Goal: Task Accomplishment & Management: Manage account settings

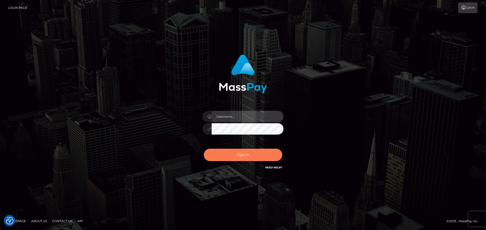
type input "constantin.mp"
click at [237, 156] on button "Sign in" at bounding box center [243, 155] width 78 height 12
type input "constantin.mp"
click at [237, 156] on button "Sign in" at bounding box center [243, 155] width 78 height 12
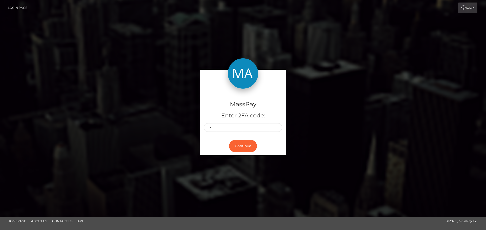
type input "5"
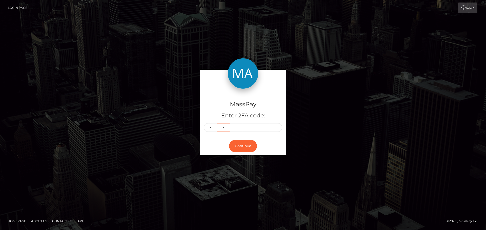
type input "9"
type input "5"
type input "8"
type input "6"
type input "7"
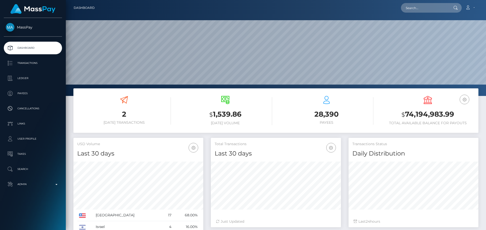
scroll to position [90, 130]
click at [422, 9] on input "text" at bounding box center [425, 8] width 48 height 10
paste input "[PERSON_NAME][EMAIL_ADDRESS][PERSON_NAME][DOMAIN_NAME]"
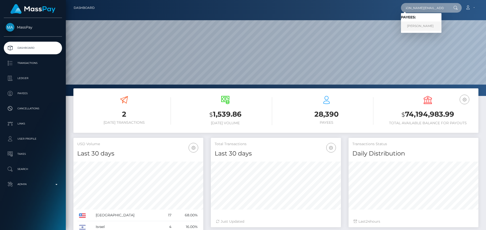
type input "[PERSON_NAME][EMAIL_ADDRESS][PERSON_NAME][DOMAIN_NAME]"
click at [417, 27] on link "Stephan Zurkuhlen" at bounding box center [421, 25] width 40 height 9
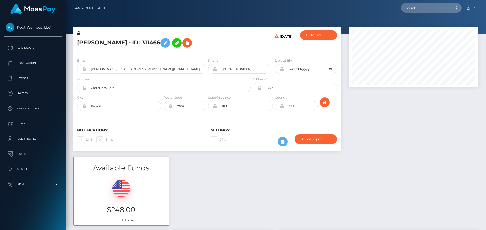
scroll to position [61, 130]
click at [422, 7] on input "text" at bounding box center [425, 8] width 48 height 10
paste input "68729"
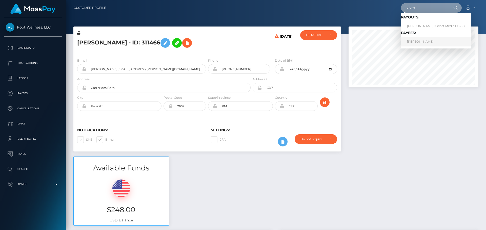
type input "68729"
click at [419, 43] on link "Soren Schumann" at bounding box center [436, 41] width 70 height 9
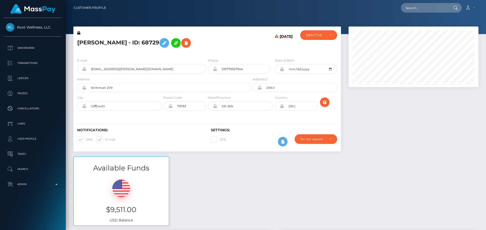
scroll to position [61, 130]
click at [205, 45] on h5 "[PERSON_NAME] - ID: 68729" at bounding box center [162, 43] width 170 height 15
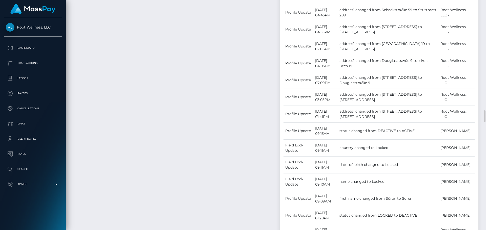
scroll to position [733, 0]
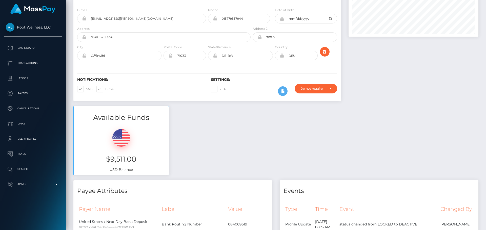
scroll to position [0, 0]
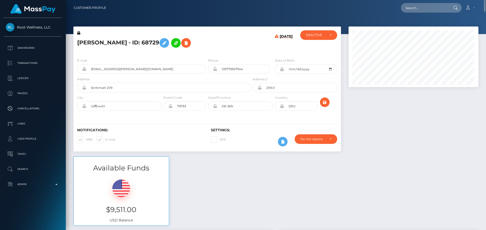
click at [80, 42] on h5 "Soren Schumann - ID: 68729" at bounding box center [162, 43] width 170 height 15
copy h5 "Soren"
click at [113, 42] on h5 "Soren Schumann - ID: 68729" at bounding box center [162, 43] width 170 height 15
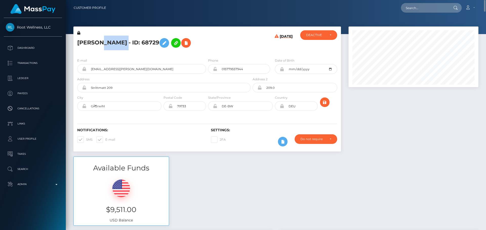
copy h5 "Schumann"
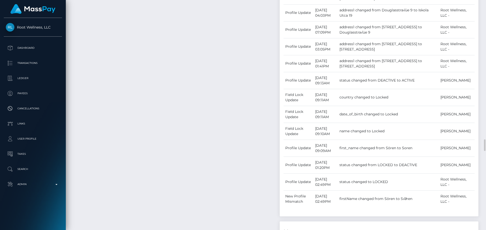
scroll to position [835, 0]
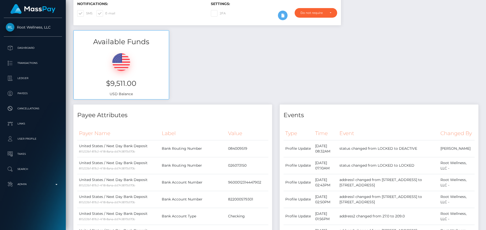
scroll to position [0, 0]
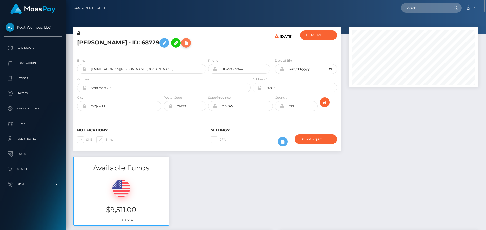
click at [187, 45] on icon at bounding box center [186, 43] width 6 height 6
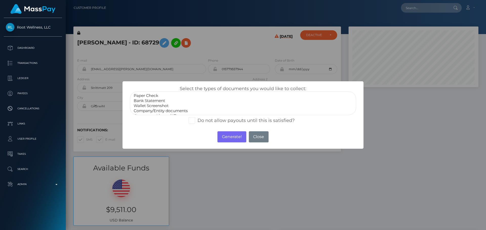
select select "Bank Statement"
click at [151, 102] on option "Bank Statement" at bounding box center [243, 100] width 220 height 5
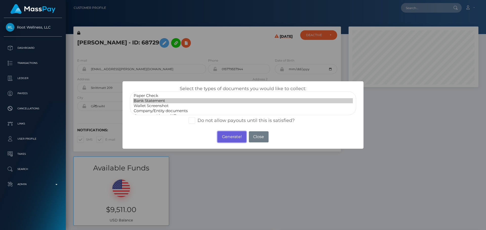
click at [228, 139] on button "Generate!" at bounding box center [231, 137] width 29 height 11
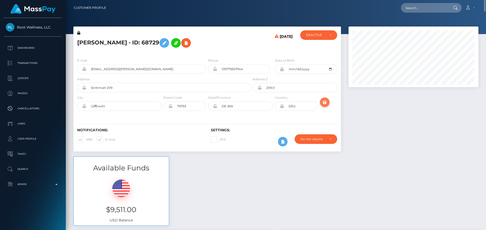
click at [327, 103] on icon "submit" at bounding box center [324, 102] width 6 height 6
click at [221, 41] on h5 "[PERSON_NAME] - ID: 68729" at bounding box center [162, 43] width 170 height 15
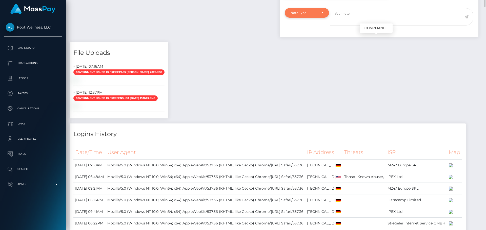
scroll to position [910, 0]
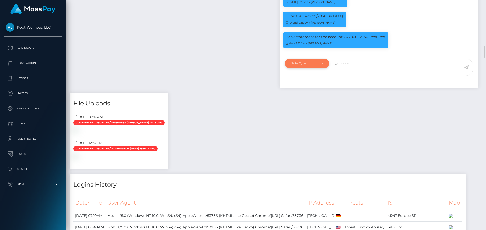
click at [318, 65] on div "Note Type" at bounding box center [306, 63] width 33 height 4
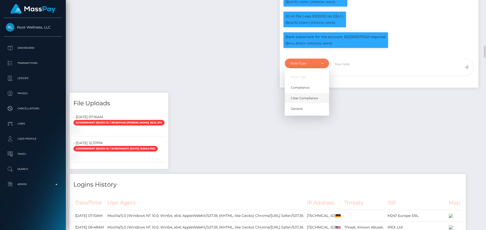
click at [310, 101] on span "Clear Compliance" at bounding box center [304, 98] width 27 height 5
select select "CLEAR_COMPLIANCE"
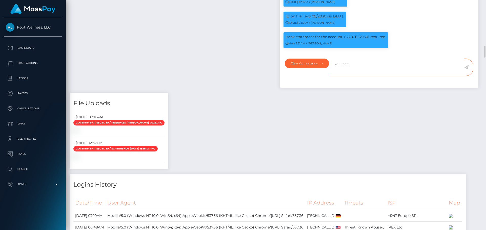
click at [347, 69] on textarea at bounding box center [397, 67] width 134 height 17
paste textarea "Bank statement provided for showing that the bank account belongs to Heather Ni…"
click at [351, 39] on p "Bank statement for the account: 822000579301 required." at bounding box center [335, 36] width 100 height 5
copy p "822000579301"
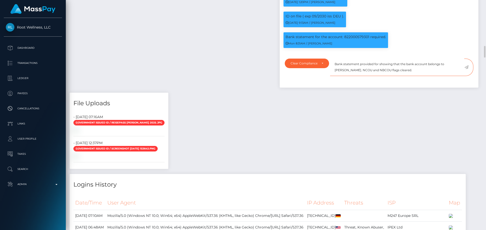
click at [378, 67] on textarea "Bank statement provided for showing that the bank account belongs to Heather Ni…" at bounding box center [397, 67] width 134 height 17
paste textarea "822000579301"
click at [357, 72] on textarea "Bank statement provided for 822000579301, showing that the bank account belongs…" at bounding box center [397, 67] width 134 height 17
drag, startPoint x: 357, startPoint y: 72, endPoint x: 376, endPoint y: 73, distance: 19.5
click at [376, 73] on textarea "Bank statement provided for 822000579301, showing that the bank account belongs…" at bounding box center [397, 67] width 134 height 17
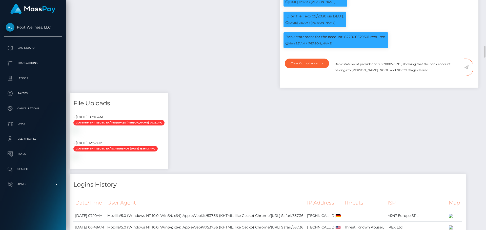
paste textarea "DETOX NUTRITION EXPERTS INC."
drag, startPoint x: 432, startPoint y: 73, endPoint x: 332, endPoint y: 63, distance: 100.4
click at [332, 63] on textarea "Bank statement provided for 822000579301, showing that the bank account belongs…" at bounding box center [397, 67] width 134 height 17
click at [456, 74] on textarea "Bank statement provided for 822000579301, showing that the bank account belongs…" at bounding box center [397, 67] width 134 height 17
click at [401, 73] on textarea "Bank statement provided for 822000579301, showing that the bank account belongs…" at bounding box center [397, 67] width 134 height 17
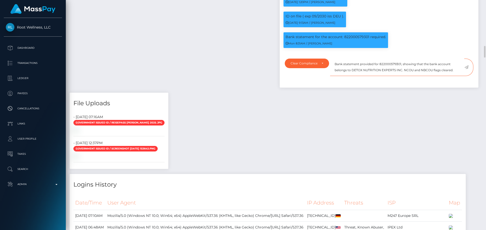
type textarea "Bank statement provided for 822000579301, showing that the bank account belongs…"
click at [466, 69] on icon at bounding box center [466, 67] width 4 height 4
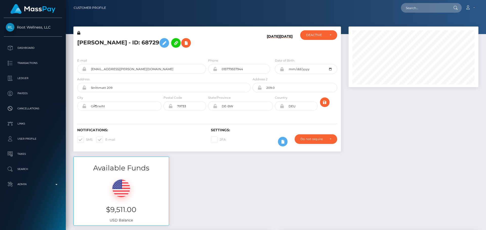
scroll to position [61, 130]
click at [225, 44] on h5 "Soren Schumann - ID: 68729" at bounding box center [162, 43] width 170 height 15
click at [78, 33] on icon at bounding box center [78, 33] width 3 height 4
click at [163, 47] on button at bounding box center [164, 43] width 10 height 10
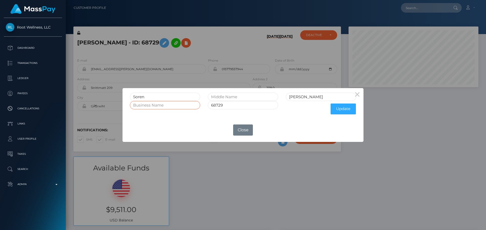
click at [175, 109] on input "text" at bounding box center [165, 105] width 70 height 8
paste input "DETOX NUTRITION EXPERTS INC."
type input "DETOX NUTRITION EXPERTS INC."
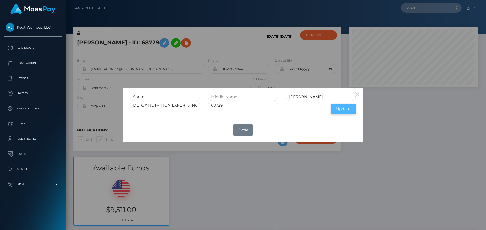
click at [339, 110] on button "Update" at bounding box center [342, 109] width 25 height 11
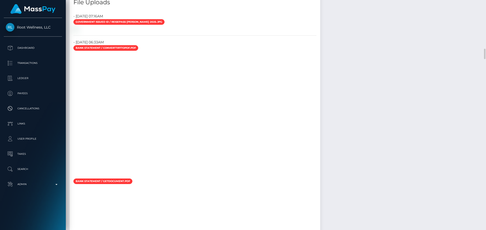
scroll to position [961, 0]
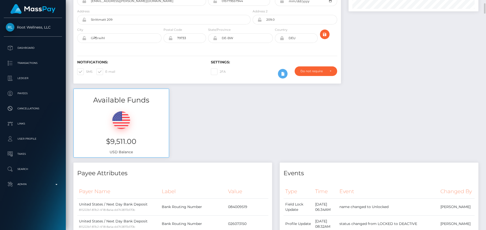
scroll to position [0, 0]
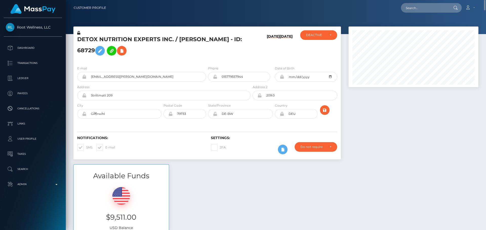
click at [78, 33] on icon at bounding box center [78, 33] width 3 height 4
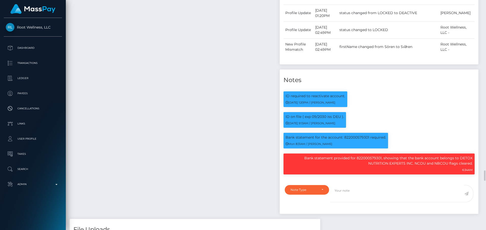
scroll to position [961, 0]
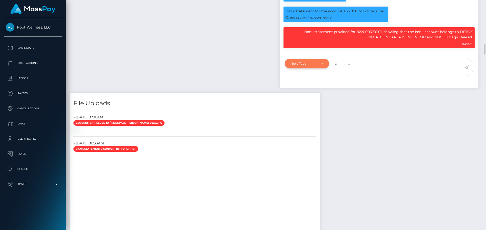
click at [318, 65] on div "Note Type" at bounding box center [306, 64] width 33 height 4
click at [303, 88] on span "Compliance" at bounding box center [300, 87] width 18 height 5
select select "COMPLIANCE"
click at [354, 69] on textarea at bounding box center [397, 67] width 134 height 17
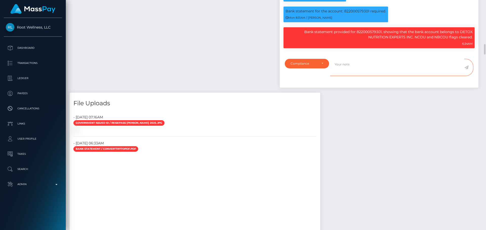
paste textarea "Documents on file for Mount Equinox Inc confirm that Kevin Jeffrey Bennett is a…"
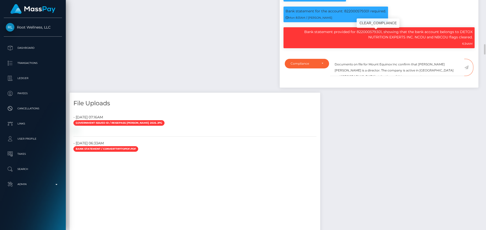
click at [465, 35] on p "Bank statement provided for 822000579301, showing that the bank account belongs…" at bounding box center [378, 34] width 187 height 11
drag, startPoint x: 465, startPoint y: 35, endPoint x: 413, endPoint y: 39, distance: 52.0
click at [413, 39] on p "Bank statement provided for 822000579301, showing that the bank account belongs…" at bounding box center [378, 34] width 187 height 11
copy p "DETOX NUTRITION EXPERTS INC."
click at [370, 67] on textarea "Documents on file for Mount Equinox Inc confirm that Kevin Jeffrey Bennett is a…" at bounding box center [397, 67] width 134 height 17
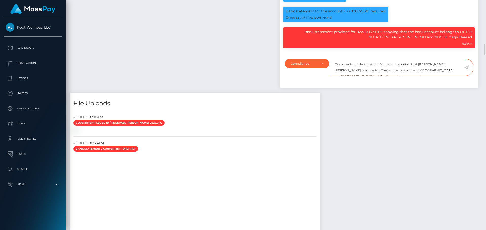
drag, startPoint x: 370, startPoint y: 67, endPoint x: 395, endPoint y: 67, distance: 25.3
click at [395, 67] on textarea "Documents on file for Mount Equinox Inc confirm that Kevin Jeffrey Bennett is a…" at bounding box center [397, 67] width 134 height 17
paste textarea "DETOX NUTRITION EXPERTS INC."
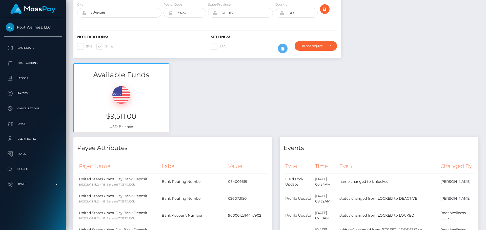
scroll to position [0, 0]
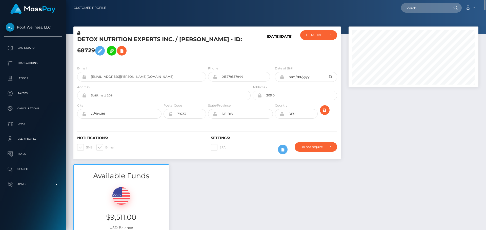
click at [183, 40] on h5 "DETOX NUTRITION EXPERTS INC. / Soren Schumann - ID: 68729" at bounding box center [162, 47] width 170 height 23
drag, startPoint x: 183, startPoint y: 40, endPoint x: 207, endPoint y: 38, distance: 24.9
click at [207, 38] on h5 "DETOX NUTRITION EXPERTS INC. / Soren Schumann - ID: 68729" at bounding box center [162, 47] width 170 height 23
copy h5 "Soren Schumann"
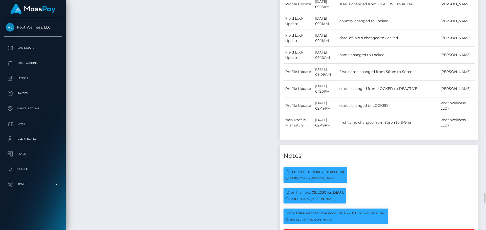
scroll to position [61, 130]
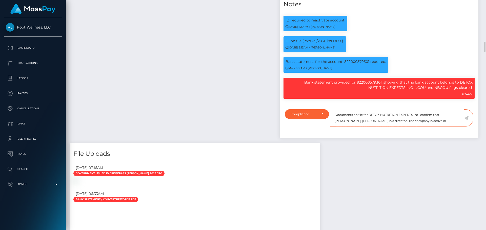
click at [441, 118] on textarea "Documents on file for DETOX NUTRITION EXPERTS INC confirm that Kevin Jeffrey Be…" at bounding box center [397, 118] width 134 height 17
drag, startPoint x: 441, startPoint y: 118, endPoint x: 352, endPoint y: 121, distance: 88.3
click at [352, 121] on textarea "Documents on file for DETOX NUTRITION EXPERTS INC confirm that Kevin Jeffrey Be…" at bounding box center [397, 118] width 134 height 17
paste textarea "Soren Schumann"
click at [421, 123] on textarea "Documents on file for DETOX NUTRITION EXPERTS INC confirm that Soren Schumann i…" at bounding box center [397, 118] width 134 height 17
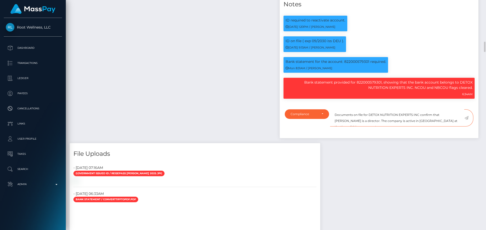
type textarea "Documents on file for DETOX NUTRITION EXPERTS INC confirm that Soren Schumann i…"
click at [468, 120] on span at bounding box center [468, 118] width 9 height 17
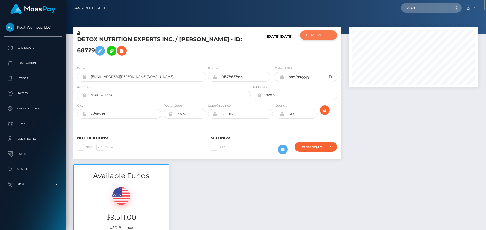
click at [313, 36] on div "DEACTIVE" at bounding box center [315, 35] width 19 height 4
click at [312, 48] on span "ACTIVE" at bounding box center [311, 49] width 11 height 5
select select "ACTIVE"
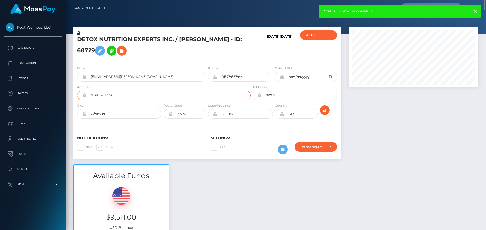
drag, startPoint x: 126, startPoint y: 95, endPoint x: 83, endPoint y: 96, distance: 42.7
click at [83, 96] on div "Strittmatt 209" at bounding box center [163, 96] width 173 height 10
drag, startPoint x: 116, startPoint y: 116, endPoint x: 78, endPoint y: 111, distance: 38.3
click at [77, 113] on div "GÃ¶rwihl" at bounding box center [119, 114] width 84 height 10
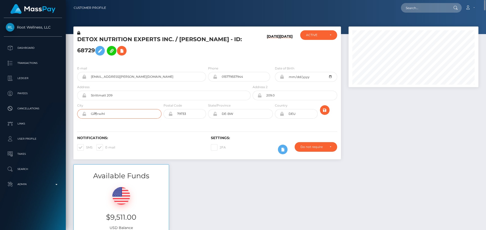
click at [117, 114] on input "GÃ¶rwihl" at bounding box center [123, 114] width 75 height 10
paste input "text"
type input "Görwihl"
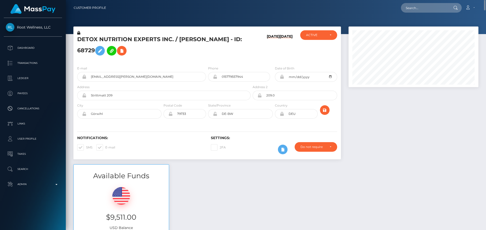
click at [140, 128] on div "Notifications: SMS E-mail Settings: 2FA" at bounding box center [206, 142] width 267 height 36
click at [192, 116] on input "79733" at bounding box center [188, 114] width 33 height 10
paste input "text"
type input "79733"
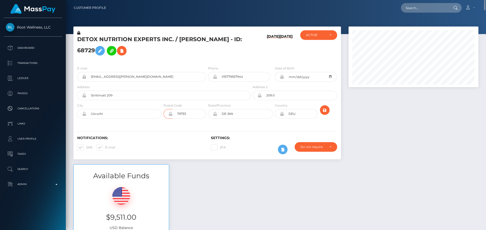
click at [182, 126] on div "Notifications: SMS E-mail Settings: 2FA" at bounding box center [206, 142] width 267 height 36
drag, startPoint x: 282, startPoint y: 96, endPoint x: 257, endPoint y: 95, distance: 25.5
click at [257, 95] on div "209.0" at bounding box center [294, 96] width 84 height 10
click at [198, 128] on div "Notifications: SMS E-mail Settings: 2FA" at bounding box center [206, 142] width 267 height 36
click at [240, 113] on input "DE-BW" at bounding box center [245, 114] width 56 height 10
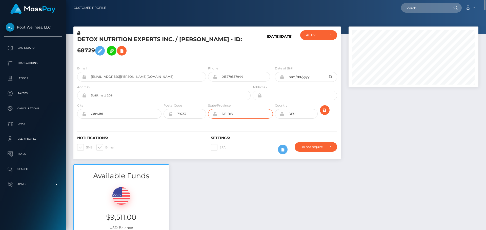
click at [240, 113] on input "DE-BW" at bounding box center [245, 114] width 56 height 10
paste input "Baden-Württemberg"
click at [237, 114] on input "Baden-Württemberg" at bounding box center [245, 114] width 56 height 10
type input "Baden-Wurttemberg"
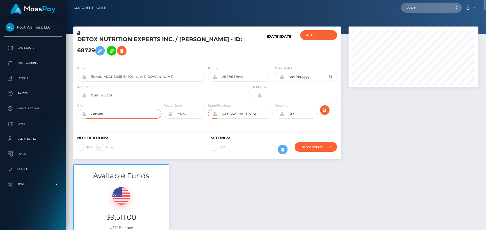
click at [95, 114] on input "Görwihl" at bounding box center [123, 114] width 75 height 10
type input "Gorwihl"
click at [130, 128] on div "Notifications: SMS E-mail Settings: 2FA" at bounding box center [206, 142] width 267 height 36
click at [324, 112] on icon "submit" at bounding box center [324, 110] width 6 height 6
click at [114, 40] on h5 "DETOX NUTRITION EXPERTS INC. / [PERSON_NAME] - ID: 68729" at bounding box center [162, 47] width 170 height 23
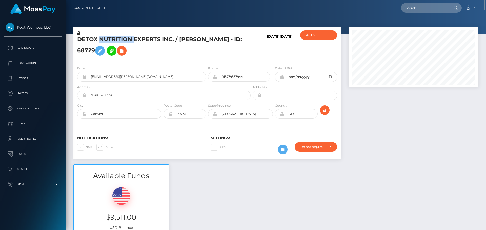
click at [114, 40] on h5 "DETOX NUTRITION EXPERTS INC. / Soren Schumann - ID: 68729" at bounding box center [162, 47] width 170 height 23
copy h5 "DETOX NUTRITION EXPERTS INC. / Soren Schumann - ID: 68729"
click at [257, 61] on div "08/31/25 03/16/22" at bounding box center [273, 46] width 45 height 32
drag, startPoint x: 483, startPoint y: 72, endPoint x: 482, endPoint y: -13, distance: 85.0
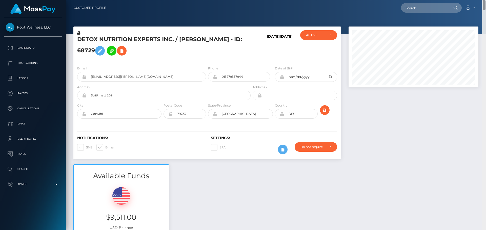
click at [482, 0] on html "Root Wellness, LLC Dashboard Transactions Ledger Payees Links" at bounding box center [243, 115] width 486 height 230
click at [429, 8] on input "text" at bounding box center [425, 8] width 48 height 10
paste input "[EMAIL_ADDRESS][DOMAIN_NAME]"
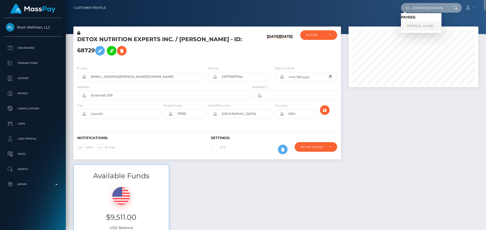
type input "[EMAIL_ADDRESS][DOMAIN_NAME]"
click at [414, 24] on link "Sophie Corteville" at bounding box center [421, 25] width 40 height 9
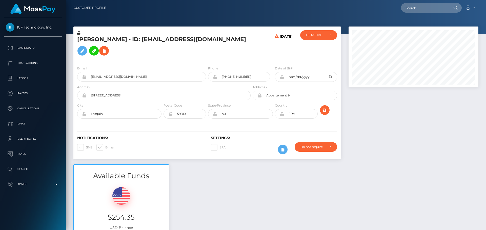
scroll to position [61, 130]
click at [199, 58] on h5 "[PERSON_NAME] - ID: [EMAIL_ADDRESS][DOMAIN_NAME]" at bounding box center [162, 47] width 170 height 23
click at [144, 58] on h5 "[PERSON_NAME] - ID: [EMAIL_ADDRESS][DOMAIN_NAME]" at bounding box center [162, 47] width 170 height 23
click at [196, 55] on h5 "[PERSON_NAME] - ID: [EMAIL_ADDRESS][DOMAIN_NAME]" at bounding box center [162, 47] width 170 height 23
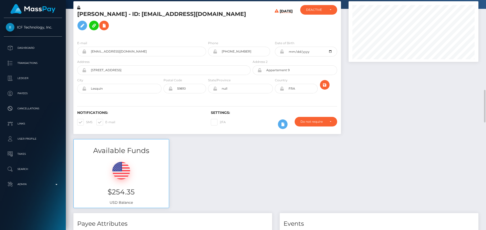
scroll to position [0, 0]
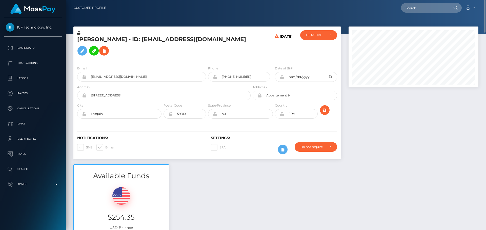
click at [86, 42] on h5 "[PERSON_NAME] - ID: [EMAIL_ADDRESS][DOMAIN_NAME]" at bounding box center [162, 47] width 170 height 23
copy h5 "[PERSON_NAME]"
click at [112, 44] on h5 "[PERSON_NAME] - ID: [EMAIL_ADDRESS][DOMAIN_NAME]" at bounding box center [162, 47] width 170 height 23
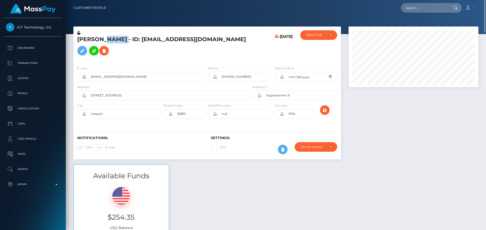
copy h5 "[GEOGRAPHIC_DATA]"
click at [186, 58] on h5 "[PERSON_NAME] - ID: [EMAIL_ADDRESS][DOMAIN_NAME]" at bounding box center [162, 47] width 170 height 23
click at [101, 54] on icon at bounding box center [104, 51] width 6 height 6
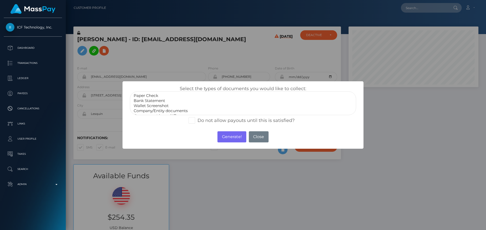
select select "Bank Statement"
click at [153, 100] on option "Bank Statement" at bounding box center [243, 100] width 220 height 5
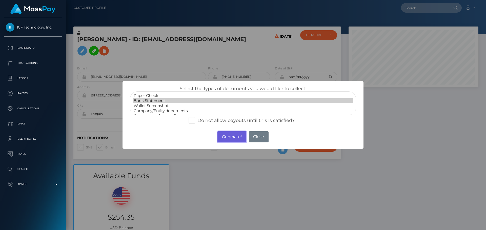
click at [224, 135] on button "Generate!" at bounding box center [231, 137] width 29 height 11
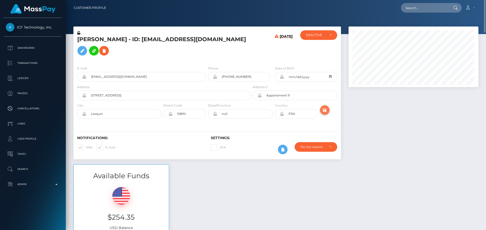
click at [324, 114] on icon "submit" at bounding box center [324, 110] width 6 height 6
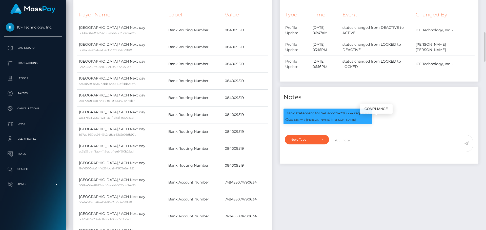
scroll to position [61, 130]
click at [356, 152] on textarea at bounding box center [397, 143] width 134 height 17
paste textarea "Bank statement provided for showing that the bank account belongs to Heather Ni…"
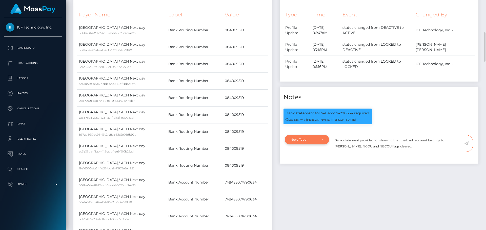
type textarea "Bank statement provided for showing that the bank account belongs to Heather Ni…"
click at [321, 142] on div "Note Type" at bounding box center [306, 140] width 33 height 4
click at [310, 177] on span "Clear Compliance" at bounding box center [304, 174] width 27 height 5
select select "CLEAR_COMPLIANCE"
click at [378, 148] on textarea "Bank statement provided for showing that the bank account belongs to Heather Ni…" at bounding box center [397, 143] width 134 height 17
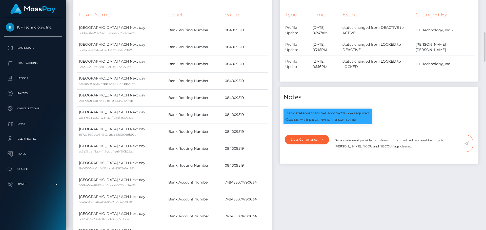
paste textarea "748455074790634"
click at [378, 148] on textarea "Bank statement provided for748455074790634, showing that the bank account belon…" at bounding box center [397, 143] width 134 height 17
click at [357, 152] on textarea "Bank statement provided for 748455074790634, showing that the bank account belo…" at bounding box center [397, 143] width 134 height 17
drag, startPoint x: 357, startPoint y: 155, endPoint x: 382, endPoint y: 155, distance: 25.3
click at [382, 152] on textarea "Bank statement provided for 748455074790634, showing that the bank account belo…" at bounding box center [397, 143] width 134 height 17
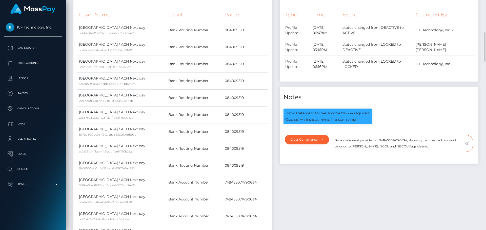
paste textarea "Sophie Corteville"
click at [430, 152] on textarea "Bank statement provided for 748455074790634, showing that the bank account belo…" at bounding box center [397, 143] width 134 height 17
drag, startPoint x: 432, startPoint y: 154, endPoint x: 334, endPoint y: 146, distance: 98.5
click at [334, 146] on textarea "Bank statement provided for 748455074790634, showing that the bank account belo…" at bounding box center [397, 143] width 134 height 17
type textarea "Bank statement provided for 748455074790634, showing that the bank account belo…"
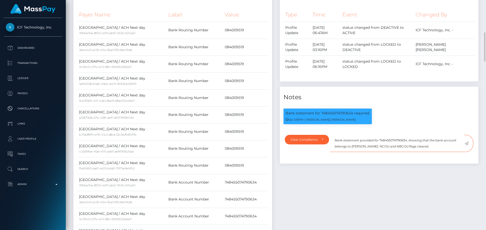
click at [439, 152] on textarea "Bank statement provided for 748455074790634, showing that the bank account belo…" at bounding box center [397, 143] width 134 height 17
click at [466, 146] on icon at bounding box center [466, 144] width 4 height 4
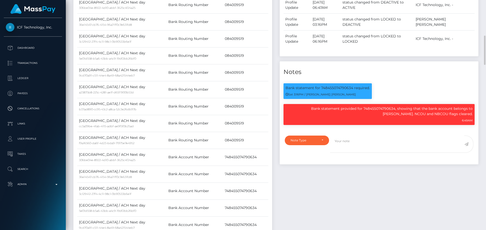
scroll to position [61, 130]
click at [273, 83] on div "Payee Attributes Payer Name Label Value United States / ACH Next day 306be04e-8…" at bounding box center [173, 214] width 206 height 507
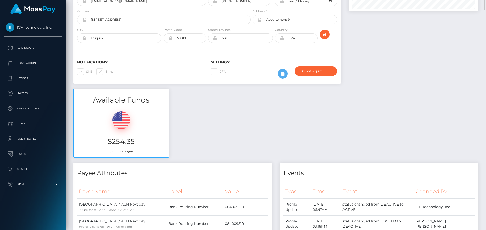
scroll to position [0, 0]
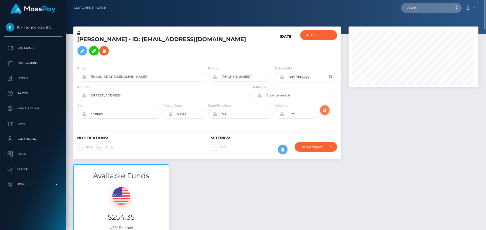
click at [326, 114] on icon "submit" at bounding box center [324, 110] width 6 height 6
click at [154, 45] on h5 "[PERSON_NAME] - ID: [EMAIL_ADDRESS][DOMAIN_NAME]" at bounding box center [162, 47] width 170 height 23
click at [154, 45] on h5 "Sophie Corteville - ID: sophiecorteville@laposte.net" at bounding box center [162, 47] width 170 height 23
copy h5 "Sophie Corteville - ID: sophiecorteville@laposte.net"
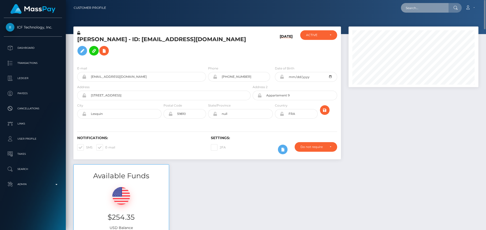
click at [423, 9] on input "text" at bounding box center [425, 8] width 48 height 10
paste input "581345343648575490"
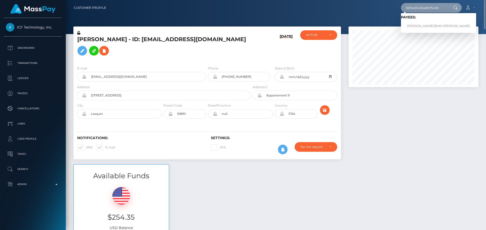
type input "581345343648575490"
click at [416, 25] on link "KELVIN ĐINH NGUYEN" at bounding box center [438, 25] width 75 height 9
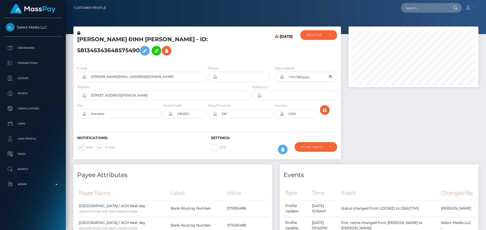
scroll to position [61, 130]
click at [223, 58] on h5 "[PERSON_NAME] ĐINH [PERSON_NAME] - ID: 581345343648575490" at bounding box center [162, 47] width 170 height 23
click at [205, 58] on h5 "[PERSON_NAME] ĐINH [PERSON_NAME] - ID: 581345343648575490" at bounding box center [162, 47] width 170 height 23
click at [204, 58] on h5 "[PERSON_NAME] ĐINH [PERSON_NAME] - ID: 581345343648575490" at bounding box center [162, 47] width 170 height 23
click at [202, 58] on h5 "[PERSON_NAME] ĐINH [PERSON_NAME] - ID: 581345343648575490" at bounding box center [162, 47] width 170 height 23
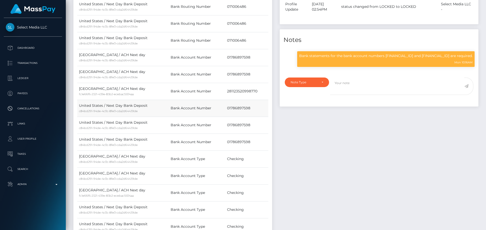
scroll to position [278, 0]
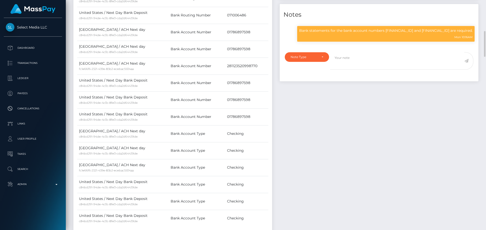
click at [300, 113] on div "Events Type Time Event Changed By" at bounding box center [379, 63] width 206 height 355
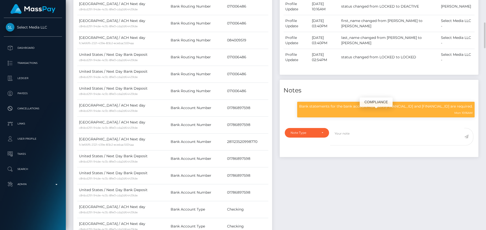
scroll to position [61, 130]
click at [383, 183] on div "Events Type Time Event Changed By" at bounding box center [379, 139] width 206 height 355
click at [390, 179] on div "Events Type Time Event Changed By" at bounding box center [379, 139] width 206 height 355
click at [290, 170] on div "Events Type Time Event Changed By" at bounding box center [379, 139] width 206 height 355
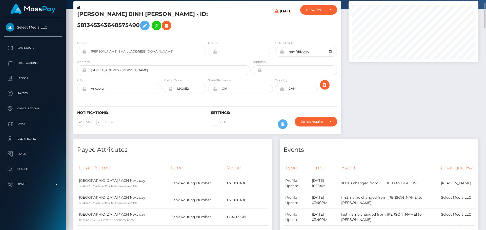
scroll to position [0, 0]
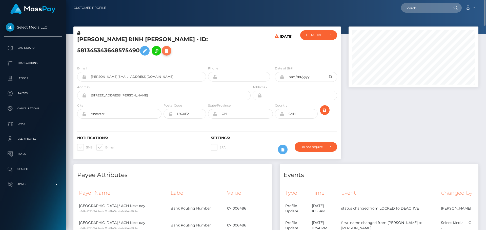
click at [163, 54] on icon at bounding box center [166, 51] width 6 height 6
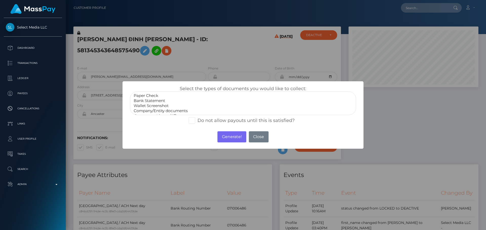
select select "Bank Statement"
click at [153, 102] on option "Bank Statement" at bounding box center [243, 100] width 220 height 5
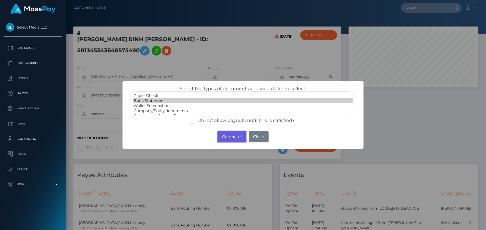
click at [229, 138] on button "Generate!" at bounding box center [231, 137] width 29 height 11
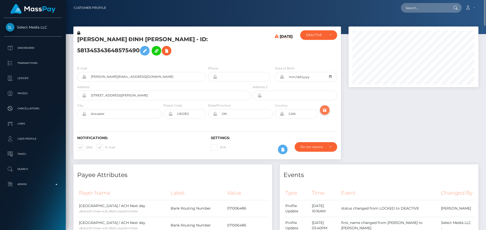
click at [324, 114] on icon "submit" at bounding box center [324, 110] width 6 height 6
click at [82, 42] on h5 "KELVIN ĐINH NGUYEN - ID: 581345343648575490" at bounding box center [162, 47] width 170 height 23
copy h5 "KELVIN"
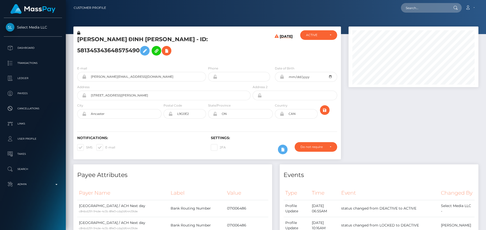
click at [125, 44] on h5 "[PERSON_NAME] ĐINH [PERSON_NAME] - ID: 581345343648575490" at bounding box center [162, 47] width 170 height 23
copy h5 "[PERSON_NAME]"
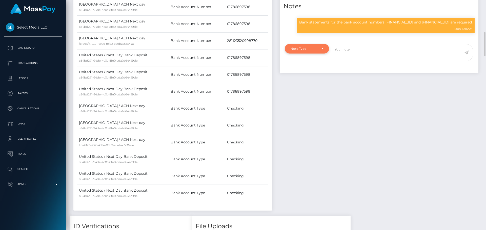
scroll to position [278, 0]
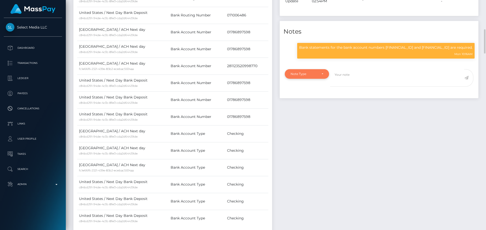
click at [325, 79] on div "Note Type" at bounding box center [307, 74] width 44 height 10
drag, startPoint x: 319, startPoint y: 114, endPoint x: 327, endPoint y: 114, distance: 8.4
click at [320, 114] on link "Clear Compliance" at bounding box center [307, 108] width 44 height 9
select select "CLEAR_COMPLIANCE"
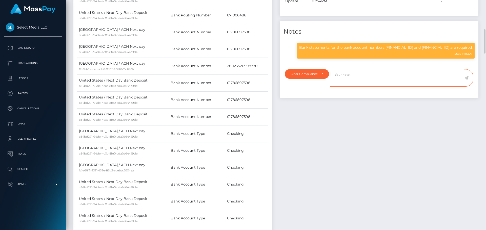
click at [349, 82] on textarea at bounding box center [397, 77] width 134 height 17
paste textarea "Bank statement provided for showing that the bank account belongs to Heather Ni…"
click at [359, 83] on textarea "Bank statement provided for showing that the bank account belongs to Heather Ni…" at bounding box center [397, 77] width 134 height 17
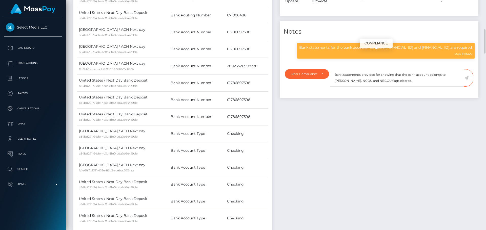
click at [390, 50] on p "Bank statements for the bank account numbers [FINANCIAL_ID] and [FINANCIAL_ID] …" at bounding box center [385, 47] width 173 height 5
drag, startPoint x: 390, startPoint y: 56, endPoint x: 431, endPoint y: 55, distance: 41.0
click at [431, 50] on p "Bank statements for the bank account numbers [FINANCIAL_ID] and [FINANCIAL_ID] …" at bounding box center [385, 47] width 173 height 5
copy p "281123520998770 and 01786897598"
click at [379, 82] on textarea "Bank statements provided for showing that the bank account belongs to Heather N…" at bounding box center [397, 77] width 134 height 17
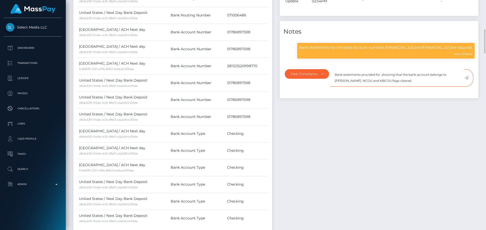
paste textarea "281123520998770 and 01786897598"
click at [361, 87] on textarea "Bank statements provided for 281123520998770 and 01786897598, showing that the …" at bounding box center [397, 77] width 134 height 17
click at [375, 87] on textarea "Bank statements provided for 281123520998770 and 01786897598, showing that the …" at bounding box center [397, 77] width 134 height 17
click at [381, 87] on textarea "Bank statements provided for 281123520998770 and 01786897598, showing that the …" at bounding box center [397, 77] width 134 height 17
drag, startPoint x: 381, startPoint y: 88, endPoint x: 404, endPoint y: 87, distance: 22.5
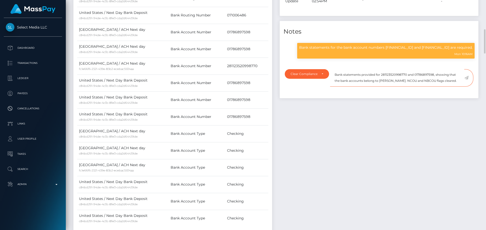
click at [404, 87] on textarea "Bank statements provided for 281123520998770 and 01786897598, showing that the …" at bounding box center [397, 77] width 134 height 17
paste textarea "Kelvin Nguyen"
click at [338, 82] on textarea "Bank statements provided for 281123520998770 and 01786897598, showing that the …" at bounding box center [397, 77] width 134 height 17
drag, startPoint x: 338, startPoint y: 82, endPoint x: 451, endPoint y: 96, distance: 113.5
click at [451, 93] on div "Bank statements provided for 281123520998770 and 01786897598, showing that the …" at bounding box center [403, 81] width 147 height 24
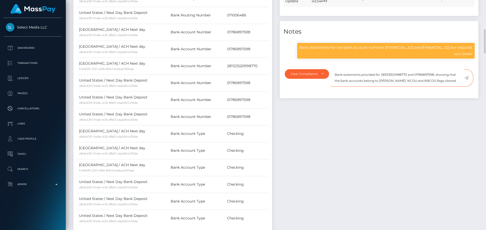
type textarea "Bank statements provided for 281123520998770 and 01786897598, showing that the …"
click at [451, 87] on textarea "Bank statements provided for 281123520998770 and 01786897598, showing that the …" at bounding box center [397, 77] width 134 height 17
click at [444, 86] on textarea "Bank statements provided for 281123520998770 and 01786897598, showing that the …" at bounding box center [397, 77] width 134 height 17
click at [465, 80] on icon at bounding box center [466, 78] width 4 height 4
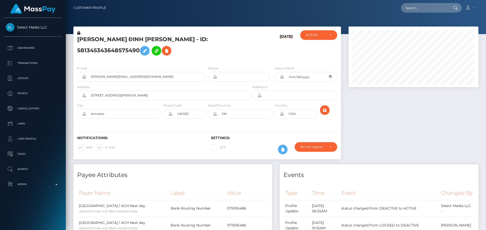
scroll to position [61, 130]
click at [324, 114] on icon "submit" at bounding box center [324, 110] width 6 height 6
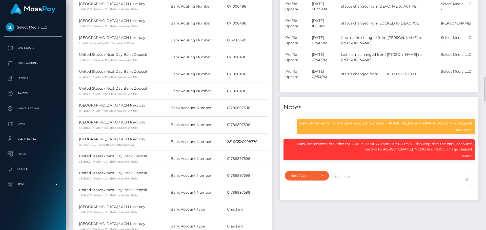
scroll to position [329, 0]
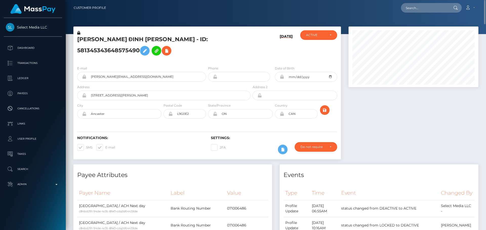
drag, startPoint x: 143, startPoint y: 67, endPoint x: 134, endPoint y: 60, distance: 11.9
click at [143, 62] on div "[PERSON_NAME] ĐINH [PERSON_NAME] - ID: 581345343648575490" at bounding box center [162, 46] width 178 height 32
click at [78, 34] on icon at bounding box center [78, 33] width 3 height 4
click at [149, 46] on button at bounding box center [145, 51] width 10 height 10
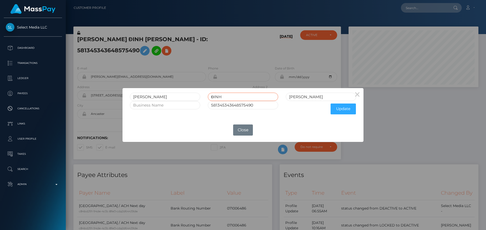
click at [213, 97] on input "ĐINH" at bounding box center [243, 97] width 70 height 8
type input "DINH"
click at [343, 110] on button "Update" at bounding box center [342, 109] width 25 height 11
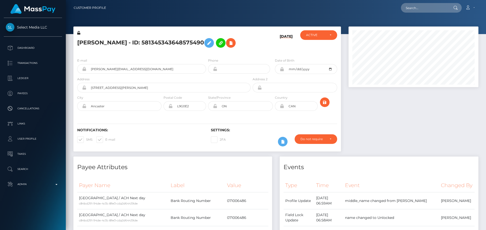
scroll to position [61, 130]
click at [328, 107] on button "submit" at bounding box center [325, 103] width 10 height 10
click at [79, 33] on icon at bounding box center [78, 33] width 3 height 4
click at [193, 50] on h5 "[PERSON_NAME] - ID: 581345343648575490" at bounding box center [162, 43] width 170 height 15
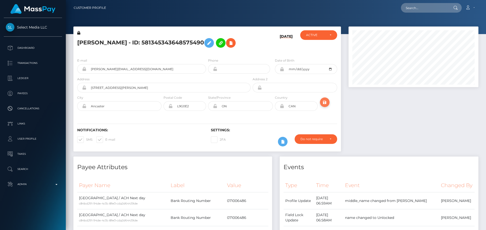
click at [324, 106] on icon "submit" at bounding box center [324, 102] width 6 height 6
click at [137, 45] on h5 "[PERSON_NAME] - ID: 581345343648575490" at bounding box center [162, 43] width 170 height 15
click at [137, 45] on h5 "KELVIN DINH NGUYEN - ID: 581345343648575490" at bounding box center [162, 43] width 170 height 15
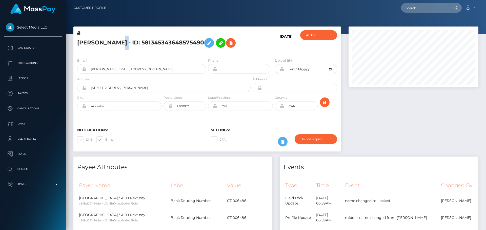
copy h5 "KELVIN DINH NGUYEN - ID: 581345343648575490"
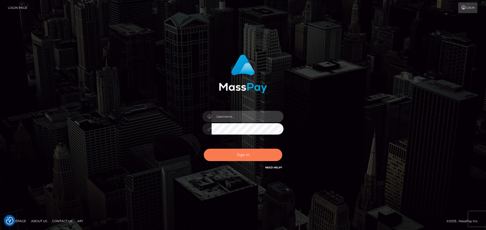
type input "constantin.mp"
click at [238, 156] on button "Sign in" at bounding box center [243, 155] width 78 height 12
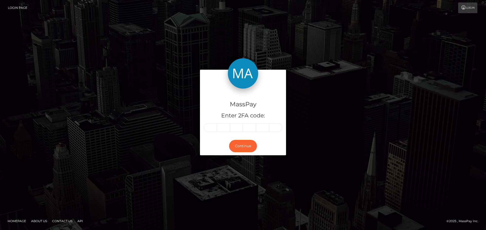
click at [238, 156] on form "MassPay Enter 2FA code: Continue" at bounding box center [243, 115] width 86 height 91
click at [210, 125] on input "text" at bounding box center [210, 127] width 13 height 9
type input "7"
type input "0"
type input "3"
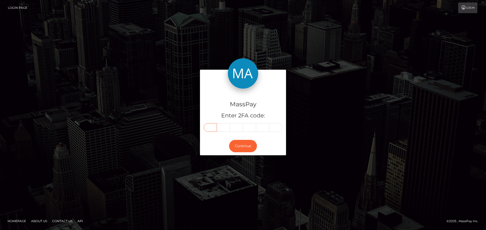
type input "7"
type input "3"
type input "1"
type input "4"
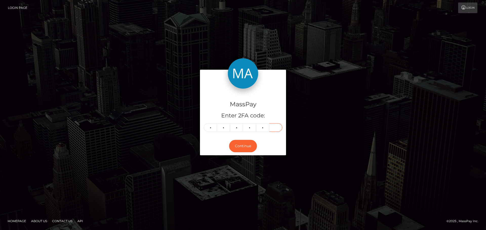
type input "2"
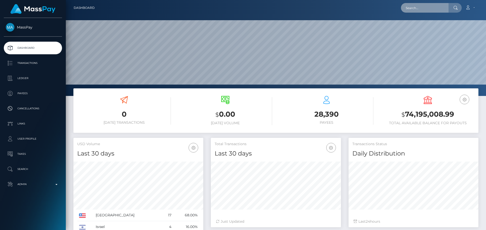
scroll to position [90, 130]
click at [430, 9] on input "text" at bounding box center [425, 8] width 48 height 10
paste input "bettina.magritsch@web.de"
type input "bettina.magritsch@web.de"
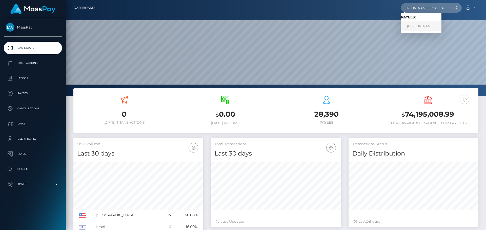
scroll to position [0, 0]
click at [416, 26] on link "Bettina Magritsch" at bounding box center [421, 25] width 40 height 9
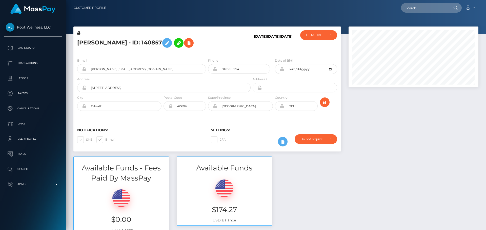
scroll to position [61, 130]
click at [215, 45] on h5 "[PERSON_NAME] - ID: 140857" at bounding box center [162, 43] width 170 height 15
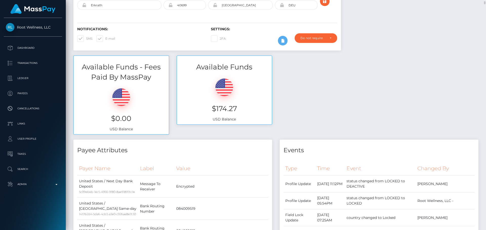
scroll to position [0, 0]
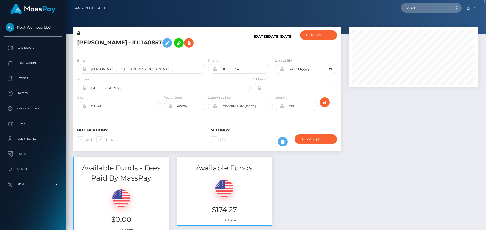
click at [85, 43] on h5 "[PERSON_NAME] - ID: 140857" at bounding box center [162, 43] width 170 height 15
copy h5 "Bettina"
click at [118, 42] on h5 "[PERSON_NAME] - ID: 140857" at bounding box center [162, 43] width 170 height 15
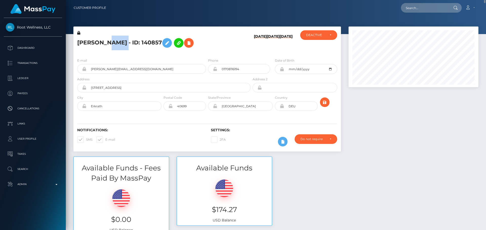
copy h5 "Magritsch"
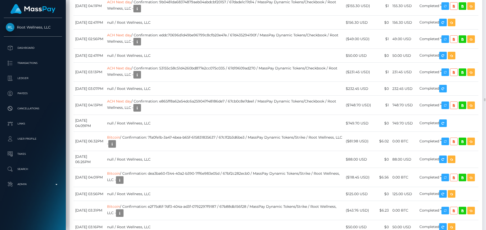
scroll to position [7233, 0]
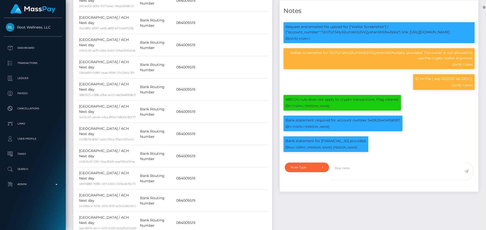
scroll to position [61, 130]
drag, startPoint x: 484, startPoint y: 100, endPoint x: 477, endPoint y: 7, distance: 93.3
click at [477, 7] on div "Customer Profile Loading... Loading..." at bounding box center [276, 115] width 420 height 230
click at [425, 112] on div "NBCOU rule does not apply to crypto transactions. Flag cleared. Fri 11:12PM / A…" at bounding box center [378, 105] width 199 height 21
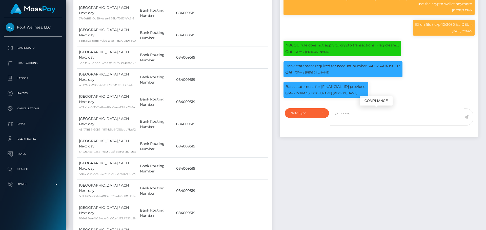
scroll to position [455, 0]
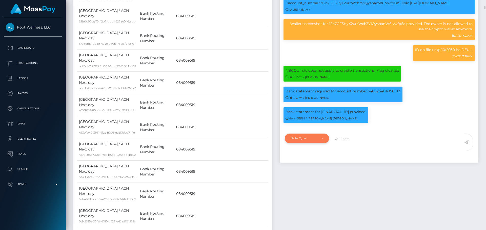
click at [315, 141] on div "Note Type" at bounding box center [307, 139] width 44 height 10
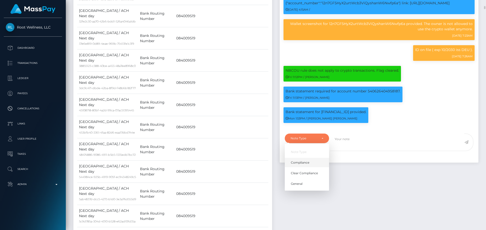
scroll to position [61, 130]
click at [309, 164] on span "Compliance" at bounding box center [300, 163] width 18 height 5
select select "COMPLIANCE"
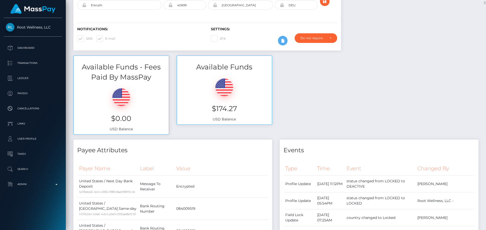
scroll to position [0, 0]
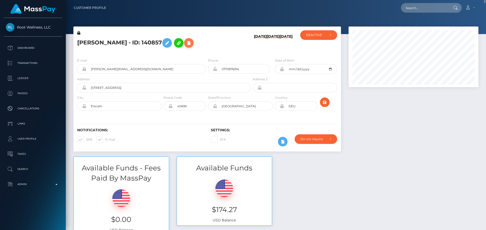
click at [192, 45] on icon at bounding box center [189, 43] width 6 height 6
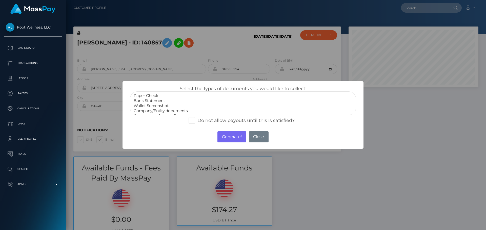
select select "Bank Statement"
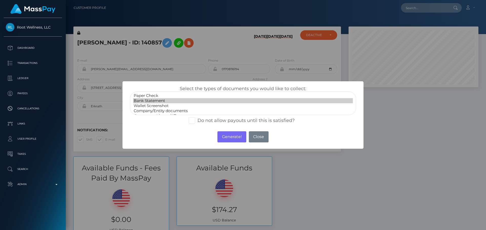
click at [155, 103] on option "Bank Statement" at bounding box center [243, 100] width 220 height 5
click at [235, 137] on button "Generate!" at bounding box center [231, 137] width 29 height 11
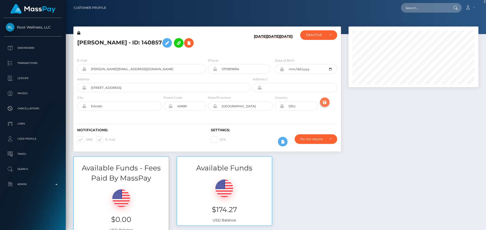
click at [327, 106] on button "submit" at bounding box center [325, 103] width 10 height 10
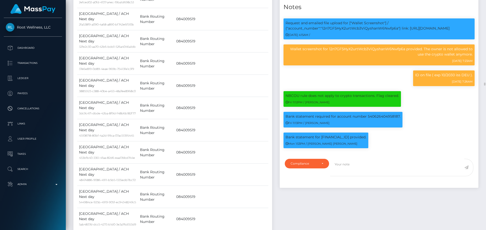
scroll to position [61, 130]
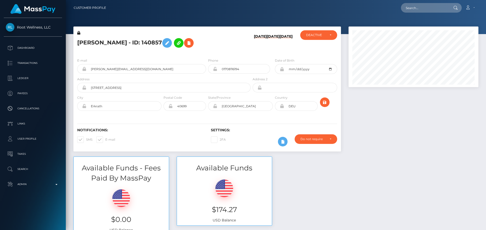
scroll to position [61, 130]
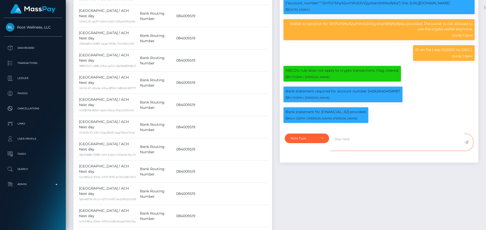
click at [354, 142] on textarea at bounding box center [397, 142] width 134 height 17
paste textarea "Bank statement for [FINANCIAL_ID] provided."
type textarea "Bank statement for [FINANCIAL_ID] provided."
click at [318, 139] on div "Note Type" at bounding box center [306, 139] width 33 height 4
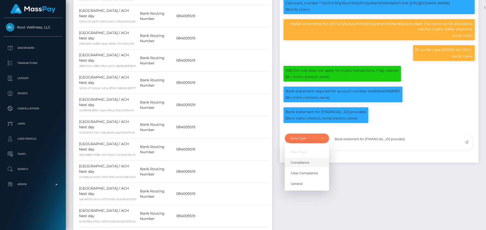
click at [306, 161] on span "Compliance" at bounding box center [300, 163] width 18 height 5
select select "COMPLIANCE"
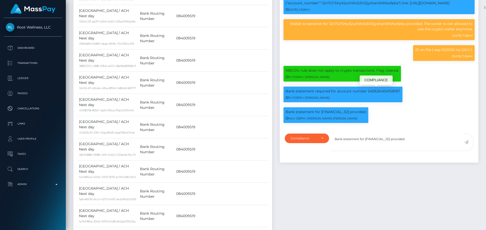
click at [374, 90] on p "Bank statement required for account number 540626404958187." at bounding box center [342, 91] width 115 height 5
copy p "540626404958187"
click at [381, 138] on textarea "Bank statement for DE49301502001005221203 provided." at bounding box center [397, 142] width 134 height 17
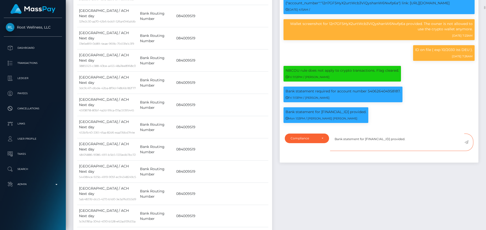
paste textarea "540626404958187"
type textarea "Bank statement for 540626404958187 provided."
click at [414, 142] on textarea "Bank statement for 540626404958187 provided." at bounding box center [397, 142] width 134 height 17
click at [466, 142] on icon at bounding box center [466, 142] width 4 height 4
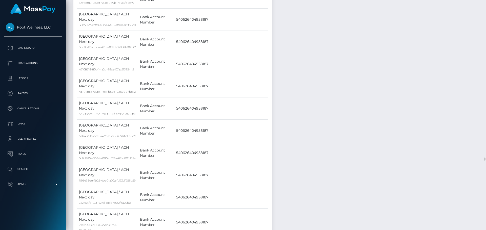
scroll to position [2402, 0]
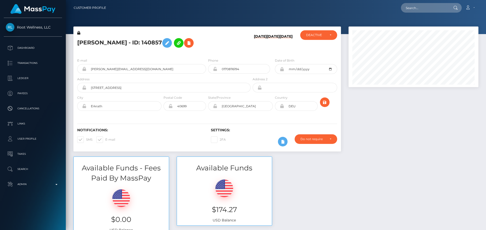
scroll to position [61, 130]
click at [317, 36] on div "DEACTIVE" at bounding box center [315, 35] width 19 height 4
click at [314, 47] on span "ACTIVE" at bounding box center [311, 49] width 11 height 5
select select "ACTIVE"
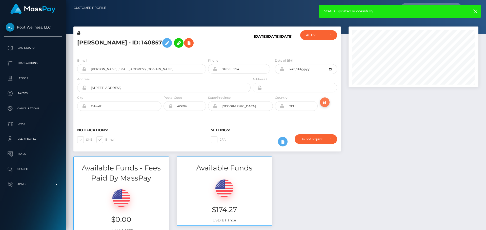
click at [325, 103] on icon "submit" at bounding box center [324, 102] width 6 height 6
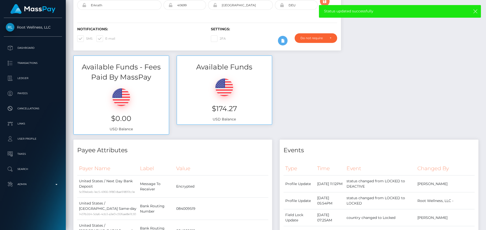
scroll to position [0, 0]
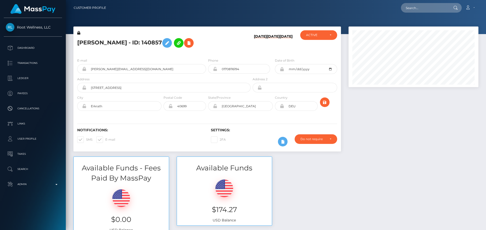
click at [207, 51] on div "[PERSON_NAME] - ID: 140857" at bounding box center [162, 42] width 178 height 24
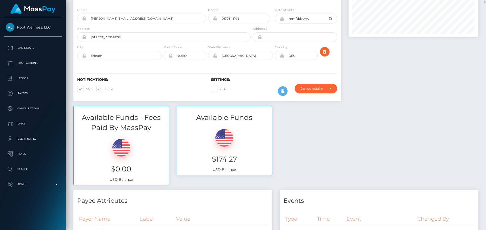
scroll to position [0, 0]
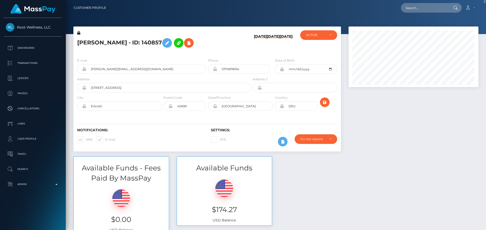
click at [269, 53] on div "[DATE] [DATE] [DATE]" at bounding box center [273, 42] width 45 height 24
click at [120, 41] on h5 "[PERSON_NAME] - ID: 140857" at bounding box center [162, 43] width 170 height 15
copy h5 "Bettina Magritsch - ID: 140857"
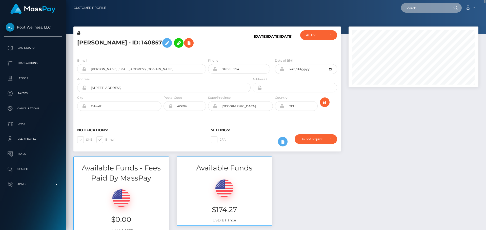
click at [414, 7] on input "text" at bounding box center [425, 8] width 48 height 10
paste input "[EMAIL_ADDRESS][DOMAIN_NAME]"
type input "[EMAIL_ADDRESS][DOMAIN_NAME]"
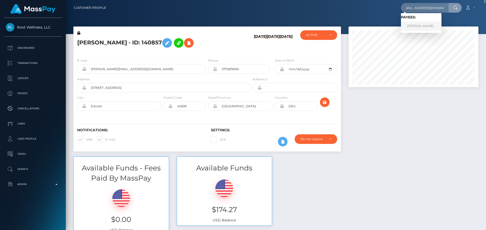
scroll to position [0, 0]
click at [414, 27] on link "Nadine Azamangeh" at bounding box center [421, 25] width 40 height 9
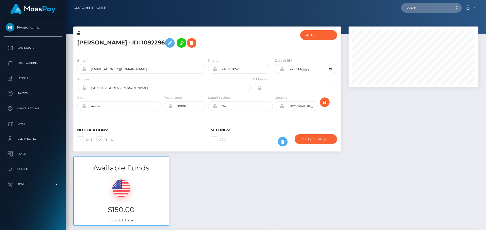
scroll to position [61, 130]
click at [244, 51] on div "[PERSON_NAME] - ID: 1092296" at bounding box center [162, 42] width 178 height 24
click at [324, 101] on icon "submit" at bounding box center [324, 102] width 6 height 6
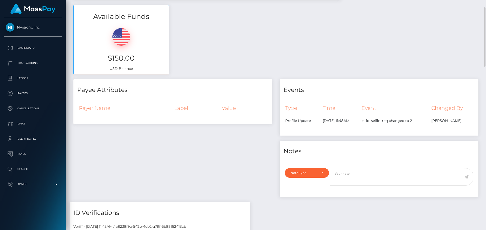
scroll to position [0, 0]
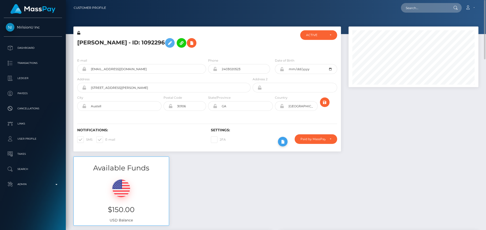
click at [284, 142] on icon at bounding box center [282, 142] width 6 height 6
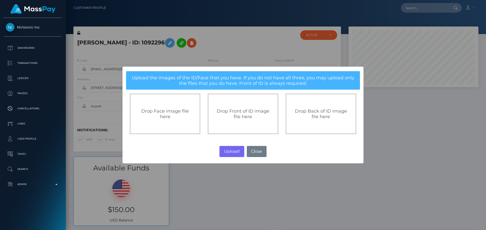
click at [236, 117] on span "Drop Front of ID image file here" at bounding box center [242, 113] width 53 height 11
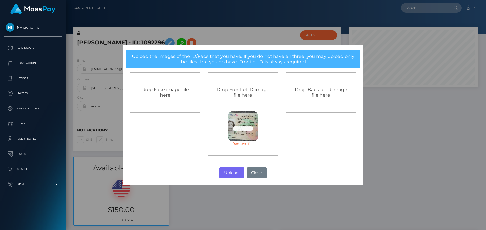
click at [323, 100] on div "Drop Back of ID image file here" at bounding box center [321, 92] width 70 height 40
click at [232, 174] on button "Upload!" at bounding box center [231, 173] width 25 height 11
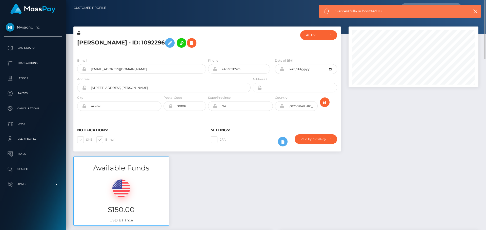
click at [249, 130] on h6 "Settings:" at bounding box center [274, 130] width 126 height 4
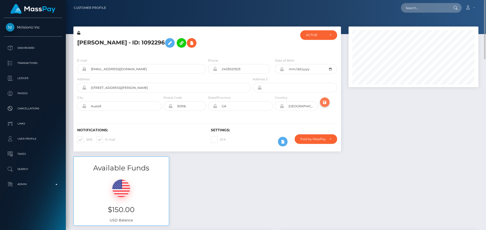
click at [324, 103] on icon "submit" at bounding box center [324, 102] width 6 height 6
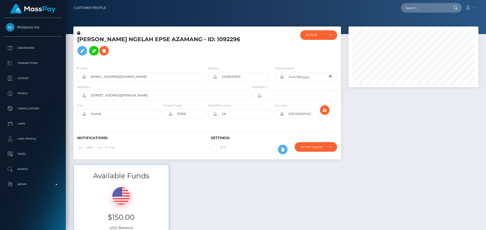
scroll to position [61, 130]
click at [248, 125] on div "Notifications: SMS E-mail Settings: 2FA" at bounding box center [206, 142] width 267 height 36
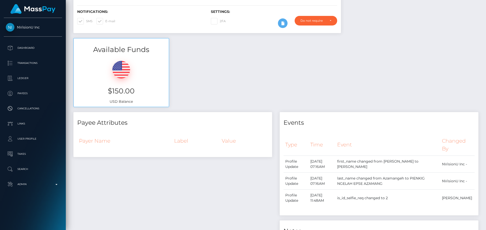
scroll to position [0, 0]
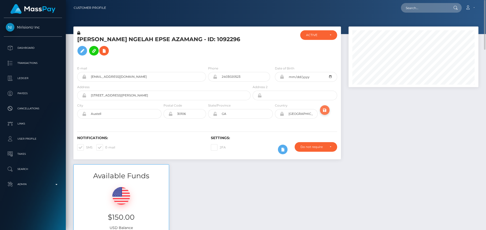
click at [325, 112] on icon "submit" at bounding box center [324, 110] width 6 height 6
click at [324, 110] on icon "submit" at bounding box center [324, 110] width 6 height 6
click at [142, 40] on h5 "[PERSON_NAME] NGELAH EPSE AZAMANG - ID: 1092296" at bounding box center [162, 47] width 170 height 23
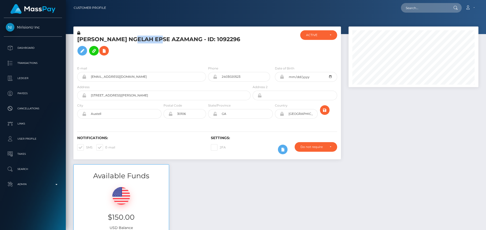
click at [142, 40] on h5 "[PERSON_NAME] NGELAH EPSE AZAMANG - ID: 1092296" at bounding box center [162, 47] width 170 height 23
click at [142, 40] on h5 "NADINE PIENKIG NGELAH EPSE AZAMANG - ID: 1092296" at bounding box center [162, 47] width 170 height 23
copy h5 "NADINE PIENKIG NGELAH EPSE AZAMANG - ID: 1092296"
click at [417, 7] on input "text" at bounding box center [425, 8] width 48 height 10
paste input "760189575053193217"
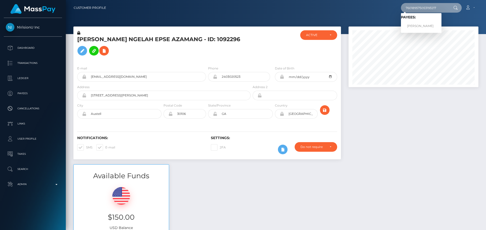
type input "760189575053193217"
click at [413, 25] on link "Oksana Kolodub" at bounding box center [421, 25] width 40 height 9
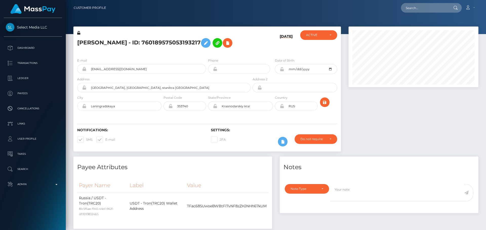
scroll to position [61, 130]
click at [178, 87] on input "[GEOGRAPHIC_DATA], [GEOGRAPHIC_DATA], stanitca [GEOGRAPHIC_DATA]" at bounding box center [168, 88] width 164 height 10
paste input "Icon City Tower, Business Bay, Office 2510"
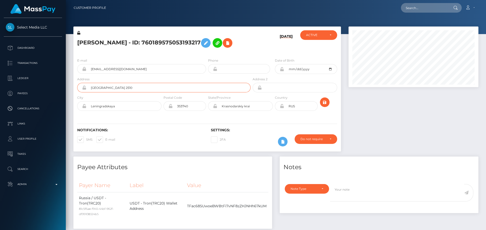
type input "Icon City Tower, Business Bay, Office 2510"
click at [128, 107] on input "Leningradskaya" at bounding box center [123, 106] width 75 height 10
paste input "[GEOGRAPHIC_DATA]"
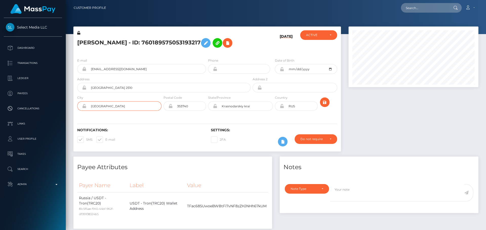
type input "[GEOGRAPHIC_DATA]"
click at [255, 107] on input "Krasnodarskiy krai" at bounding box center [245, 106] width 56 height 10
paste input "Dub"
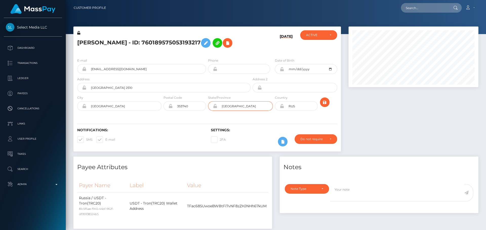
type input "[GEOGRAPHIC_DATA]"
click at [180, 130] on h6 "Notifications:" at bounding box center [140, 130] width 126 height 4
click at [194, 106] on input "353740" at bounding box center [188, 106] width 33 height 10
paste input "99999"
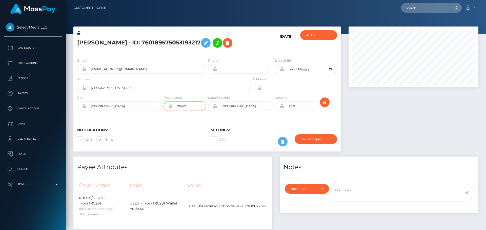
type input "99999"
click at [298, 107] on input "RUS" at bounding box center [300, 106] width 33 height 10
paste input "ARE"
type input "ARE"
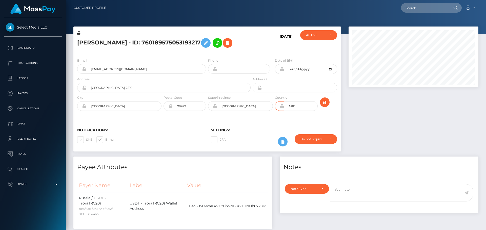
click at [265, 121] on div "Notifications: SMS E-mail Settings: 2FA" at bounding box center [206, 134] width 267 height 36
click at [171, 87] on input "Icon City Tower, Business Bay, Office 2510" at bounding box center [168, 88] width 164 height 10
paste input "POST BOX 000"
type input "Icon [STREET_ADDRESS]"
click at [162, 120] on div "Notifications: SMS E-mail Settings: 2FA" at bounding box center [206, 134] width 267 height 36
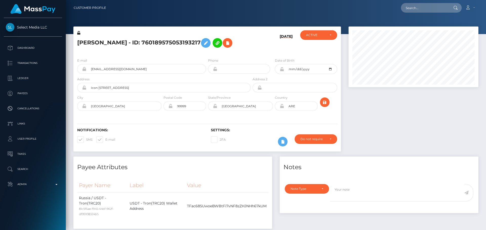
click at [189, 117] on div "Notifications: SMS E-mail Settings: 2FA" at bounding box center [206, 134] width 267 height 36
click at [325, 104] on icon "submit" at bounding box center [324, 102] width 6 height 6
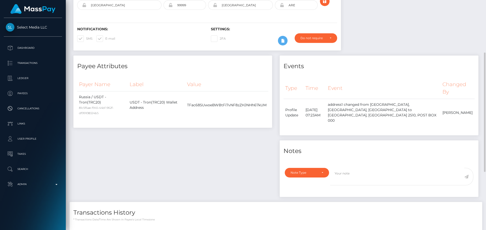
scroll to position [25, 0]
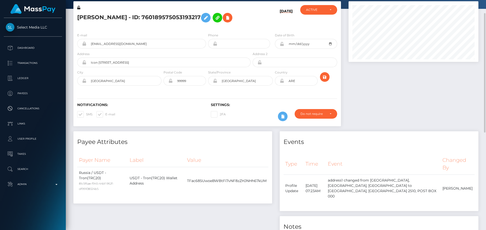
click at [281, 81] on icon at bounding box center [281, 81] width 4 height 4
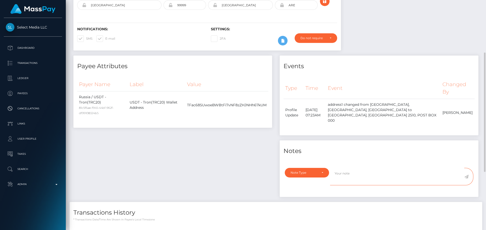
click at [356, 174] on textarea at bounding box center [397, 176] width 134 height 17
paste textarea "Address updated as per the provided proof."
type textarea "Address updated as per the provided proof."
click at [314, 171] on div "Note Type" at bounding box center [303, 173] width 27 height 4
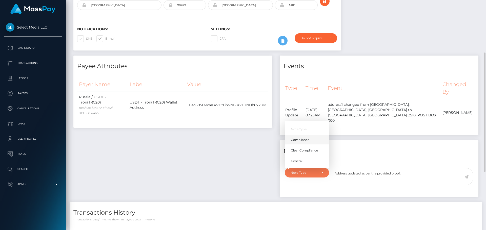
click at [296, 135] on link "Compliance" at bounding box center [307, 139] width 44 height 9
select select "COMPLIANCE"
click at [415, 172] on textarea "Address updated as per the provided proof." at bounding box center [397, 176] width 134 height 17
click at [467, 175] on icon at bounding box center [466, 177] width 4 height 4
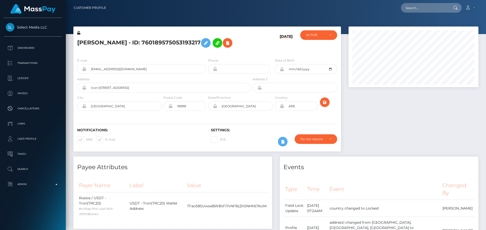
scroll to position [61, 130]
click at [282, 141] on icon at bounding box center [282, 142] width 6 height 6
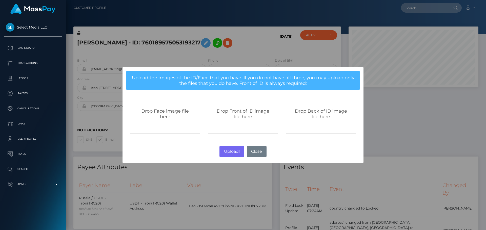
click at [232, 115] on div "Drop Front of ID image file here" at bounding box center [242, 113] width 59 height 11
click at [260, 150] on button "Close" at bounding box center [257, 151] width 20 height 11
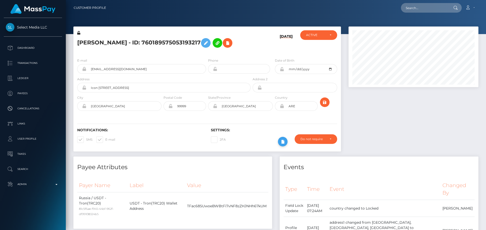
click at [285, 142] on icon at bounding box center [282, 142] width 6 height 6
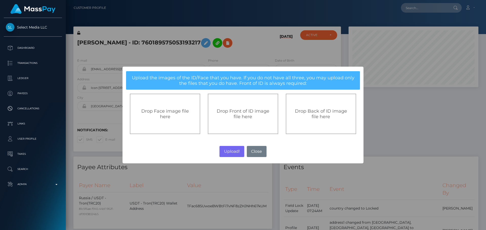
click at [252, 117] on div "Drop Front of ID image file here" at bounding box center [242, 113] width 59 height 11
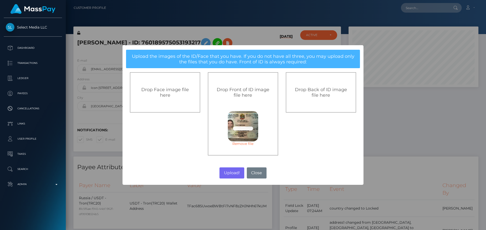
click at [310, 101] on div "Drop Back of ID image file here" at bounding box center [321, 92] width 70 height 40
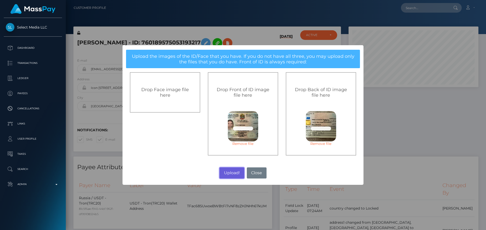
click at [231, 173] on button "Upload!" at bounding box center [231, 173] width 25 height 11
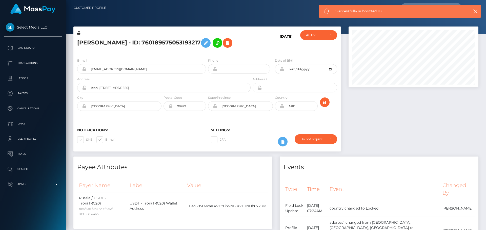
click at [244, 47] on h5 "Oksana Kolodub - ID: 760189575053193217" at bounding box center [162, 43] width 170 height 15
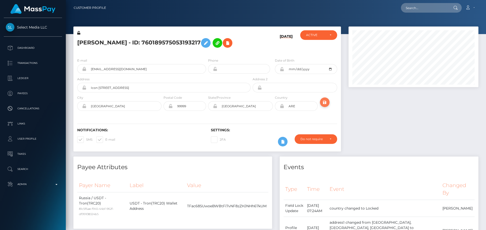
click at [324, 103] on icon "submit" at bounding box center [324, 102] width 6 height 6
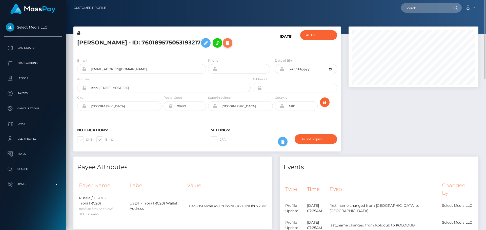
click at [230, 45] on icon at bounding box center [227, 43] width 6 height 6
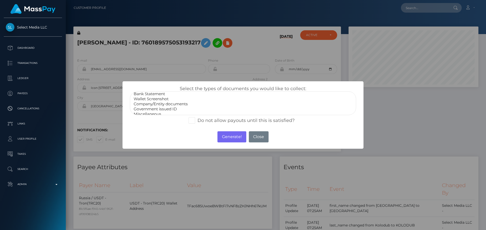
scroll to position [10, 0]
select select "Miscellaneous"
click at [154, 112] on option "Miscellaneous" at bounding box center [243, 110] width 220 height 5
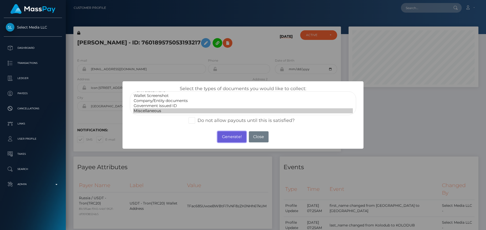
click at [230, 136] on button "Generate!" at bounding box center [231, 137] width 29 height 11
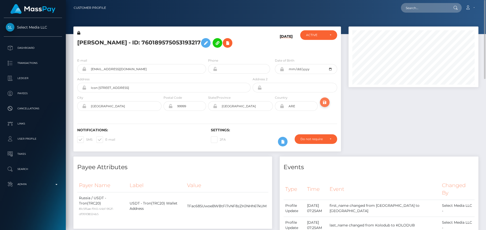
click at [326, 103] on icon "submit" at bounding box center [324, 102] width 6 height 6
click at [126, 45] on h5 "[PERSON_NAME] - ID: 760189575053193217" at bounding box center [162, 43] width 170 height 15
copy h5 "[PERSON_NAME] - ID: 760189575053193217"
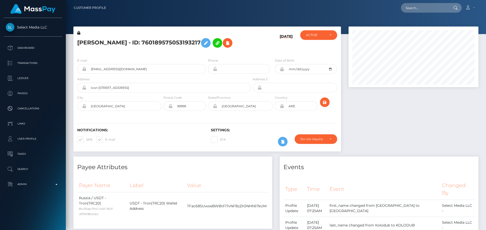
scroll to position [61, 130]
click at [259, 46] on div "[DATE]" at bounding box center [273, 42] width 45 height 24
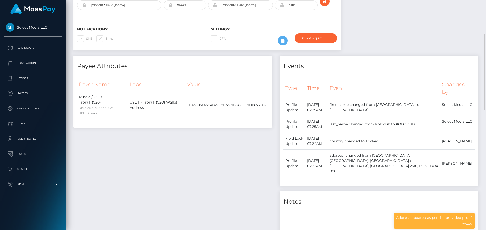
scroll to position [0, 0]
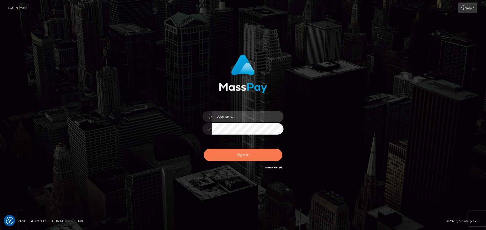
type input "constantin.mp"
click at [232, 155] on button "Sign in" at bounding box center [243, 155] width 78 height 12
type input "constantin.mp"
click at [233, 151] on button "Sign in" at bounding box center [243, 155] width 78 height 12
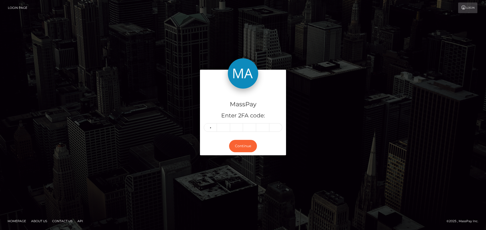
type input "1"
type input "0"
type input "2"
type input "7"
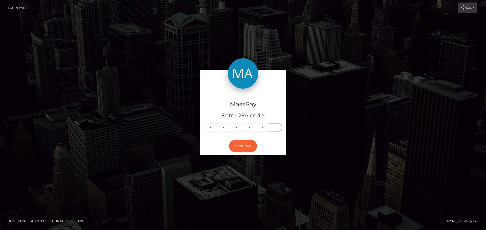
type input "5"
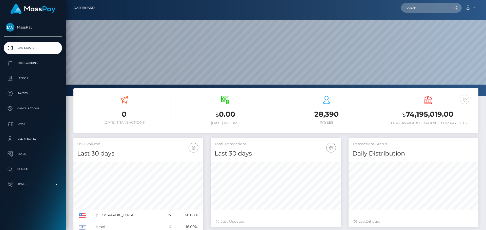
scroll to position [90, 130]
click at [426, 4] on input "text" at bounding box center [425, 8] width 48 height 10
paste input "730082878188167168"
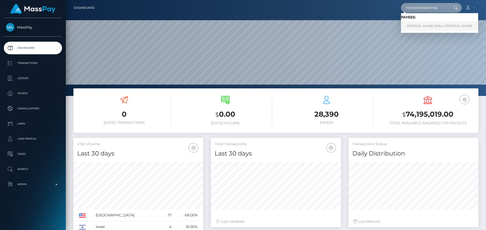
type input "730082878188167168"
click at [414, 22] on link "Sophia Willow Vasquez" at bounding box center [439, 25] width 77 height 9
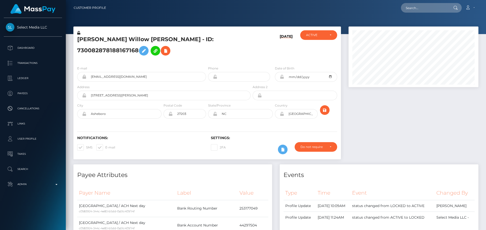
scroll to position [61, 130]
click at [413, 12] on input "text" at bounding box center [425, 8] width 48 height 10
paste input "730082878188167168"
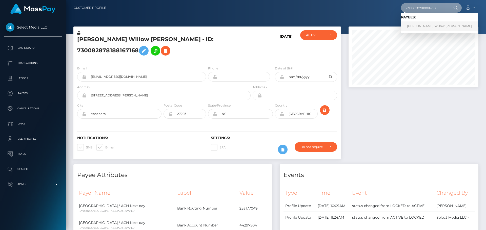
type input "730082878188167168"
click at [417, 28] on link "Sophia Willow Vasquez" at bounding box center [439, 25] width 77 height 9
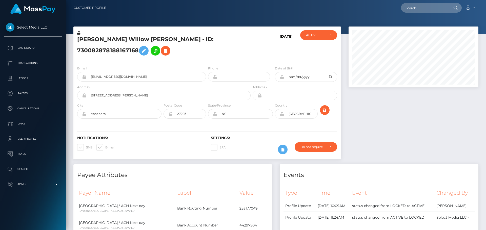
scroll to position [61, 130]
click at [207, 58] on h5 "[PERSON_NAME] Willow [PERSON_NAME] - ID: 730082878188167168" at bounding box center [162, 47] width 170 height 23
click at [207, 62] on div "[PERSON_NAME] Willow [PERSON_NAME] - ID: 730082878188167168" at bounding box center [162, 46] width 178 height 32
click at [207, 58] on h5 "[PERSON_NAME] Willow [PERSON_NAME] - ID: 730082878188167168" at bounding box center [162, 47] width 170 height 23
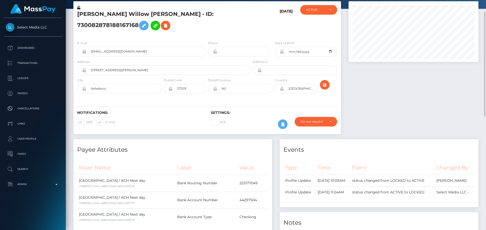
scroll to position [51, 0]
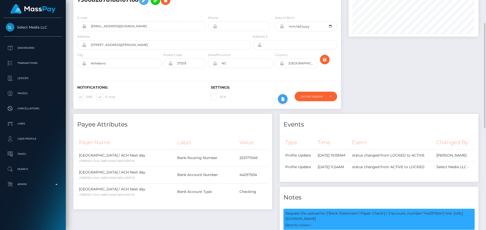
click at [283, 102] on icon at bounding box center [282, 99] width 6 height 6
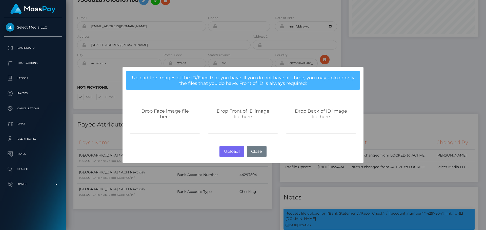
click at [240, 103] on div "Drop Front of ID image file here" at bounding box center [243, 114] width 70 height 40
click at [257, 150] on button "Close" at bounding box center [257, 151] width 20 height 11
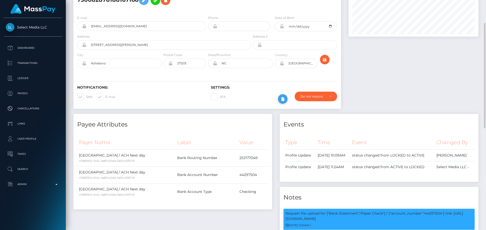
click at [280, 102] on icon at bounding box center [282, 99] width 6 height 6
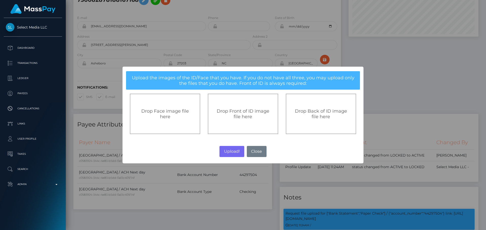
click at [243, 104] on div "Drop Front of ID image file here" at bounding box center [243, 114] width 70 height 40
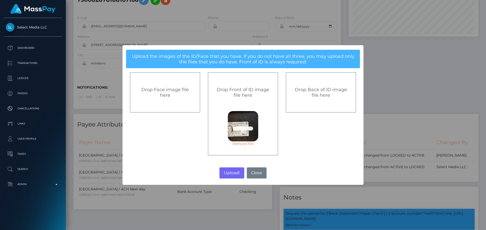
click at [321, 103] on div "Drop Back of ID image file here" at bounding box center [321, 92] width 70 height 40
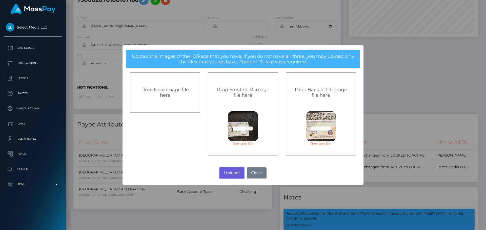
click at [232, 173] on button "Upload!" at bounding box center [231, 173] width 25 height 11
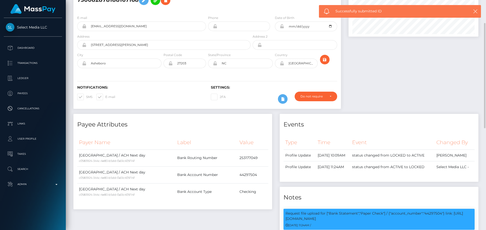
click at [217, 125] on div "Payee Attributes" at bounding box center [172, 121] width 199 height 15
click at [212, 127] on h4 "Payee Attributes" at bounding box center [172, 124] width 191 height 9
click at [214, 127] on h4 "Payee Attributes" at bounding box center [172, 124] width 191 height 9
click at [217, 127] on h4 "Payee Attributes" at bounding box center [172, 124] width 191 height 9
click at [212, 127] on h4 "Payee Attributes" at bounding box center [172, 124] width 191 height 9
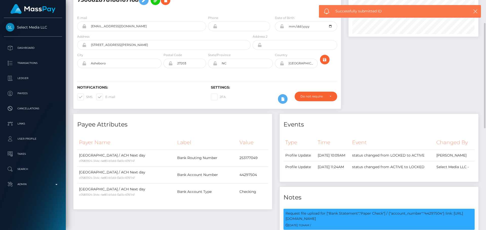
scroll to position [0, 0]
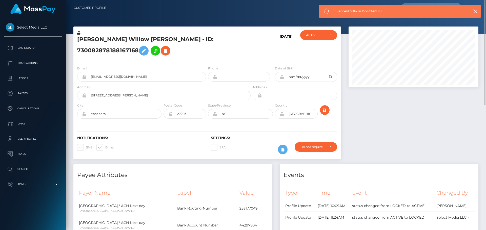
click at [232, 124] on div "E-mail pp.rincess@outlook.com Phone Date of Birth" at bounding box center [206, 93] width 267 height 62
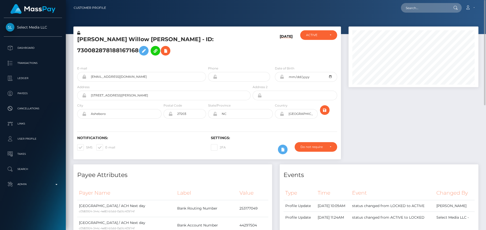
click at [234, 58] on h5 "Sophia Willow Vasquez - ID: 730082878188167168" at bounding box center [162, 47] width 170 height 23
click at [326, 114] on icon "submit" at bounding box center [324, 110] width 6 height 6
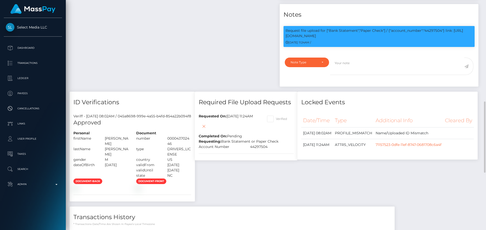
scroll to position [354, 0]
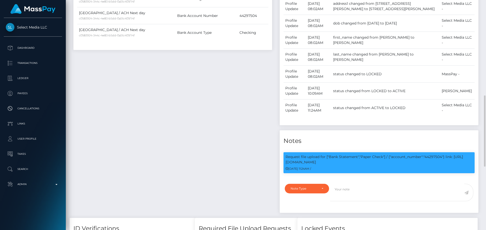
scroll to position [228, 0]
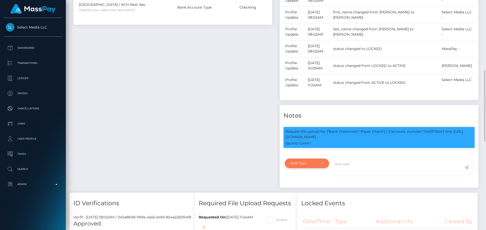
click at [320, 166] on div "Note Type" at bounding box center [306, 164] width 33 height 4
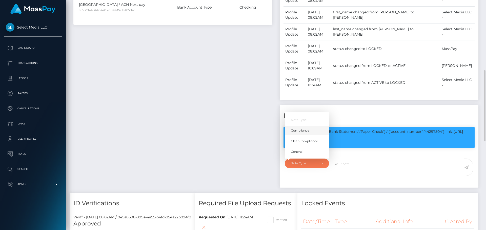
click at [300, 133] on span "Compliance" at bounding box center [300, 130] width 18 height 5
select select "COMPLIANCE"
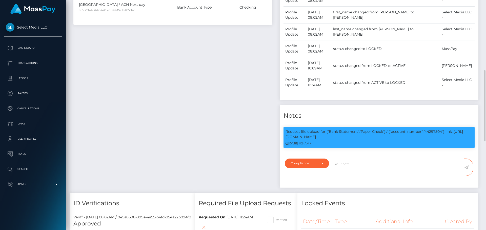
click at [360, 176] on textarea at bounding box center [397, 167] width 134 height 17
type textarea "I"
type textarea "Wrong ID verified by mistake."
click at [467, 170] on icon at bounding box center [466, 168] width 4 height 4
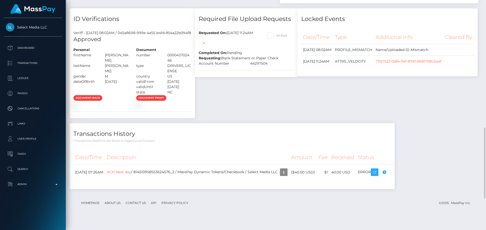
scroll to position [412, 0]
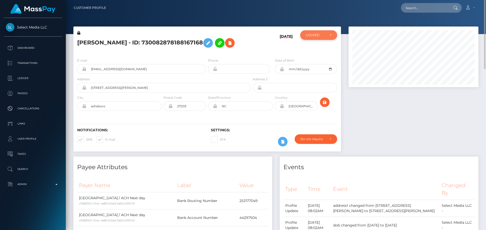
click at [308, 32] on div "LOCKED" at bounding box center [318, 35] width 37 height 10
click at [313, 59] on span "DEACTIVE" at bounding box center [314, 59] width 16 height 5
select select "DEACTIVE"
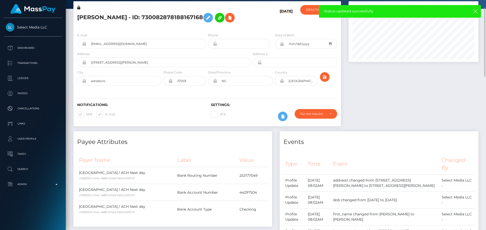
scroll to position [0, 0]
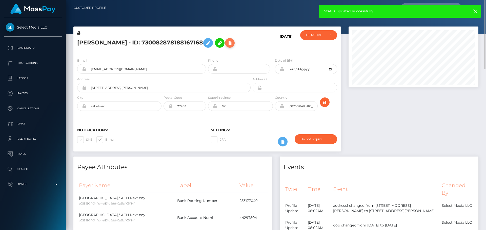
click at [227, 46] on icon at bounding box center [230, 43] width 6 height 6
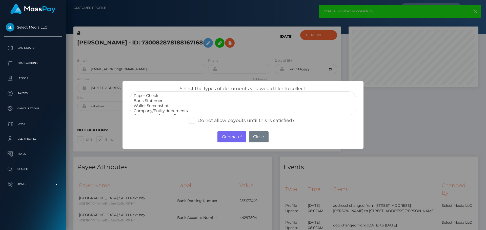
select select "Bank Statement"
click at [152, 100] on option "Bank Statement" at bounding box center [243, 100] width 220 height 5
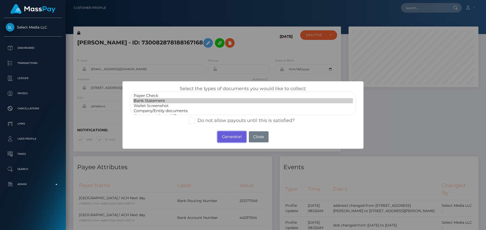
click at [230, 136] on button "Generate!" at bounding box center [231, 137] width 29 height 11
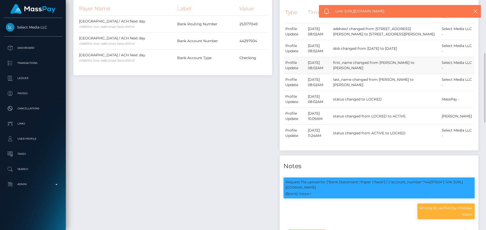
scroll to position [126, 0]
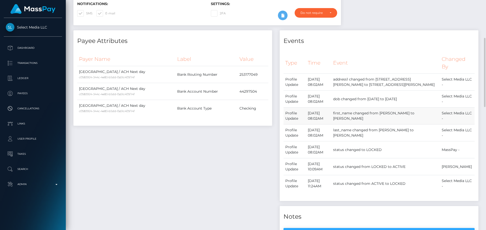
click at [405, 121] on td "first_name changed from [PERSON_NAME] to [PERSON_NAME]" at bounding box center [385, 116] width 108 height 17
drag, startPoint x: 405, startPoint y: 121, endPoint x: 416, endPoint y: 121, distance: 10.4
click at [416, 121] on td "first_name changed from [PERSON_NAME] to [PERSON_NAME]" at bounding box center [385, 116] width 108 height 17
copy td "Sophia Willow"
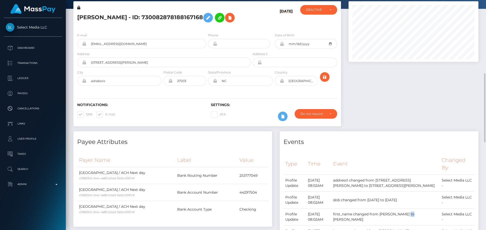
scroll to position [0, 0]
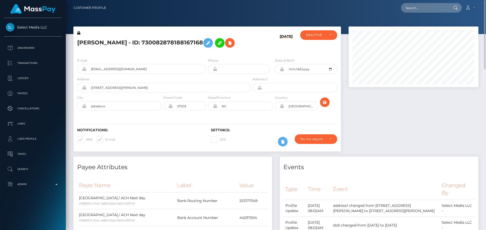
click at [79, 33] on icon at bounding box center [78, 33] width 3 height 4
click at [205, 46] on icon at bounding box center [208, 43] width 6 height 6
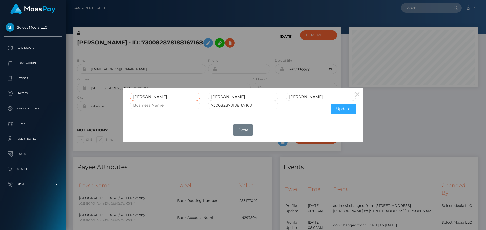
click at [174, 98] on input "BENJAMIN" at bounding box center [165, 97] width 70 height 8
paste input "Sophia Willow"
click at [157, 97] on input "Sophia Willow" at bounding box center [165, 97] width 70 height 8
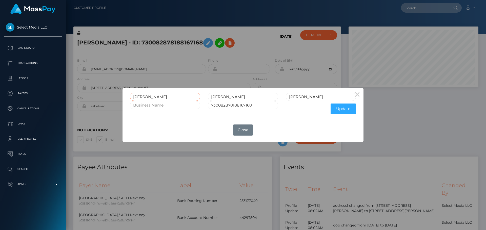
type input "Sophia"
click at [238, 95] on input "HATCHER" at bounding box center [243, 97] width 70 height 8
paste input "Willow"
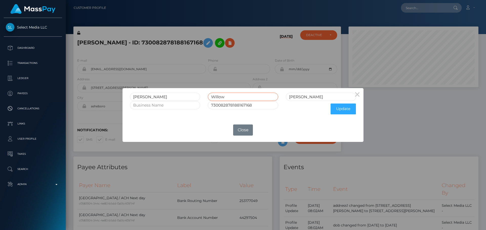
type input "Willow"
click at [318, 99] on input "[PERSON_NAME]" at bounding box center [321, 97] width 70 height 8
type input "Vasquez"
click at [353, 109] on button "Update" at bounding box center [342, 109] width 25 height 11
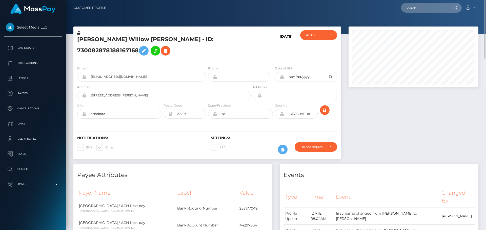
click at [280, 79] on icon at bounding box center [281, 77] width 4 height 4
click at [330, 82] on input "[DATE]" at bounding box center [310, 77] width 53 height 10
type input "[DATE]"
click at [266, 132] on div "Notifications: SMS E-mail Settings: 2FA" at bounding box center [206, 142] width 267 height 36
click at [282, 116] on icon at bounding box center [281, 114] width 4 height 4
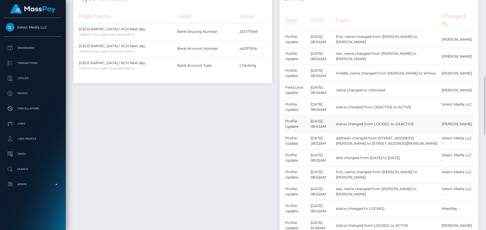
scroll to position [202, 0]
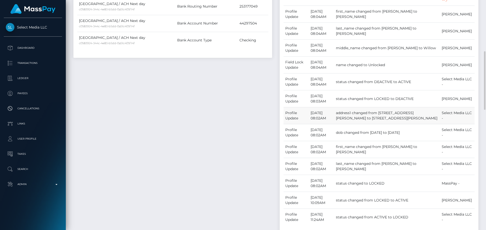
drag, startPoint x: 400, startPoint y: 120, endPoint x: 435, endPoint y: 120, distance: 34.4
click at [435, 120] on td "address1 changed from [STREET_ADDRESS][PERSON_NAME] to [STREET_ADDRESS][PERSON_…" at bounding box center [387, 115] width 106 height 17
copy td "[STREET_ADDRESS][PERSON_NAME]"
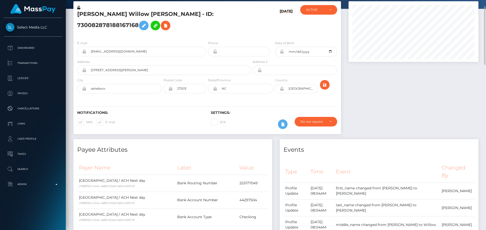
scroll to position [0, 0]
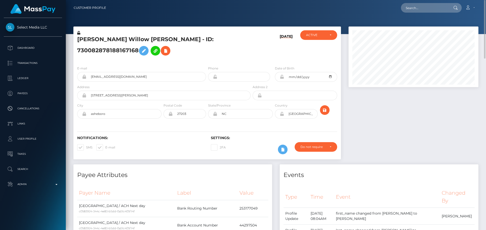
click at [170, 133] on div "Notifications: SMS E-mail Settings: 2FA" at bounding box center [206, 142] width 267 height 36
click at [119, 100] on input "131 mcalister st" at bounding box center [168, 96] width 164 height 10
paste input "028 Robbins Stree"
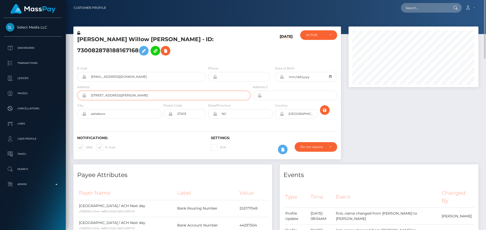
type input "[STREET_ADDRESS][PERSON_NAME]"
drag, startPoint x: 84, startPoint y: 102, endPoint x: 92, endPoint y: 103, distance: 8.7
click at [84, 98] on icon at bounding box center [84, 96] width 4 height 4
click at [282, 116] on icon at bounding box center [281, 114] width 4 height 4
click at [323, 114] on icon "submit" at bounding box center [324, 110] width 6 height 6
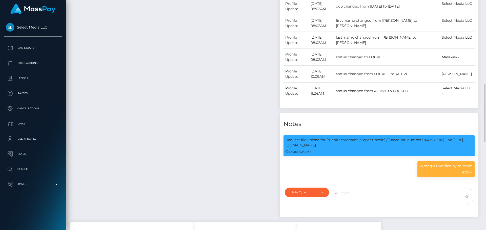
scroll to position [480, 0]
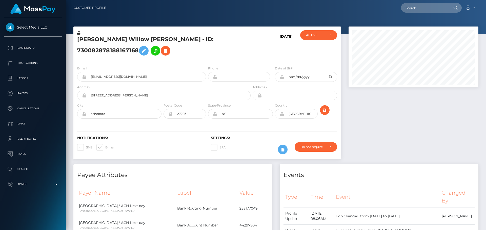
scroll to position [252829, 252760]
click at [312, 36] on div "ACTIVE" at bounding box center [315, 35] width 19 height 4
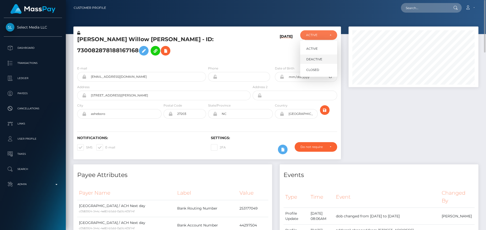
click at [312, 59] on span "DEACTIVE" at bounding box center [314, 59] width 16 height 5
select select "DEACTIVE"
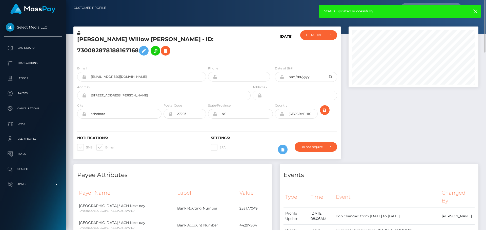
click at [91, 42] on h5 "[PERSON_NAME] Willow [PERSON_NAME] - ID: 730082878188167168" at bounding box center [162, 47] width 170 height 23
drag, startPoint x: 91, startPoint y: 42, endPoint x: 135, endPoint y: 42, distance: 44.8
click at [135, 42] on h5 "[PERSON_NAME] Willow [PERSON_NAME] - ID: 730082878188167168" at bounding box center [162, 47] width 170 height 23
copy h5 "[PERSON_NAME] Willow [PERSON_NAME]"
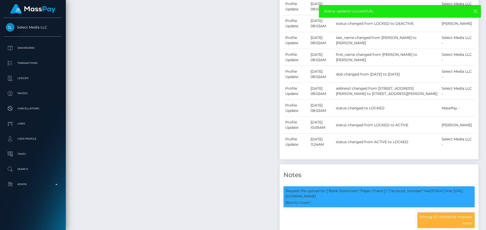
scroll to position [556, 0]
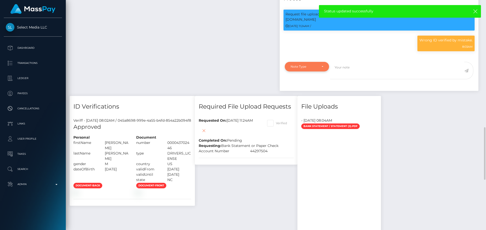
click at [315, 72] on div "Note Type" at bounding box center [307, 67] width 44 height 10
click at [306, 92] on ul "Note Type Compliance Clear Compliance General" at bounding box center [307, 96] width 44 height 41
click at [314, 72] on div "Note Type" at bounding box center [307, 67] width 44 height 10
click at [304, 93] on span "Compliance" at bounding box center [300, 91] width 18 height 5
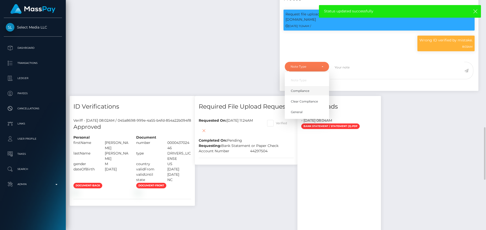
select select "COMPLIANCE"
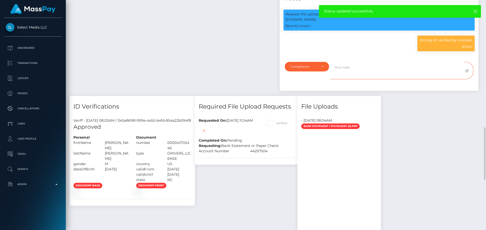
click at [360, 77] on textarea at bounding box center [397, 70] width 134 height 17
paste textarea "Sophia Willow Vasquez"
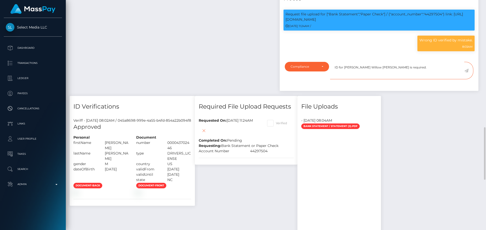
type textarea "ID for Sophia Willow Vasquez is required."
click at [467, 73] on icon at bounding box center [466, 71] width 4 height 4
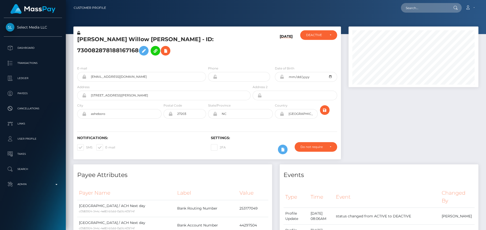
scroll to position [61, 130]
click at [416, 8] on input "text" at bounding box center [425, 8] width 48 height 10
paste input "production:0-641"
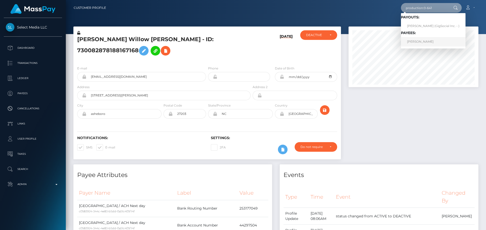
type input "production:0-641"
click at [415, 41] on link "heidi vegemite" at bounding box center [433, 41] width 64 height 9
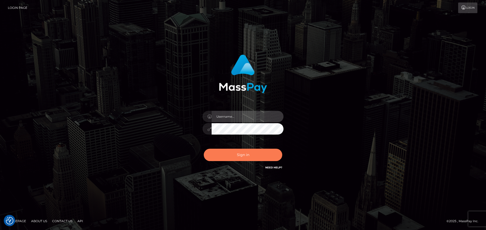
type input "constantin.mp"
click at [240, 158] on button "Sign in" at bounding box center [243, 155] width 78 height 12
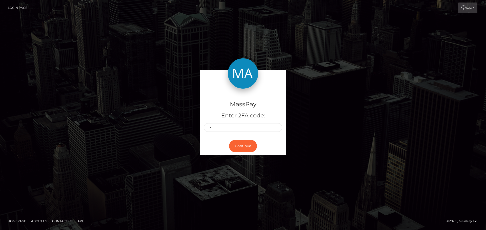
type input "0"
type input "6"
type input "1"
type input "6"
type input "3"
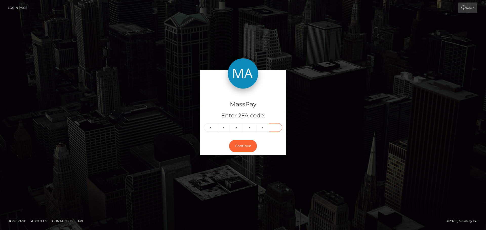
type input "7"
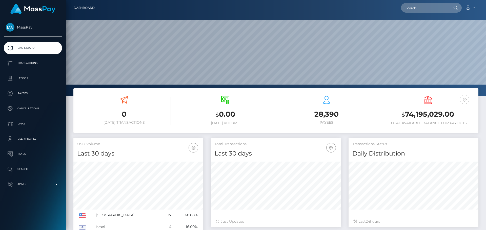
scroll to position [90, 130]
click at [421, 8] on input "text" at bounding box center [425, 8] width 48 height 10
paste input "production:0-641"
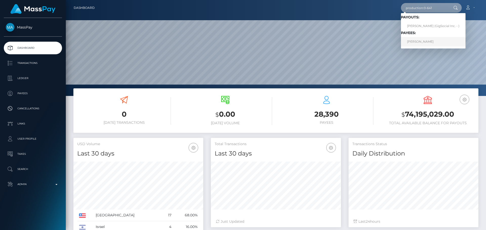
type input "production:0-641"
click at [419, 44] on link "heidi vegemite" at bounding box center [433, 41] width 64 height 9
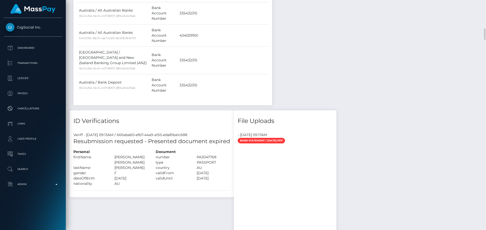
scroll to position [632, 0]
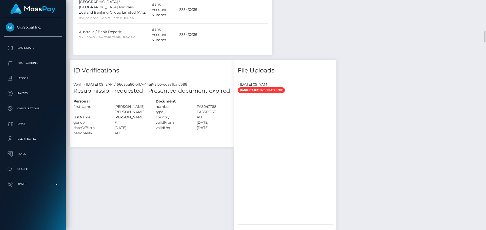
click at [191, 66] on h4 "ID Verifications" at bounding box center [151, 70] width 157 height 9
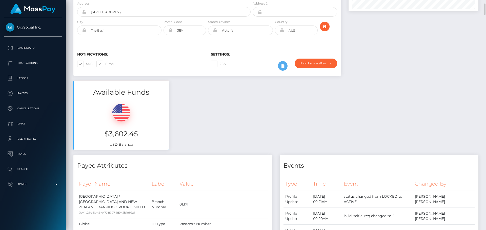
scroll to position [0, 0]
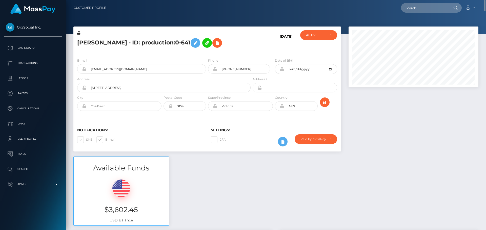
click at [251, 48] on div "heidi vegemite - ID: production:0-641" at bounding box center [162, 42] width 178 height 24
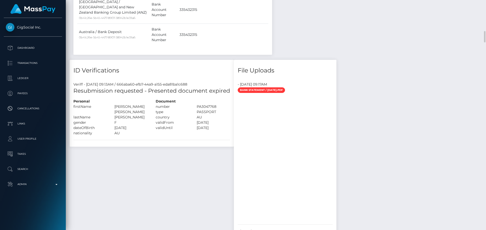
scroll to position [683, 0]
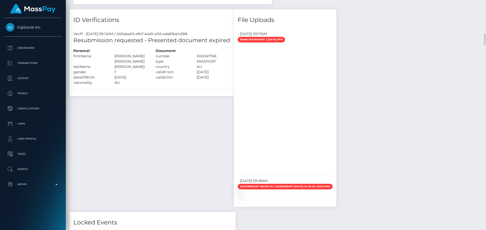
click at [166, 108] on div "ID Verifications Veriff - August 30, 2025 09:13AM / 666aba60-efb7-44a9-a155-eda…" at bounding box center [152, 110] width 172 height 203
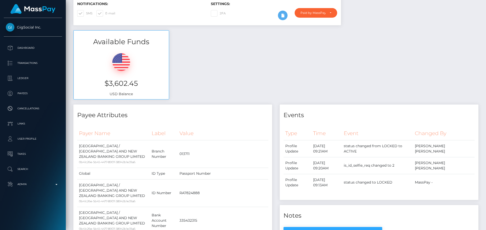
scroll to position [25, 0]
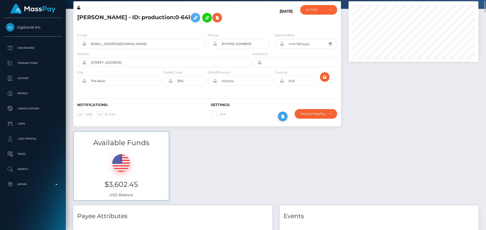
click at [282, 117] on icon at bounding box center [282, 117] width 6 height 6
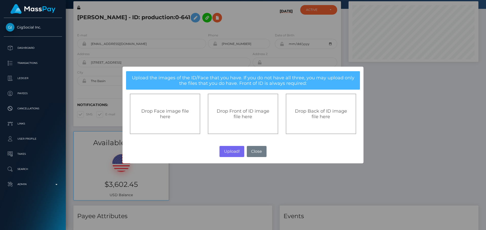
click at [236, 117] on span "Drop Front of ID image file here" at bounding box center [242, 113] width 53 height 11
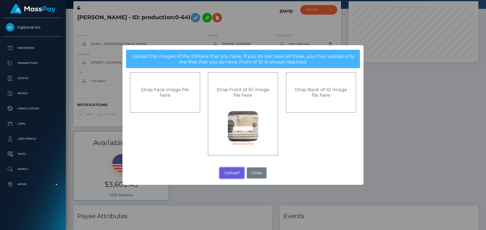
click at [231, 174] on button "Upload!" at bounding box center [231, 173] width 25 height 11
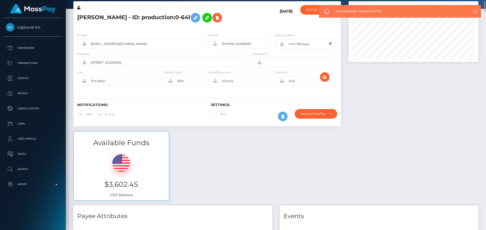
click at [247, 107] on h6 "Settings:" at bounding box center [274, 105] width 126 height 4
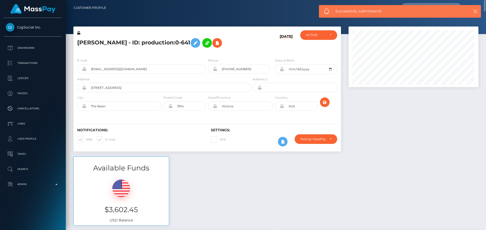
click at [261, 122] on div "Notifications: SMS E-mail Settings: 2FA" at bounding box center [206, 134] width 267 height 36
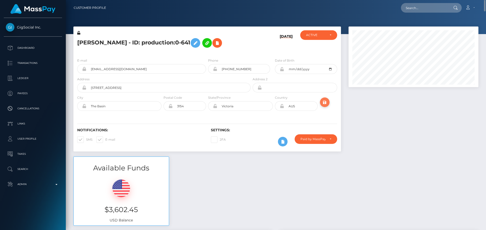
click at [324, 102] on icon "submit" at bounding box center [324, 102] width 6 height 6
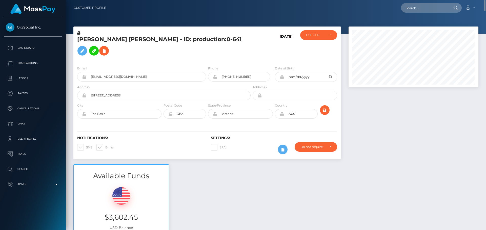
click at [261, 133] on div "Notifications: SMS E-mail Settings: 2FA" at bounding box center [206, 142] width 267 height 36
click at [259, 132] on div "Notifications: SMS E-mail Settings: 2FA" at bounding box center [206, 142] width 267 height 36
click at [267, 58] on div "08/24/25" at bounding box center [273, 46] width 45 height 32
click at [319, 37] on div "LOCKED" at bounding box center [315, 35] width 19 height 4
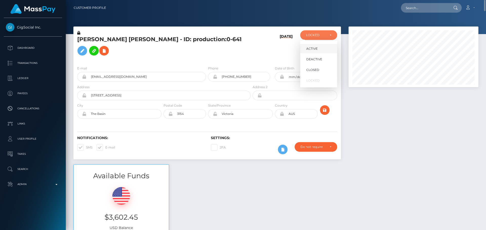
click at [315, 48] on span "ACTIVE" at bounding box center [311, 49] width 11 height 5
select select "ACTIVE"
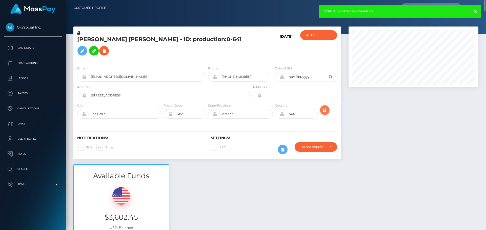
click at [323, 114] on icon "submit" at bounding box center [324, 110] width 6 height 6
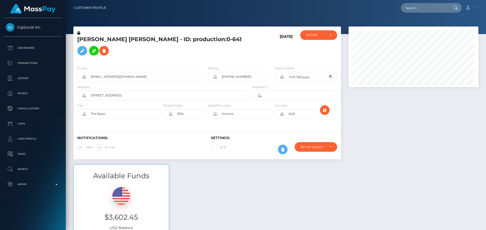
scroll to position [61, 130]
click at [130, 42] on h5 "VICTORIA MARIA MOORE - ID: production:0-641" at bounding box center [162, 47] width 170 height 23
copy h5 "VICTORIA MARIA MOORE - ID: production:0-641"
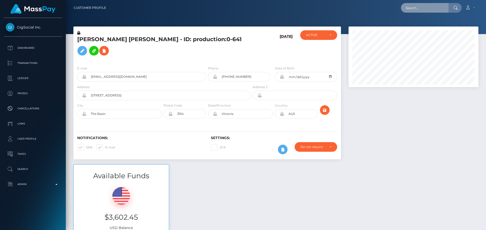
click at [413, 8] on input "text" at bounding box center [425, 8] width 48 height 10
paste input "[EMAIL_ADDRESS][DOMAIN_NAME]"
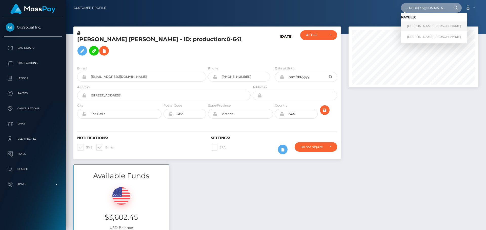
type input "[EMAIL_ADDRESS][DOMAIN_NAME]"
click at [424, 26] on link "Johanna Wilhelmina Gerharda Klos" at bounding box center [434, 25] width 66 height 9
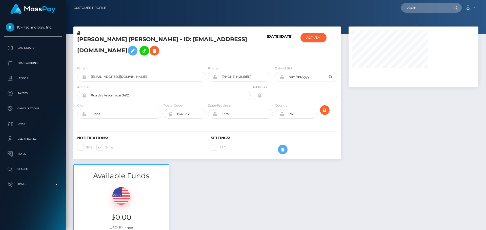
click at [239, 49] on h5 "[PERSON_NAME] [PERSON_NAME] - ID: [EMAIL_ADDRESS][DOMAIN_NAME]" at bounding box center [162, 47] width 170 height 23
click at [320, 38] on icon at bounding box center [318, 37] width 3 height 3
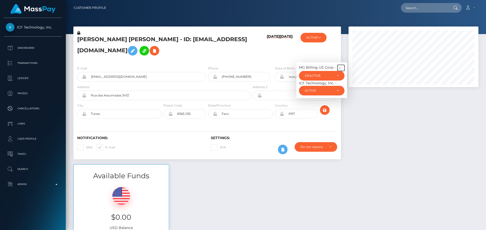
click at [341, 66] on button "button" at bounding box center [340, 68] width 7 height 6
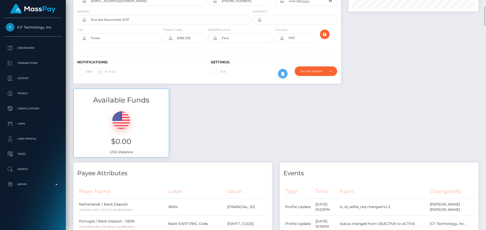
scroll to position [0, 0]
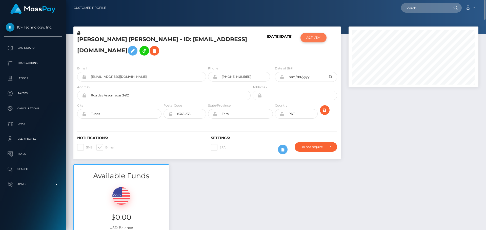
click at [319, 38] on icon at bounding box center [318, 37] width 3 height 3
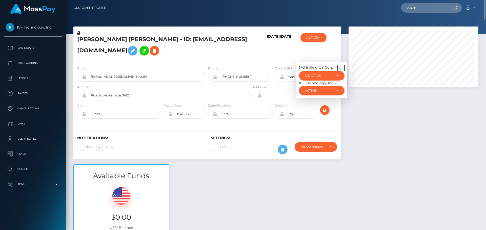
click at [339, 66] on button "button" at bounding box center [340, 68] width 7 height 6
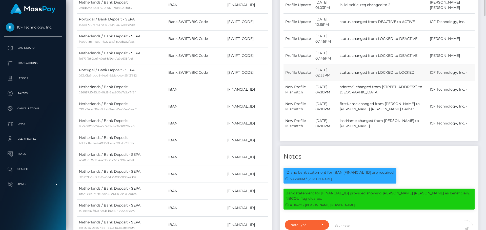
scroll to position [253, 0]
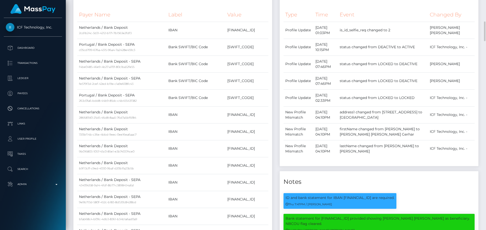
click at [402, 164] on div "Type Time Event Changed By Profile Update" at bounding box center [378, 85] width 199 height 162
click at [402, 164] on div "Type Time Event Changed By Profile Update" at bounding box center [378, 86] width 191 height 156
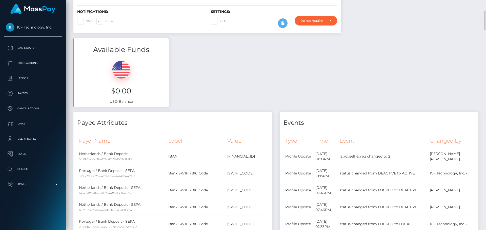
scroll to position [0, 0]
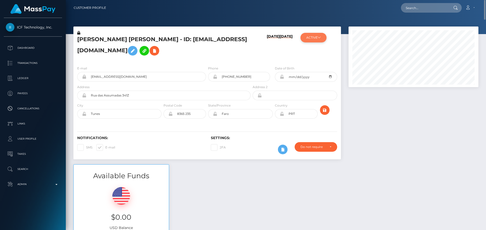
click at [315, 39] on button "ACTIVE" at bounding box center [313, 38] width 26 height 10
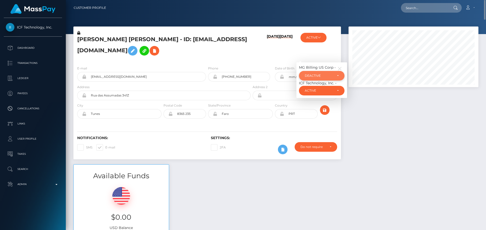
click at [317, 75] on div "DEACTIVE" at bounding box center [318, 76] width 28 height 4
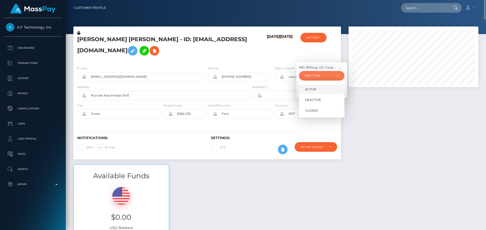
click at [313, 87] on span "ACTIVE" at bounding box center [310, 89] width 11 height 5
select select "ACTIVE"
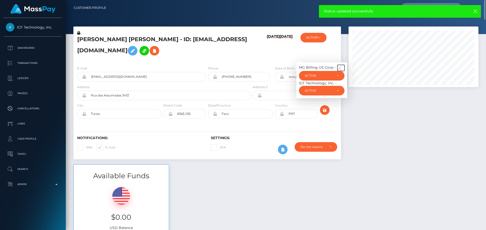
click at [340, 67] on icon "button" at bounding box center [339, 69] width 5 height 5
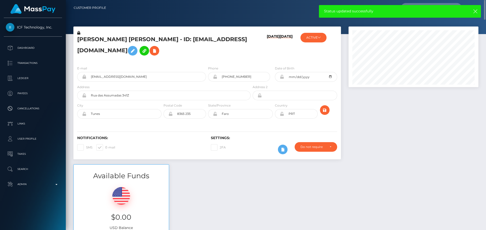
click at [330, 111] on div at bounding box center [329, 112] width 22 height 18
click at [325, 110] on icon "submit" at bounding box center [324, 110] width 6 height 6
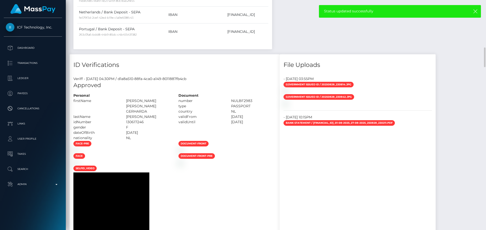
scroll to position [531, 0]
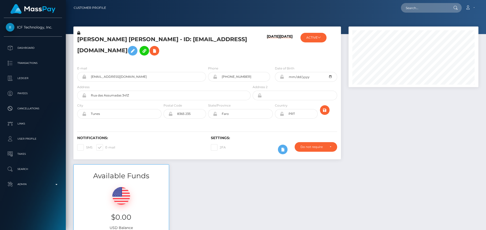
scroll to position [61, 130]
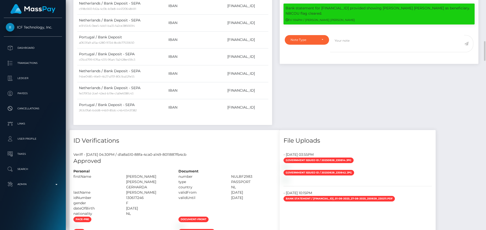
scroll to position [430, 0]
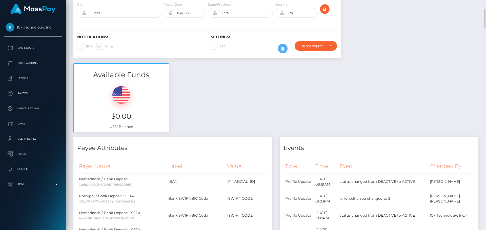
scroll to position [0, 0]
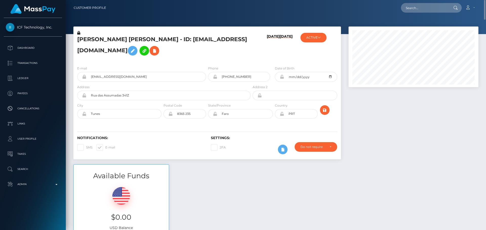
click at [281, 115] on icon at bounding box center [281, 114] width 4 height 4
click at [209, 61] on div "[PERSON_NAME] [PERSON_NAME] - ID: [EMAIL_ADDRESS][DOMAIN_NAME]" at bounding box center [162, 46] width 178 height 32
click at [136, 52] on icon at bounding box center [132, 51] width 6 height 6
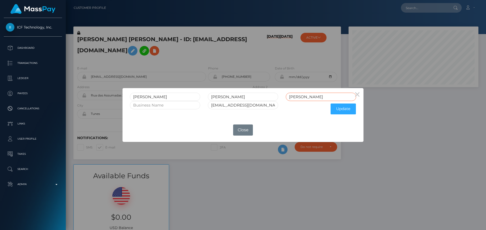
click at [298, 98] on input "Gerharda Klos" at bounding box center [321, 97] width 70 height 8
click at [247, 96] on input "Wilhelmina" at bounding box center [243, 97] width 70 height 8
paste input "Gerharda"
type input "Wilhelmina Gerharda"
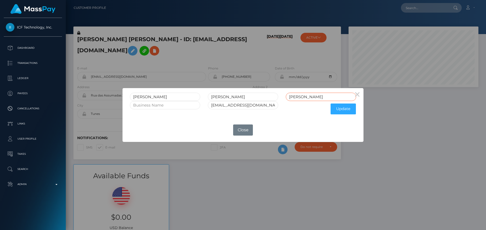
click at [301, 98] on input "Gerharda Klos" at bounding box center [321, 97] width 70 height 8
type input "Klos"
click at [342, 110] on button "Update" at bounding box center [342, 109] width 25 height 11
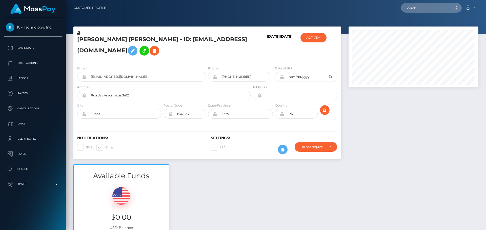
scroll to position [61, 130]
click at [229, 49] on h5 "[PERSON_NAME] [PERSON_NAME] - ID: [EMAIL_ADDRESS][DOMAIN_NAME]" at bounding box center [162, 47] width 170 height 23
click at [78, 33] on icon at bounding box center [78, 33] width 3 height 4
click at [136, 51] on icon at bounding box center [132, 51] width 6 height 6
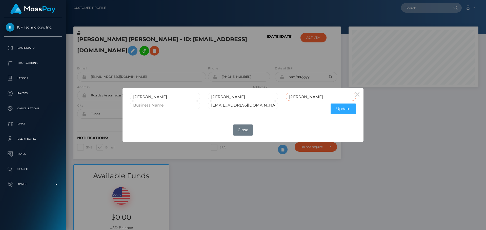
click at [296, 98] on input "Gerharda Klos" at bounding box center [321, 97] width 70 height 8
click at [253, 98] on input "Wilhelmina" at bounding box center [243, 97] width 70 height 8
paste input "Gerharda"
type input "Wilhelmina Gerharda"
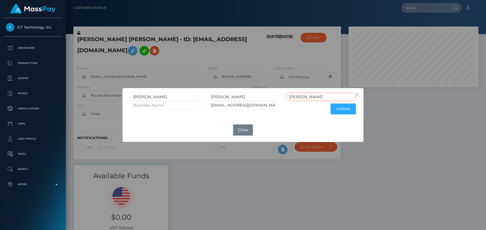
click at [297, 98] on input "Gerharda Klos" at bounding box center [321, 97] width 70 height 8
type input "Klos"
click at [342, 110] on button "Update" at bounding box center [342, 109] width 25 height 11
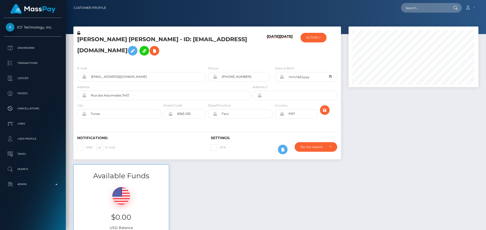
scroll to position [61, 130]
click at [136, 50] on icon at bounding box center [132, 51] width 6 height 6
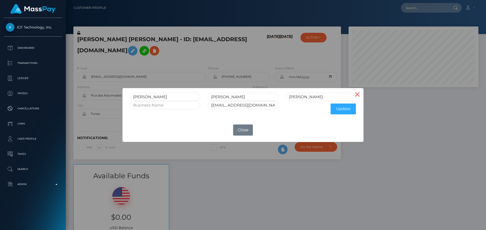
click at [354, 93] on button "×" at bounding box center [357, 94] width 12 height 12
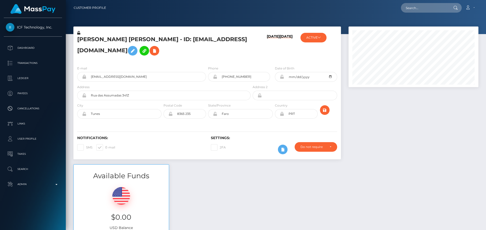
click at [78, 33] on icon at bounding box center [78, 33] width 3 height 4
click at [222, 53] on h5 "[PERSON_NAME] [PERSON_NAME] - ID: [EMAIL_ADDRESS][DOMAIN_NAME]" at bounding box center [162, 47] width 170 height 23
click at [257, 51] on div "09/01/25 09/23/22" at bounding box center [273, 46] width 45 height 32
click at [331, 75] on input "1980-01-01" at bounding box center [310, 77] width 53 height 10
type input "[DATE]"
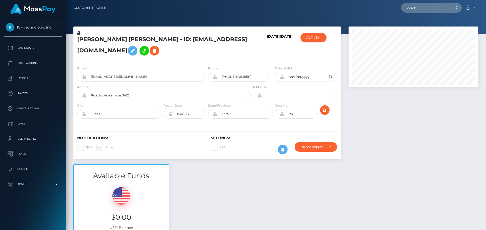
click at [266, 131] on div "Notifications: SMS E-mail Settings: 2FA" at bounding box center [206, 142] width 267 height 36
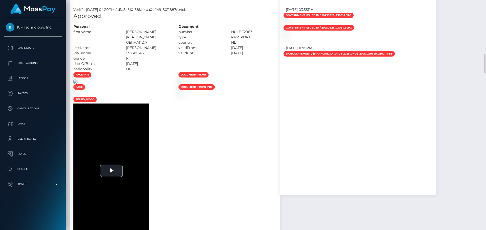
scroll to position [658, 0]
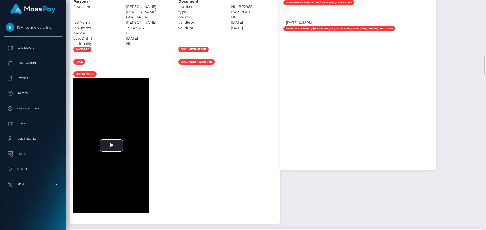
click at [174, 59] on div at bounding box center [122, 56] width 105 height 5
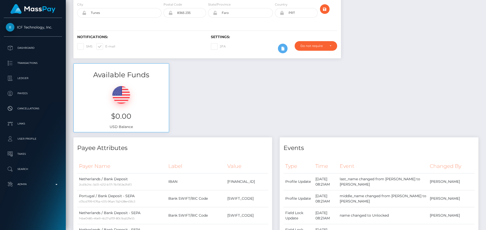
scroll to position [0, 0]
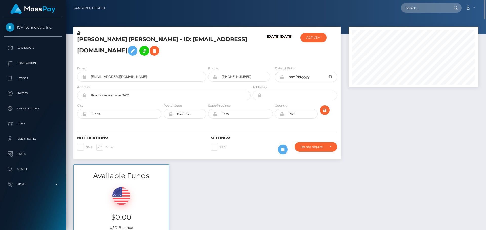
click at [273, 57] on h6 "09/01/25" at bounding box center [273, 47] width 13 height 26
click at [305, 126] on div "Notifications: SMS E-mail Settings: 2FA" at bounding box center [206, 142] width 267 height 36
drag, startPoint x: 108, startPoint y: 115, endPoint x: 73, endPoint y: 116, distance: 34.9
click at [73, 116] on div "City Tunes" at bounding box center [117, 112] width 89 height 18
drag, startPoint x: 148, startPoint y: 95, endPoint x: 70, endPoint y: 94, distance: 78.7
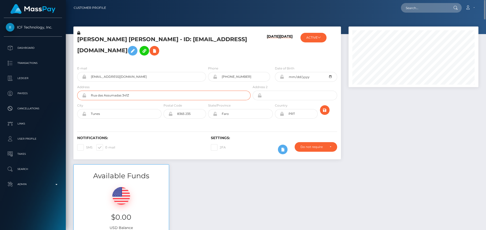
click at [70, 94] on div "Johanna Wilhelmina Gerharda Klos - ID: thesensualhorny@outlook.com 09/01/25 09/…" at bounding box center [207, 96] width 275 height 138
drag, startPoint x: 100, startPoint y: 115, endPoint x: 82, endPoint y: 115, distance: 18.0
click at [82, 115] on div "Tunes" at bounding box center [119, 114] width 84 height 10
click at [260, 130] on div "Notifications: SMS E-mail Settings: 2FA" at bounding box center [206, 142] width 267 height 36
click at [325, 111] on icon "submit" at bounding box center [324, 110] width 6 height 6
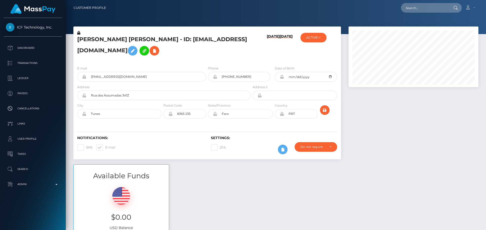
scroll to position [61, 130]
click at [281, 77] on icon at bounding box center [281, 77] width 4 height 4
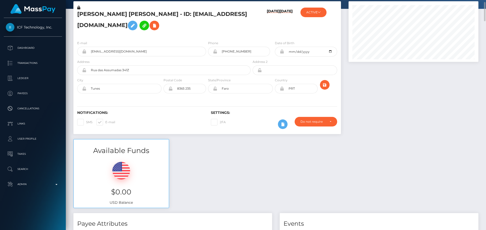
scroll to position [0, 0]
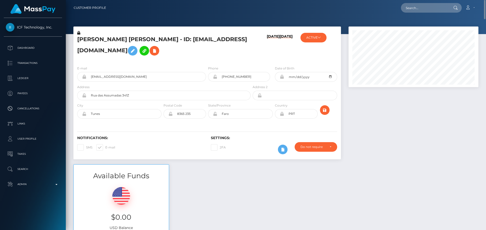
click at [146, 38] on h5 "[PERSON_NAME] [PERSON_NAME] - ID: [EMAIL_ADDRESS][DOMAIN_NAME]" at bounding box center [162, 47] width 170 height 23
click at [146, 38] on h5 "Johanna Wilhelmina Gerharda Klos - ID: thesensualhorny@outlook.com" at bounding box center [162, 47] width 170 height 23
copy h5 "Johanna Wilhelmina Gerharda Klos - ID: thesensualhorny@outlook.com"
click at [417, 11] on input "text" at bounding box center [425, 8] width 48 height 10
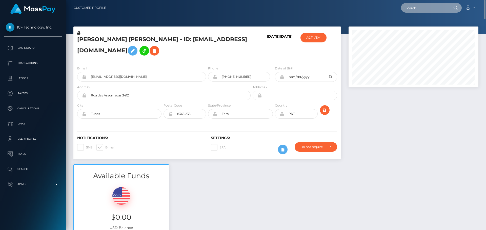
paste input "[EMAIL_ADDRESS][DOMAIN_NAME]"
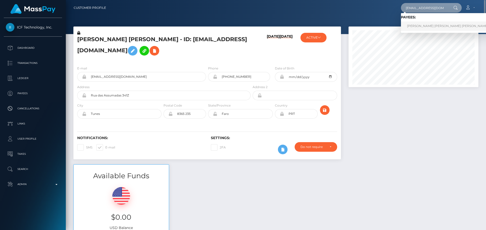
type input "[EMAIL_ADDRESS][DOMAIN_NAME]"
click at [413, 26] on link "YENNY PAOLA GARCIA VELEZ" at bounding box center [447, 25] width 93 height 9
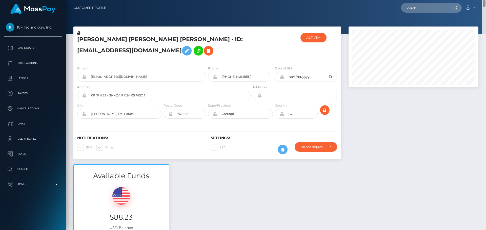
drag, startPoint x: 483, startPoint y: 84, endPoint x: 461, endPoint y: -23, distance: 108.9
click at [461, 0] on html "ICF Technology, Inc. Dashboard Transactions Ledger Payees Links" at bounding box center [243, 115] width 486 height 230
click at [425, 8] on input "text" at bounding box center [425, 8] width 48 height 10
paste input "poact_PT3CvVxXfDR7"
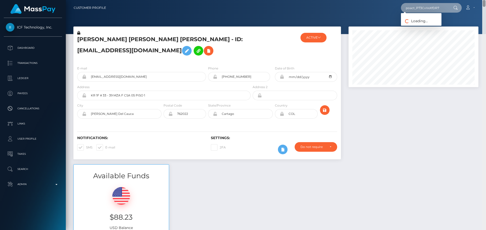
type input "poact_PT3CvVxXfDR7"
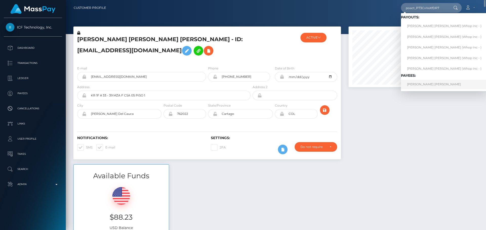
click at [410, 82] on link "JULIAN HUNTER LEE BROWN" at bounding box center [444, 84] width 86 height 9
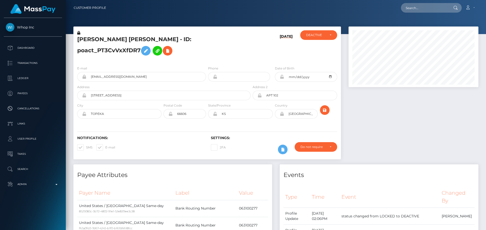
scroll to position [61, 130]
click at [210, 54] on h5 "[PERSON_NAME] [PERSON_NAME] - ID: poact_PT3CvVxXfDR7" at bounding box center [162, 47] width 170 height 23
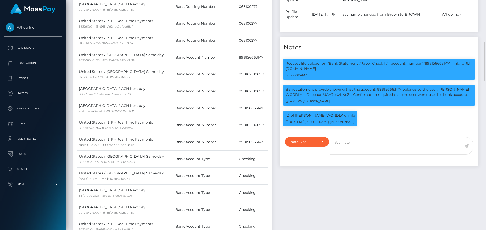
click at [319, 190] on div "Events Type Time Event Changed By" at bounding box center [379, 95] width 206 height 366
click at [316, 144] on div "Note Type" at bounding box center [303, 142] width 27 height 4
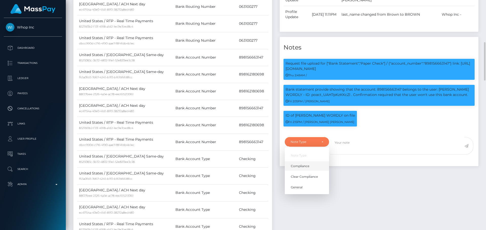
click at [312, 168] on link "Compliance" at bounding box center [307, 166] width 44 height 9
select select "COMPLIANCE"
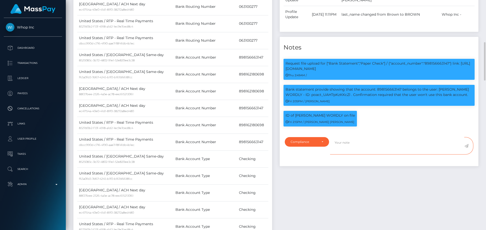
click at [351, 150] on textarea at bounding box center [397, 145] width 134 height 17
paste textarea "Ticket #127225"
type textarea "Confirmation provided in Ticket #127225."
click at [465, 147] on icon at bounding box center [466, 146] width 4 height 4
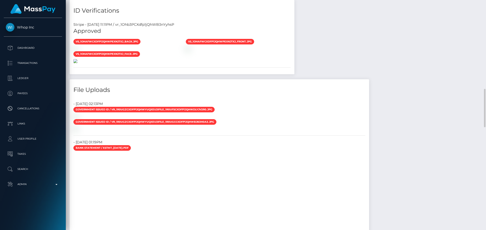
scroll to position [556, 0]
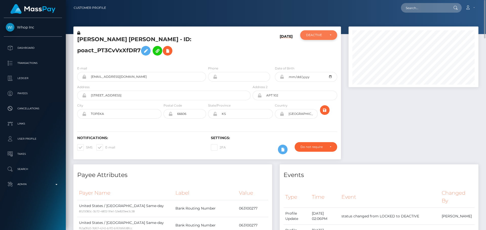
drag, startPoint x: 319, startPoint y: 29, endPoint x: 319, endPoint y: 33, distance: 4.6
click at [319, 29] on div "[PERSON_NAME] [PERSON_NAME] - ID: poact_PT3CvVxXfDR7 [DATE] ACTIVE DEACTIVE CLO…" at bounding box center [206, 44] width 267 height 35
click at [318, 36] on div "DEACTIVE" at bounding box center [315, 35] width 19 height 4
click at [319, 46] on link "ACTIVE" at bounding box center [318, 48] width 37 height 9
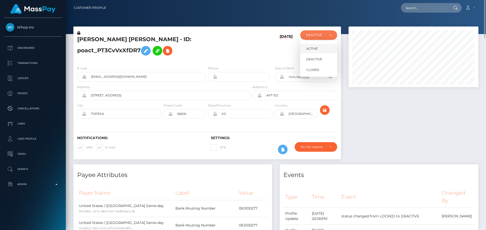
select select "ACTIVE"
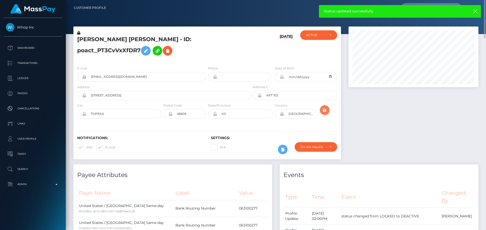
click at [324, 110] on icon "submit" at bounding box center [324, 110] width 6 height 6
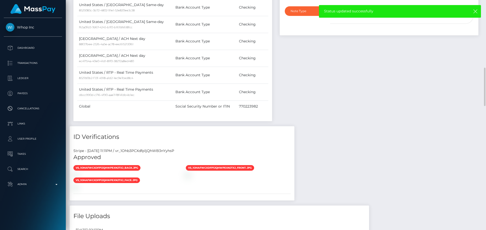
scroll to position [582, 0]
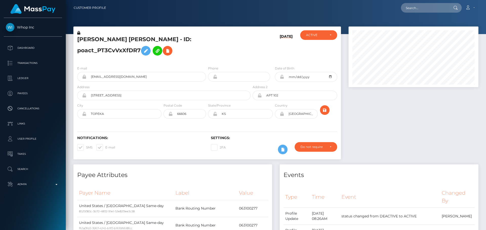
scroll to position [61, 130]
click at [282, 77] on icon at bounding box center [281, 77] width 4 height 4
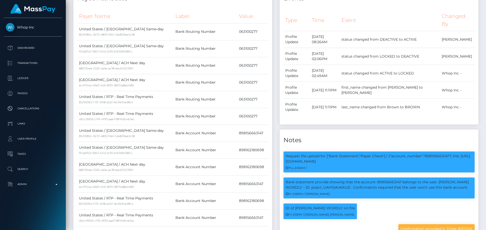
scroll to position [0, 0]
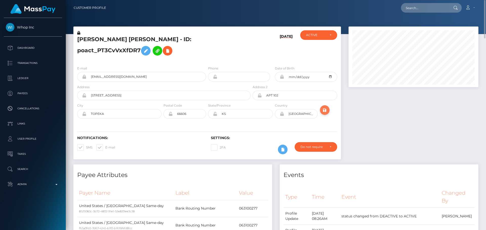
click at [326, 109] on icon "submit" at bounding box center [324, 110] width 6 height 6
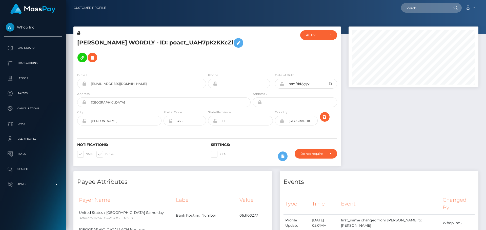
scroll to position [61, 130]
drag, startPoint x: 268, startPoint y: 44, endPoint x: 270, endPoint y: 45, distance: 2.6
click at [270, 45] on div at bounding box center [273, 49] width 45 height 38
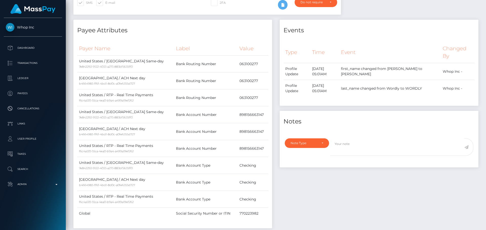
scroll to position [0, 0]
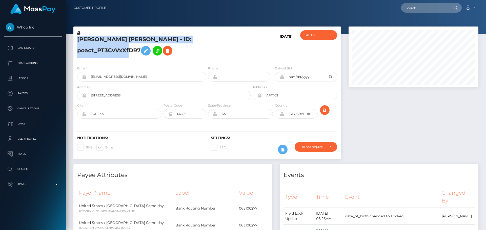
scroll to position [61, 130]
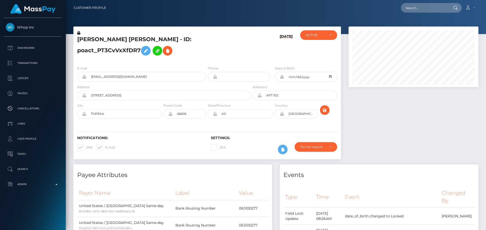
drag, startPoint x: 421, startPoint y: 13, endPoint x: 423, endPoint y: 10, distance: 4.3
click at [422, 11] on nav "Customer Profile Loading... Loading... Account" at bounding box center [276, 8] width 420 height 16
click at [423, 10] on input "text" at bounding box center [425, 8] width 48 height 10
paste input "226013072177758208"
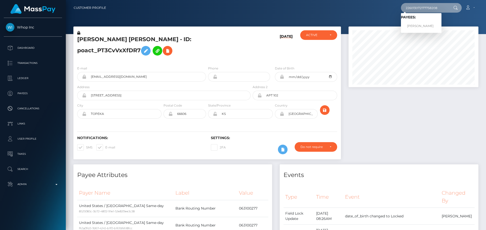
type input "226013072177758208"
click at [417, 25] on link "Zhu Shuang Shuang" at bounding box center [421, 25] width 40 height 9
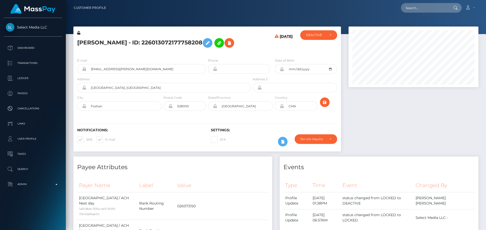
scroll to position [61, 130]
click at [251, 46] on div "[DATE]" at bounding box center [273, 42] width 45 height 24
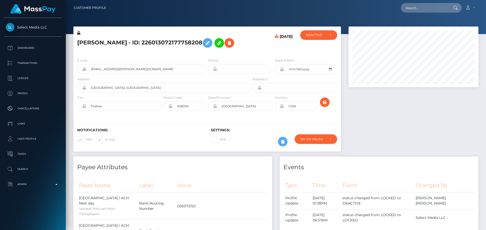
click at [251, 46] on div "[DATE]" at bounding box center [273, 42] width 45 height 24
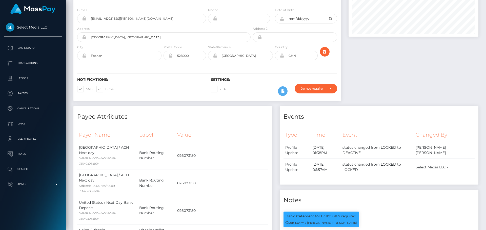
scroll to position [0, 0]
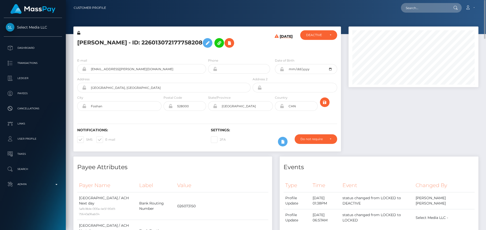
click at [84, 43] on h5 "[PERSON_NAME] - ID: 226013072177758208" at bounding box center [162, 43] width 170 height 15
copy h5 "[PERSON_NAME]"
click at [123, 41] on h5 "[PERSON_NAME] - ID: 226013072177758208" at bounding box center [162, 43] width 170 height 15
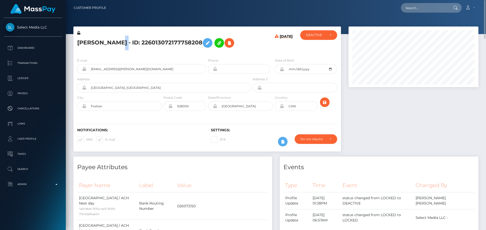
copy h5 "Shuang"
click at [261, 52] on div "[DATE]" at bounding box center [273, 42] width 45 height 24
click at [279, 52] on h6 "[DATE]" at bounding box center [285, 43] width 13 height 18
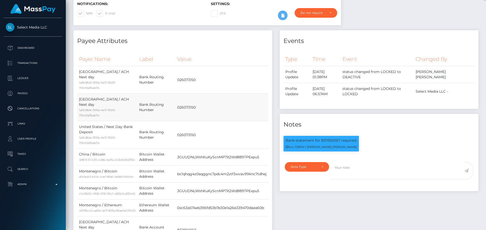
scroll to position [25, 0]
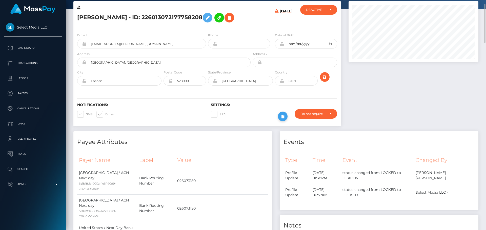
click at [286, 117] on icon at bounding box center [282, 117] width 6 height 6
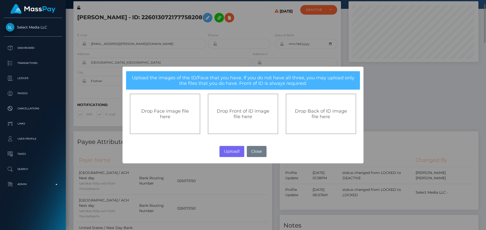
click at [231, 125] on div "Drop Front of ID image file here" at bounding box center [243, 114] width 70 height 40
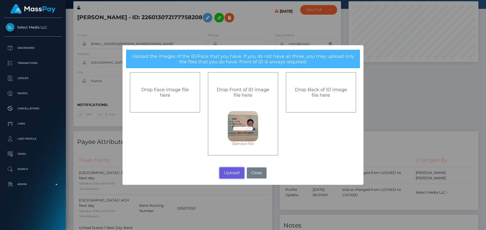
click at [232, 174] on button "Upload!" at bounding box center [231, 173] width 25 height 11
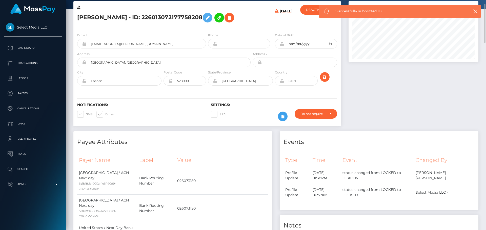
scroll to position [0, 0]
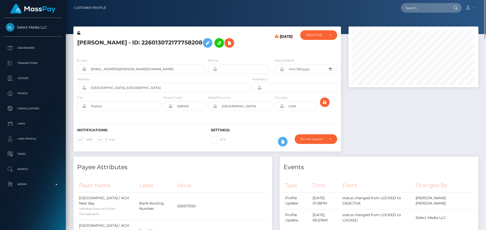
click at [330, 116] on div "Notifications: SMS E-mail Settings: 2FA" at bounding box center [206, 134] width 267 height 36
click at [326, 103] on icon "submit" at bounding box center [324, 102] width 6 height 6
click at [244, 129] on h6 "Settings:" at bounding box center [274, 130] width 126 height 4
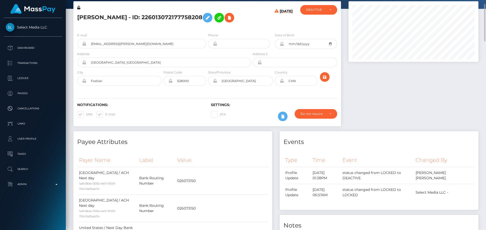
scroll to position [0, 0]
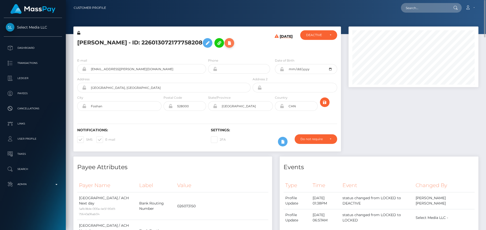
click at [234, 45] on button at bounding box center [229, 43] width 10 height 10
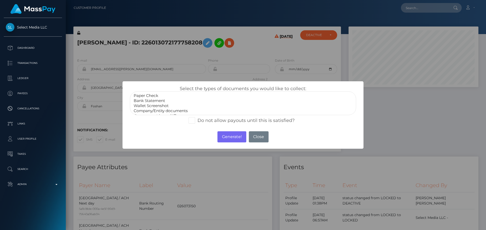
select select "Bank Statement"
click at [155, 101] on option "Bank Statement" at bounding box center [243, 100] width 220 height 5
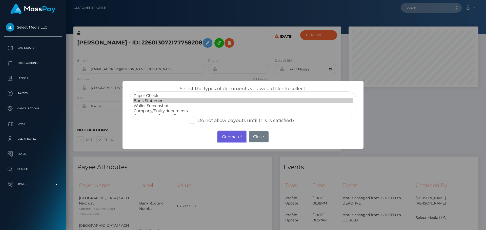
click at [229, 137] on button "Generate!" at bounding box center [231, 137] width 29 height 11
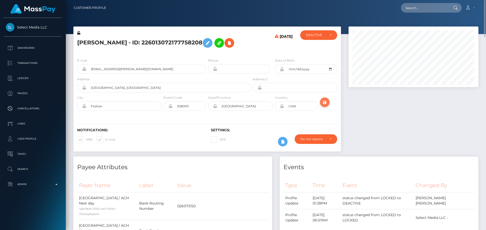
click at [324, 102] on icon "submit" at bounding box center [324, 102] width 6 height 6
click at [232, 42] on icon at bounding box center [229, 43] width 6 height 6
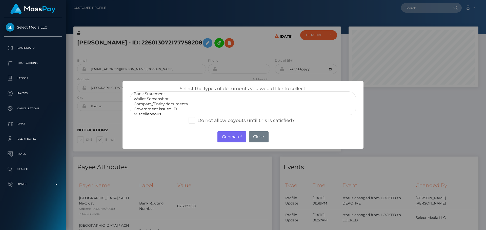
scroll to position [10, 0]
select select "Government issued ID"
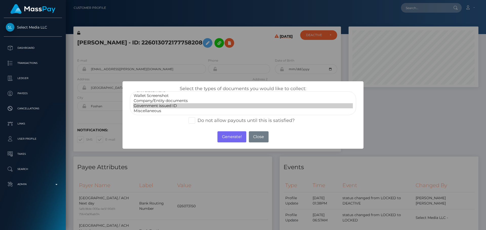
click at [154, 105] on option "Government issued ID" at bounding box center [243, 105] width 220 height 5
click at [230, 133] on button "Generate!" at bounding box center [231, 137] width 29 height 11
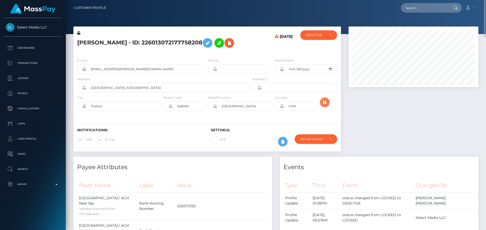
click at [325, 103] on icon "submit" at bounding box center [324, 102] width 6 height 6
click at [263, 49] on div "[DATE]" at bounding box center [273, 42] width 45 height 24
click at [246, 53] on div "[PERSON_NAME] - ID: 226013072177758208" at bounding box center [162, 42] width 178 height 24
click at [210, 45] on icon at bounding box center [207, 43] width 6 height 6
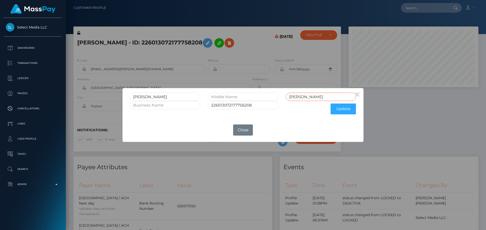
click at [307, 97] on input "[PERSON_NAME]" at bounding box center [321, 97] width 70 height 8
click at [304, 99] on input "Shuangshuang" at bounding box center [321, 97] width 70 height 8
type input "Shuangshuang"
click at [243, 132] on button "Close" at bounding box center [243, 130] width 20 height 11
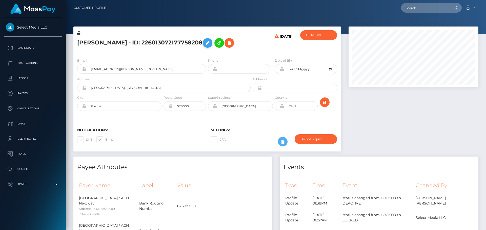
click at [210, 44] on icon at bounding box center [207, 43] width 6 height 6
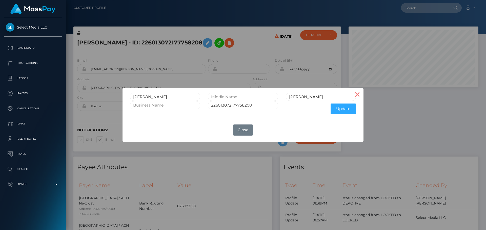
click at [358, 93] on button "×" at bounding box center [357, 94] width 12 height 12
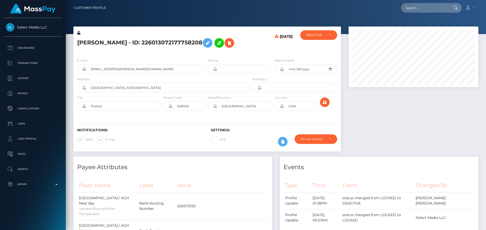
click at [211, 51] on div "[PERSON_NAME] - ID: 226013072177758208" at bounding box center [162, 42] width 178 height 24
click at [210, 42] on icon at bounding box center [207, 43] width 6 height 6
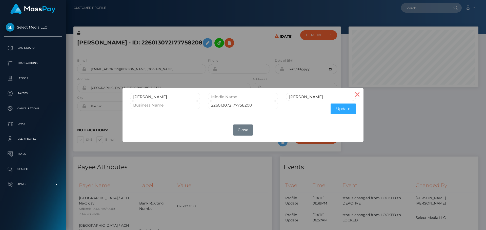
click at [354, 93] on button "×" at bounding box center [357, 94] width 12 height 12
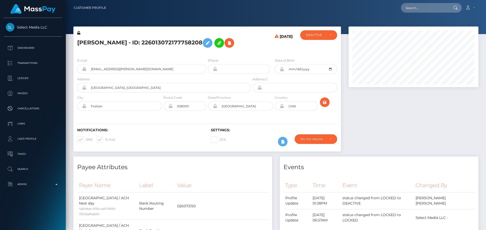
click at [79, 33] on icon at bounding box center [78, 33] width 3 height 4
click at [281, 70] on icon at bounding box center [281, 69] width 4 height 4
click at [282, 108] on icon at bounding box center [281, 106] width 4 height 4
click at [258, 119] on div "Notifications: SMS E-mail Settings: 2FA" at bounding box center [206, 134] width 267 height 36
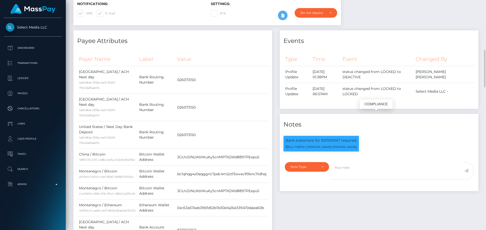
scroll to position [152, 0]
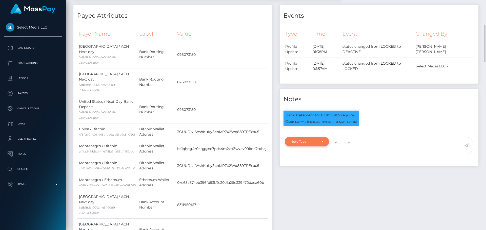
click at [313, 139] on div "Note Type" at bounding box center [307, 142] width 44 height 10
click at [304, 176] on span "Clear Compliance" at bounding box center [304, 176] width 27 height 5
select select "CLEAR_COMPLIANCE"
click at [346, 143] on textarea at bounding box center [397, 145] width 134 height 17
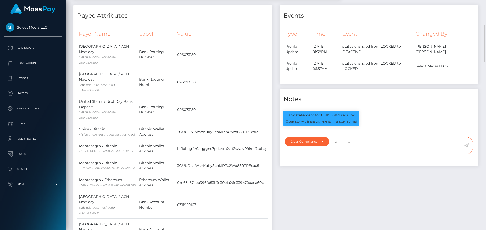
paste textarea "Bank statement provided for showing that the bank account belongs to Heather Ni…"
click at [327, 115] on p "Bank statement for 8311950167 required." at bounding box center [320, 115] width 71 height 5
copy p "8311950167"
click at [378, 142] on textarea "Bank statement provided for showing that the bank account belongs to Heather Ni…" at bounding box center [397, 145] width 134 height 17
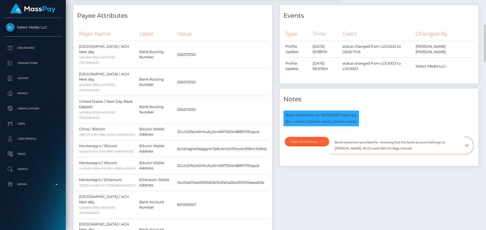
paste textarea "8311950167"
click at [343, 148] on textarea "Bank statement provided for 8311950167, showing that the bank account belongs t…" at bounding box center [397, 145] width 134 height 17
drag, startPoint x: 343, startPoint y: 148, endPoint x: 364, endPoint y: 149, distance: 21.5
click at [364, 149] on textarea "Bank statement provided for 8311950167, showing that the bank account belongs t…" at bounding box center [397, 145] width 134 height 17
paste textarea "Zhu Shuang Shuang"
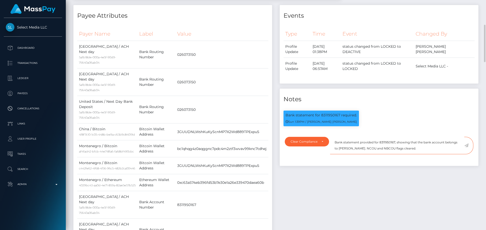
drag, startPoint x: 427, startPoint y: 150, endPoint x: 334, endPoint y: 139, distance: 93.6
click at [334, 139] on textarea "Bank statement provided for 8311950167, showing that the bank account belongs t…" at bounding box center [397, 145] width 134 height 17
type textarea "Bank statement provided for 8311950167, showing that the bank account belongs t…"
click at [432, 151] on textarea "Bank statement provided for 8311950167, showing that the bank account belongs t…" at bounding box center [397, 145] width 134 height 17
click at [465, 146] on icon at bounding box center [466, 146] width 4 height 4
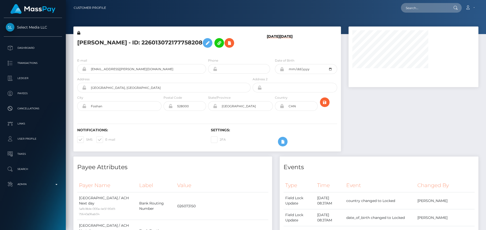
click at [264, 52] on div "[DATE] [DATE]" at bounding box center [273, 42] width 45 height 24
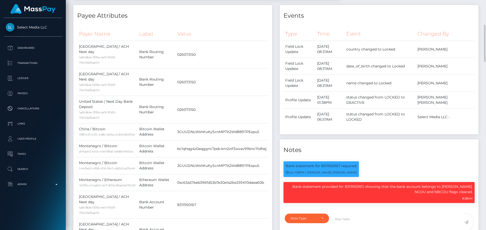
scroll to position [228, 0]
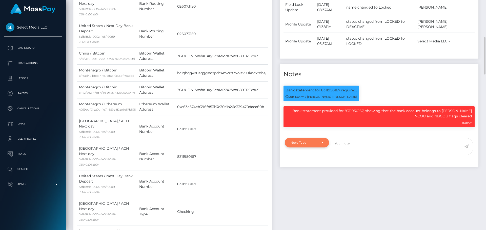
click at [318, 143] on div "Note Type" at bounding box center [306, 143] width 33 height 4
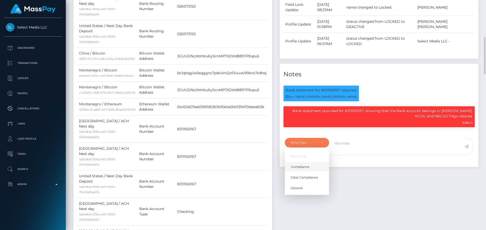
click at [311, 165] on link "Compliance" at bounding box center [307, 166] width 44 height 9
select select "COMPLIANCE"
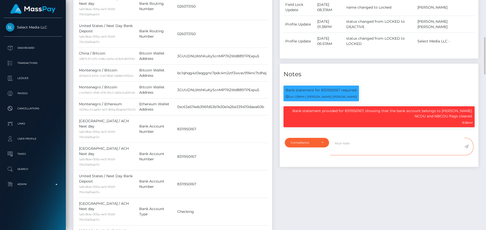
click at [360, 146] on textarea at bounding box center [397, 146] width 134 height 17
click at [348, 145] on textarea "ID on file ( exp DNE iss CHN )." at bounding box center [397, 146] width 134 height 17
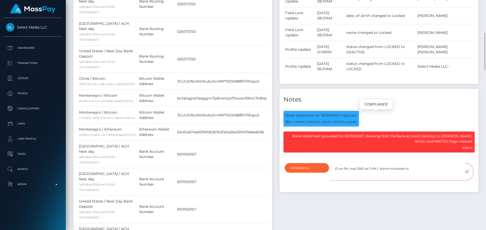
scroll to position [228, 0]
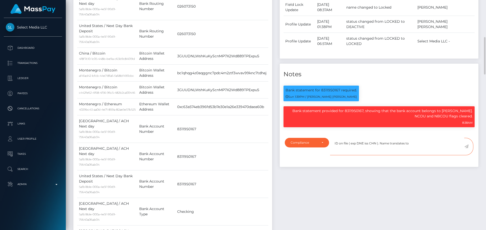
paste textarea "朱"
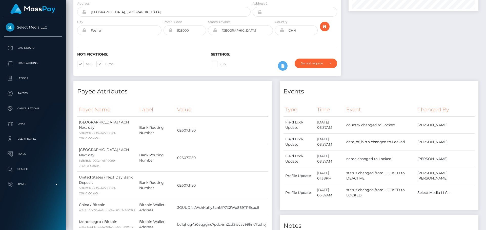
scroll to position [0, 0]
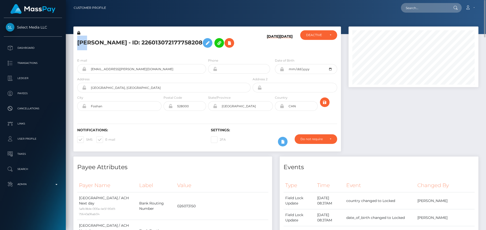
drag, startPoint x: 77, startPoint y: 41, endPoint x: 87, endPoint y: 41, distance: 10.1
click at [87, 41] on div "Zhu Shuang Shuang - ID: 226013072177758208" at bounding box center [162, 42] width 178 height 24
copy h5 "Zhu"
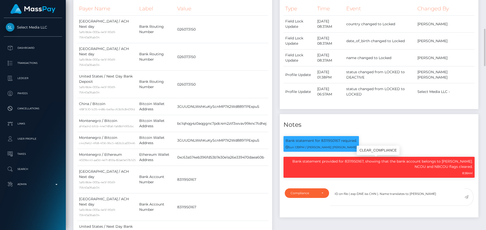
scroll to position [61, 130]
click at [421, 193] on textarea "ID on file ( exp DNE iss CHN ). Name translates to 朱" at bounding box center [397, 197] width 134 height 17
paste textarea "Zhu"
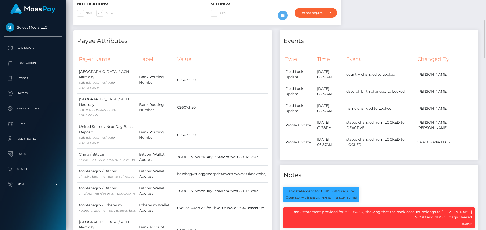
scroll to position [202, 0]
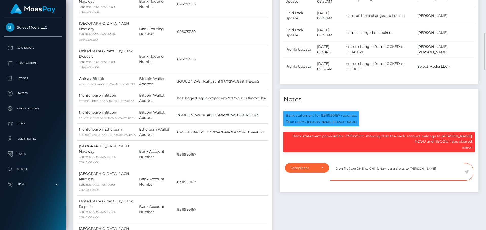
click at [431, 171] on textarea "ID on file ( exp DNE iss CHN ). Name translates to 朱 Zhu" at bounding box center [397, 171] width 134 height 17
paste textarea "双双"
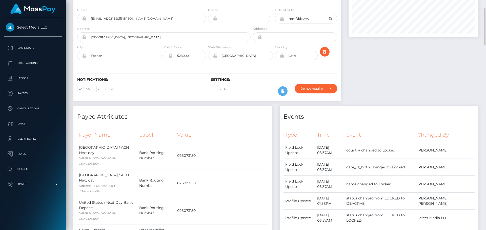
scroll to position [0, 0]
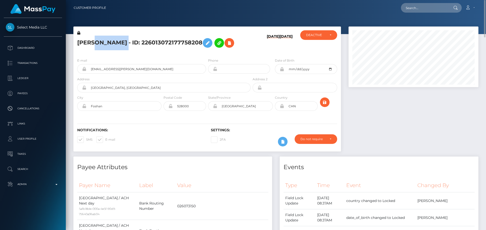
drag, startPoint x: 91, startPoint y: 41, endPoint x: 136, endPoint y: 44, distance: 45.1
click at [136, 44] on h5 "Zhu Shuang Shuang - ID: 226013072177758208" at bounding box center [162, 43] width 170 height 15
copy h5 "Shuang Shuang"
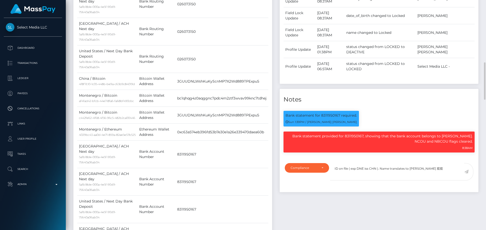
scroll to position [228, 0]
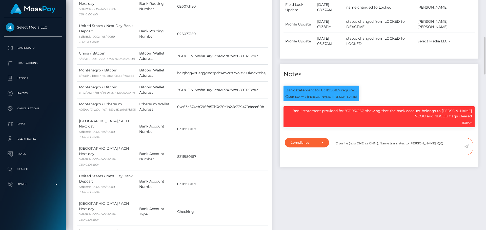
click at [433, 145] on textarea "ID on file ( exp DNE iss CHN ). Name translates to 朱 Zhu 双双" at bounding box center [397, 146] width 134 height 17
paste textarea "Shuang Shuang"
type textarea "ID on file ( exp DNE iss CHN ). Name translates to 朱 Zhu 双双 Shuang Shuang."
click at [467, 146] on icon at bounding box center [466, 147] width 4 height 4
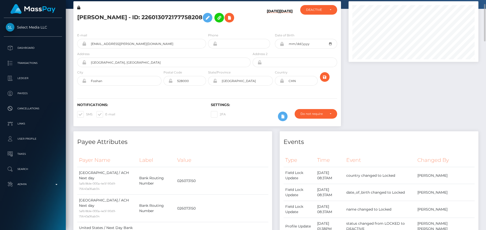
scroll to position [0, 0]
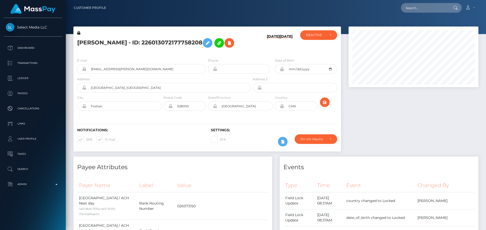
scroll to position [61, 130]
click at [322, 34] on div "DEACTIVE" at bounding box center [315, 35] width 19 height 4
click at [318, 49] on link "ACTIVE" at bounding box center [318, 48] width 37 height 9
select select "ACTIVE"
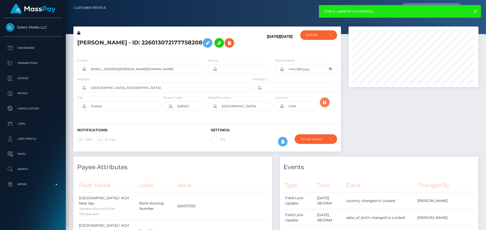
click at [323, 103] on icon "submit" at bounding box center [324, 102] width 6 height 6
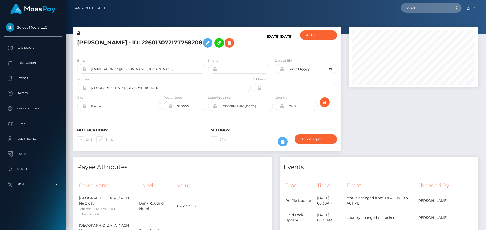
scroll to position [61, 130]
click at [207, 53] on div "Zhu Shuang Shuang - ID: 226013072177758208" at bounding box center [162, 42] width 178 height 24
click at [129, 41] on h5 "Zhu Shuang Shuang - ID: 226013072177758208" at bounding box center [162, 43] width 170 height 15
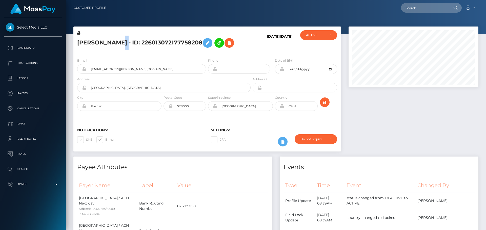
copy h5 "Zhu Shuang Shuang - ID: 226013072177758208"
click at [415, 8] on input "text" at bounding box center [425, 8] width 48 height 10
paste input "poact_h2joVKGsCR05"
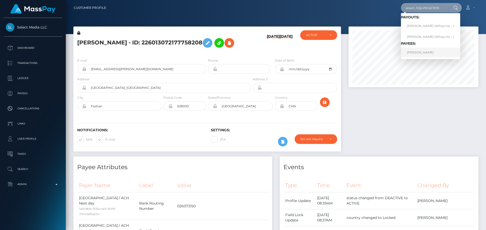
type input "poact_h2joVKGsCR05"
click at [415, 51] on link "HAMAD KHAN Khan" at bounding box center [430, 52] width 59 height 9
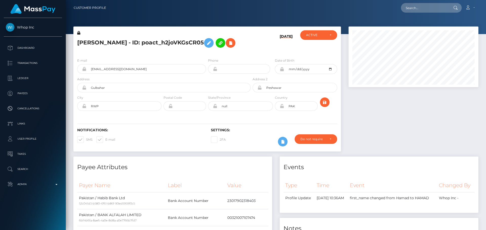
scroll to position [61, 130]
click at [268, 52] on div "[DATE]" at bounding box center [273, 42] width 45 height 24
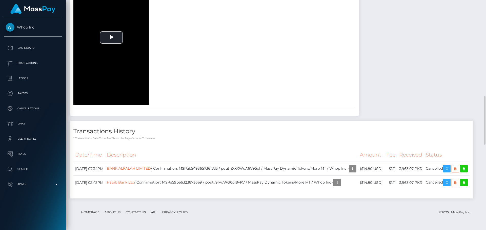
scroll to position [632, 0]
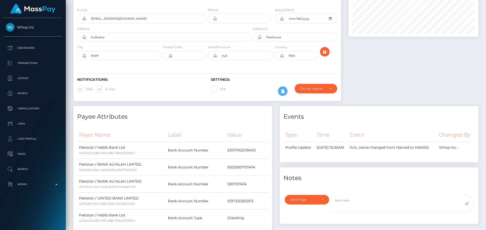
scroll to position [0, 0]
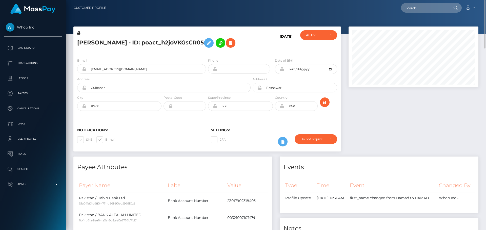
click at [163, 51] on div "[PERSON_NAME] - ID: poact_h2joVKGsCR05" at bounding box center [162, 42] width 178 height 24
click at [78, 34] on icon at bounding box center [78, 33] width 3 height 4
click at [212, 42] on icon at bounding box center [209, 43] width 6 height 6
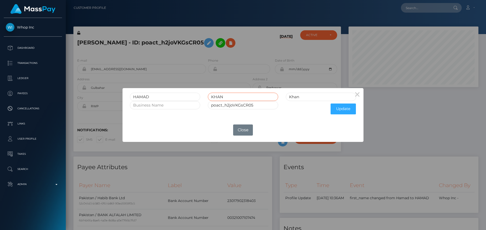
drag, startPoint x: 224, startPoint y: 98, endPoint x: 206, endPoint y: 97, distance: 18.0
click at [206, 97] on div "KHAN" at bounding box center [243, 97] width 78 height 8
click at [311, 95] on input "Khan" at bounding box center [321, 97] width 70 height 8
paste input "HAN"
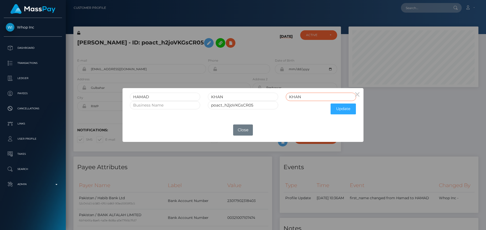
type input "KHAN"
click at [238, 98] on input "KHAN" at bounding box center [243, 97] width 70 height 8
click at [339, 110] on button "Update" at bounding box center [342, 109] width 25 height 11
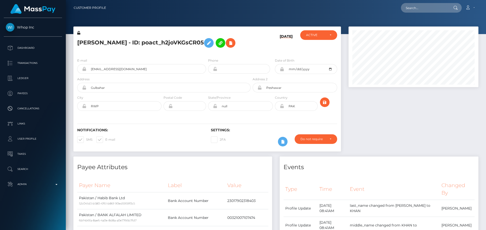
scroll to position [61, 130]
click at [79, 34] on icon at bounding box center [78, 33] width 3 height 4
click at [282, 106] on icon at bounding box center [281, 106] width 4 height 4
click at [142, 43] on h5 "[PERSON_NAME] - ID: poact_h2joVKGsCR05" at bounding box center [162, 43] width 170 height 15
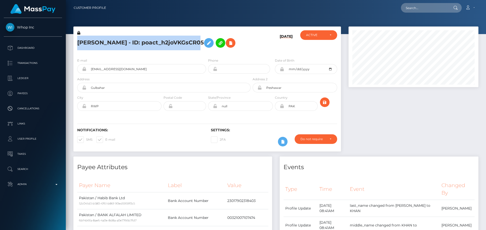
click at [142, 43] on h5 "[PERSON_NAME] - ID: poact_h2joVKGsCR05" at bounding box center [162, 43] width 170 height 15
copy h5 "[PERSON_NAME] - ID: poact_h2joVKGsCR05"
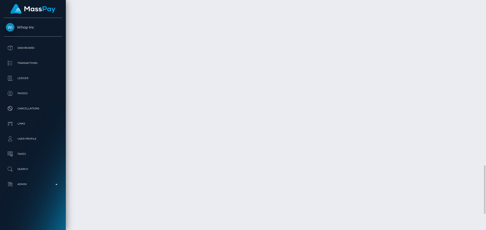
scroll to position [859, 0]
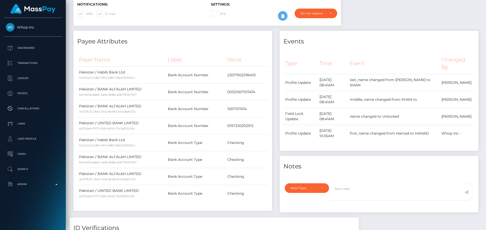
scroll to position [0, 0]
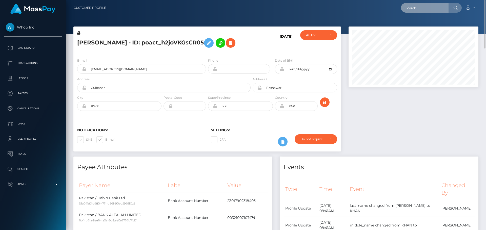
click at [427, 7] on input "text" at bounding box center [425, 8] width 48 height 10
paste input "[EMAIL_ADDRESS][DOMAIN_NAME]"
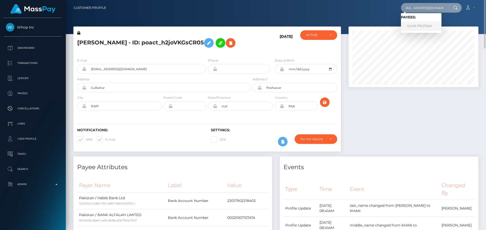
type input "[EMAIL_ADDRESS][DOMAIN_NAME]"
click at [422, 25] on link "OLHA PROTSAK" at bounding box center [421, 25] width 40 height 9
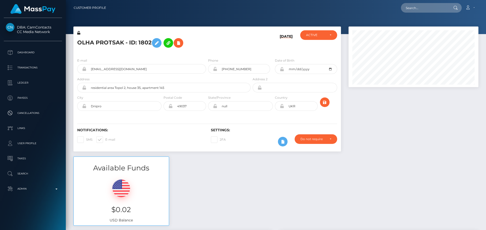
scroll to position [61, 130]
click at [206, 53] on div "OLHA PROTSAK - ID: 1802" at bounding box center [162, 42] width 178 height 24
click at [207, 53] on div "OLHA PROTSAK - ID: 1802" at bounding box center [162, 42] width 178 height 24
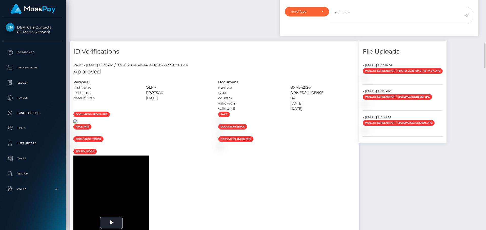
scroll to position [506, 0]
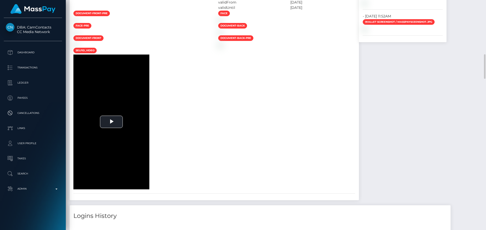
click at [214, 23] on div at bounding box center [142, 19] width 145 height 5
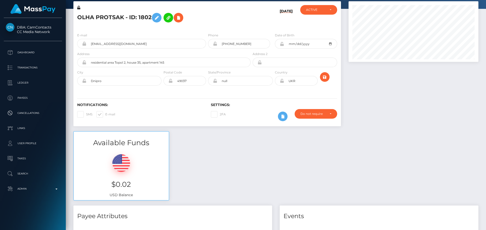
scroll to position [0, 0]
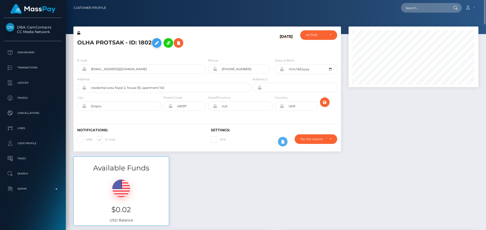
click at [160, 43] on icon at bounding box center [157, 43] width 6 height 6
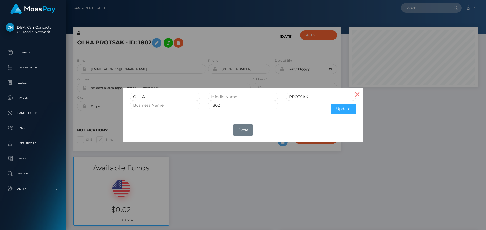
click at [360, 95] on button "×" at bounding box center [357, 94] width 12 height 12
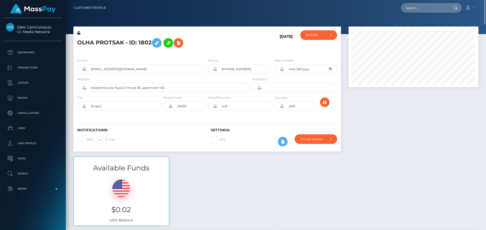
click at [80, 32] on icon at bounding box center [78, 33] width 3 height 4
click at [229, 52] on div "OLHA PROTSAK - ID: 1802" at bounding box center [162, 42] width 178 height 24
click at [281, 70] on icon at bounding box center [281, 69] width 4 height 4
click at [281, 107] on icon at bounding box center [281, 106] width 4 height 4
click at [269, 120] on div "Notifications: SMS E-mail Settings: 2FA" at bounding box center [206, 134] width 267 height 36
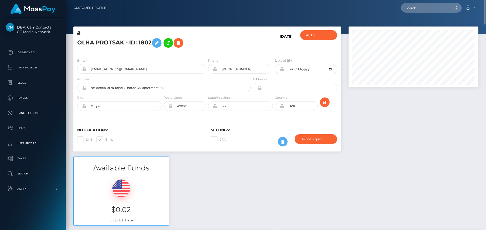
click at [267, 120] on div "Notifications: SMS E-mail Settings: 2FA" at bounding box center [206, 134] width 267 height 36
click at [262, 117] on div "Notifications: SMS E-mail Settings: 2FA" at bounding box center [206, 134] width 267 height 36
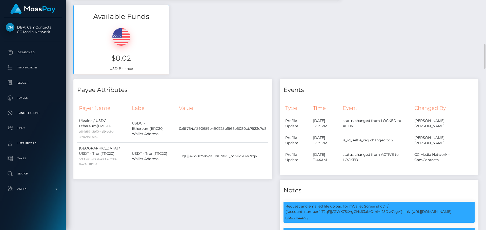
scroll to position [278, 0]
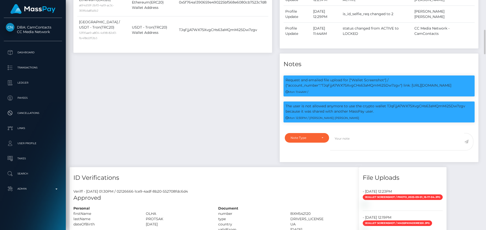
click at [234, 108] on div "Payee Attributes Payer Name Label Value Ukraine / USDC - Ethereum(ERC20) a6f4d5…" at bounding box center [173, 60] width 206 height 214
click at [230, 105] on div "Payee Attributes Payer Name Label Value Ukraine / USDC - Ethereum(ERC20) a6f4d5…" at bounding box center [173, 60] width 206 height 214
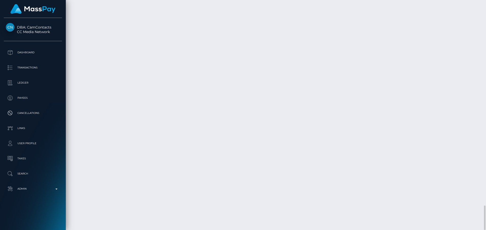
scroll to position [61, 130]
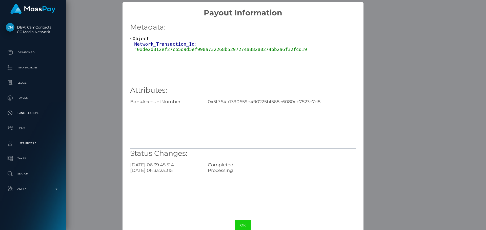
click at [243, 225] on button "OK" at bounding box center [242, 226] width 17 height 10
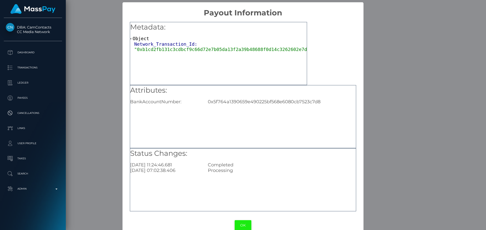
click at [243, 226] on button "OK" at bounding box center [242, 226] width 17 height 10
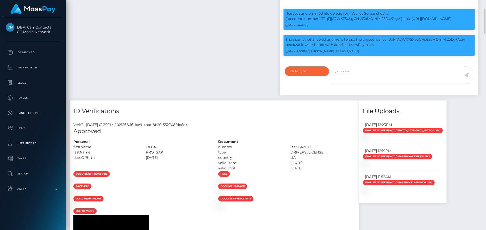
scroll to position [320, 0]
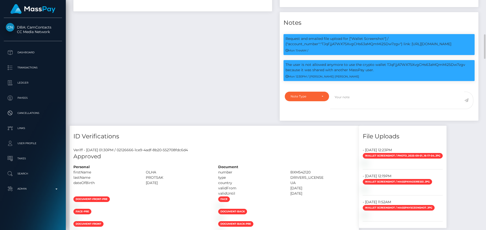
click at [243, 102] on div "Payee Attributes Payer Name Label Value Ukraine / USDC - Ethereum(ERC20) a6f4d5…" at bounding box center [173, 18] width 206 height 214
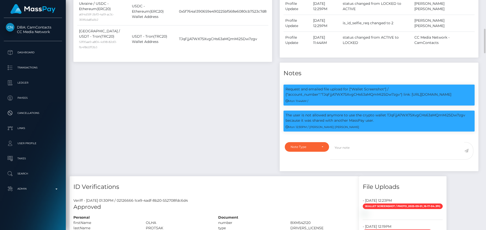
scroll to position [61, 130]
click at [178, 100] on div "Payee Attributes Payer Name Label Value Ukraine / USDC - Ethereum(ERC20) a6f4d5…" at bounding box center [173, 69] width 206 height 214
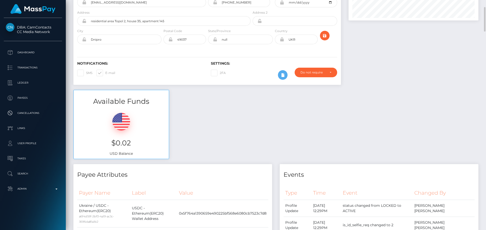
scroll to position [0, 0]
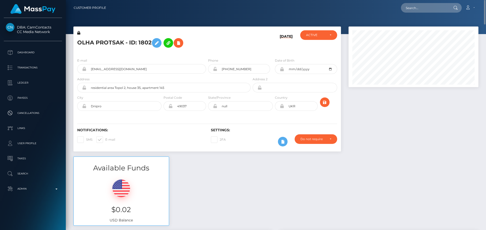
click at [254, 33] on div "[DATE]" at bounding box center [273, 42] width 45 height 24
click at [222, 47] on h5 "OLHA PROTSAK - ID: 1802" at bounding box center [162, 43] width 170 height 15
click at [417, 10] on input "text" at bounding box center [425, 8] width 48 height 10
paste input "poact_ciCOa1DBxmMp"
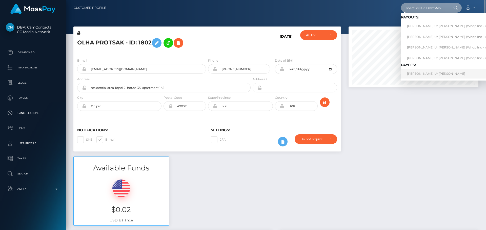
type input "poact_ciCOa1DBxmMp"
click at [420, 74] on link "SOHAIL REHMAN Ur Rehman" at bounding box center [446, 73] width 91 height 9
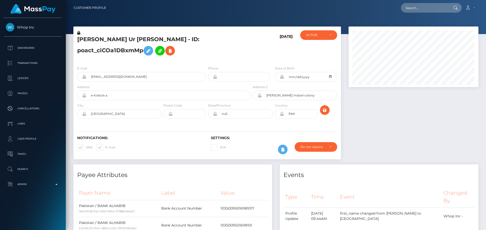
scroll to position [61, 130]
click at [195, 54] on h5 "SOHAIL REHMAN Ur Rehman - ID: poact_ciCOa1DBxmMp" at bounding box center [162, 47] width 170 height 23
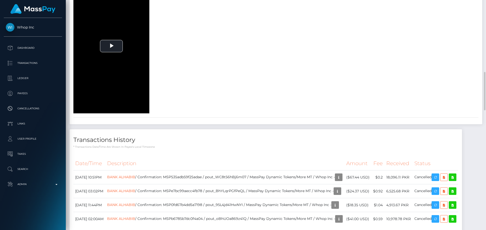
scroll to position [455, 0]
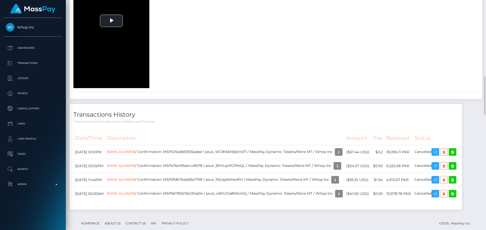
drag, startPoint x: 251, startPoint y: 92, endPoint x: 248, endPoint y: 94, distance: 3.2
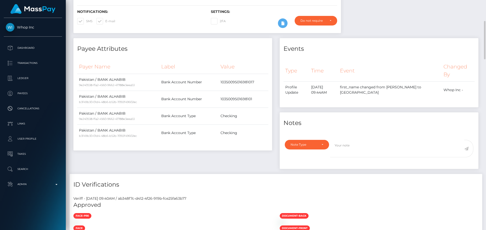
scroll to position [0, 0]
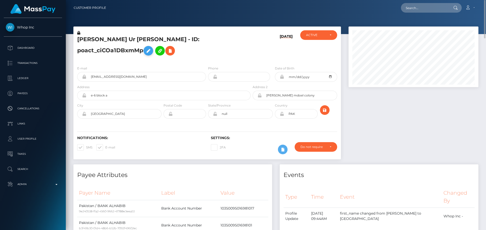
drag, startPoint x: 78, startPoint y: 33, endPoint x: 81, endPoint y: 51, distance: 17.7
click at [79, 33] on icon at bounding box center [78, 33] width 3 height 4
click at [145, 51] on icon at bounding box center [148, 51] width 6 height 6
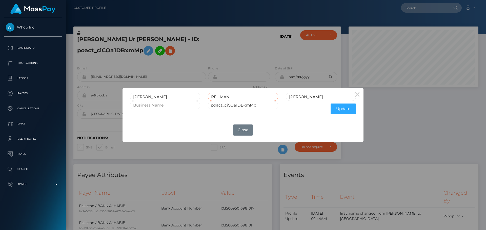
click at [219, 97] on input "REHMAN" at bounding box center [243, 97] width 70 height 8
click at [309, 98] on input "Ur Rehman" at bounding box center [321, 97] width 70 height 8
drag, startPoint x: 309, startPoint y: 98, endPoint x: 292, endPoint y: 96, distance: 17.2
click at [292, 96] on input "Ur Rehman" at bounding box center [321, 97] width 70 height 8
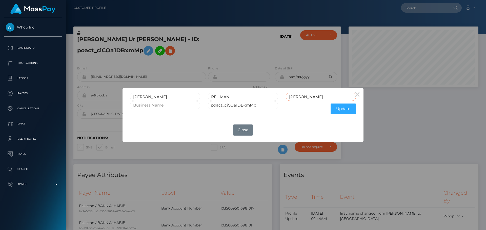
paste input "REHMAN"
type input "REHMAN"
click at [228, 95] on input "REHMAN" at bounding box center [243, 97] width 70 height 8
click at [339, 109] on button "Update" at bounding box center [342, 109] width 25 height 11
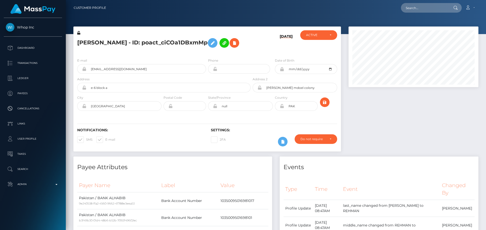
scroll to position [61, 130]
click at [78, 33] on icon at bounding box center [78, 33] width 3 height 4
click at [267, 41] on div "[DATE]" at bounding box center [273, 42] width 45 height 24
click at [282, 107] on icon at bounding box center [281, 106] width 4 height 4
click at [324, 102] on icon "submit" at bounding box center [324, 102] width 6 height 6
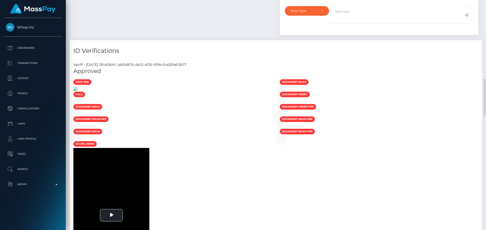
scroll to position [354, 0]
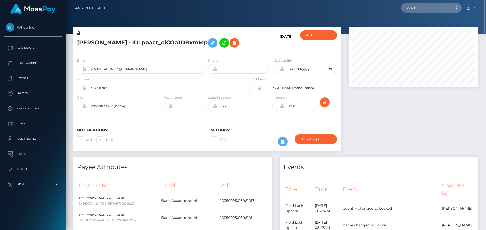
click at [148, 42] on h5 "[PERSON_NAME] - ID: poact_ciCOa1DBxmMp" at bounding box center [162, 43] width 170 height 15
copy h5 "[PERSON_NAME] - ID: poact_ciCOa1DBxmMp"
click at [417, 6] on input "text" at bounding box center [425, 8] width 48 height 10
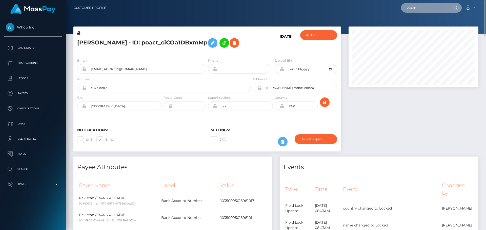
paste input "poact_mzZLndfnauxn"
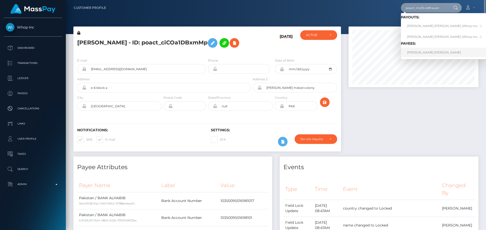
type input "poact_mzZLndfnauxn"
click at [416, 52] on link "ABDUL WAHAAB MALIK Malik" at bounding box center [444, 52] width 86 height 9
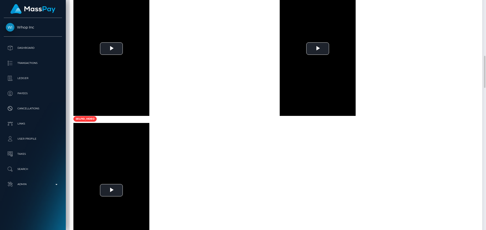
scroll to position [632, 0]
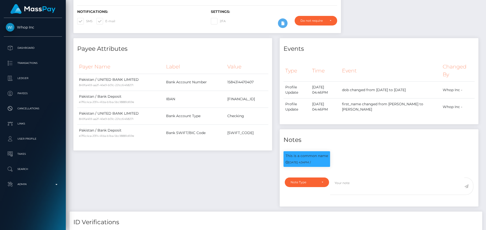
scroll to position [0, 0]
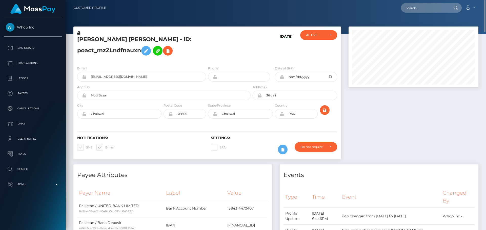
click at [79, 34] on icon at bounding box center [78, 33] width 3 height 4
click at [143, 53] on icon at bounding box center [146, 51] width 6 height 6
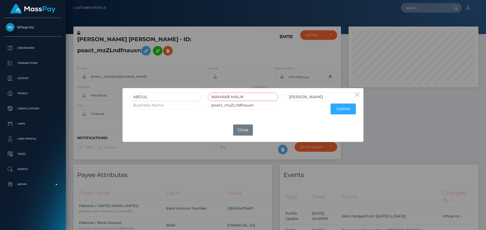
click at [237, 98] on input "WAHAAB MALIK" at bounding box center [243, 97] width 70 height 8
type input "WAHAAB"
click at [308, 97] on input "Malik" at bounding box center [321, 97] width 70 height 8
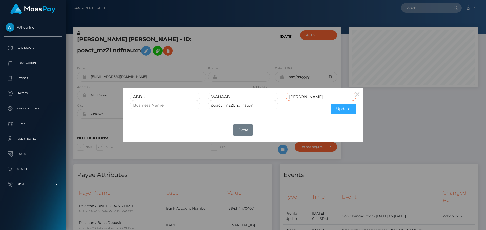
paste input "ALIK"
type input "MALIK"
click at [338, 112] on button "Update" at bounding box center [342, 109] width 25 height 11
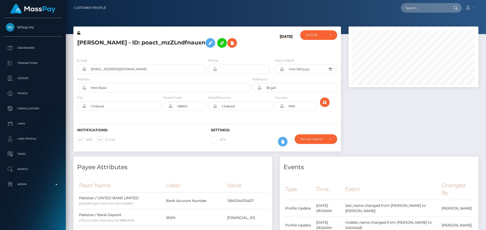
scroll to position [61, 130]
click at [269, 54] on div "09/01/25" at bounding box center [273, 42] width 45 height 24
drag, startPoint x: 79, startPoint y: 32, endPoint x: 272, endPoint y: 101, distance: 204.6
click at [79, 32] on icon at bounding box center [78, 33] width 3 height 4
click at [281, 108] on icon at bounding box center [281, 106] width 4 height 4
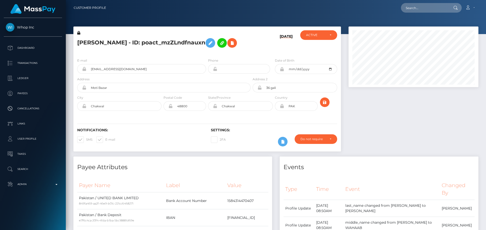
drag, startPoint x: 262, startPoint y: 53, endPoint x: 225, endPoint y: 51, distance: 37.5
click at [262, 53] on div "09/01/25" at bounding box center [273, 42] width 45 height 24
click at [84, 41] on h5 "ABDUL WAHAAB MALIK - ID: poact_mzZLndfnauxn" at bounding box center [162, 43] width 170 height 15
drag, startPoint x: 84, startPoint y: 41, endPoint x: 186, endPoint y: 46, distance: 101.2
click at [186, 46] on h5 "ABDUL WAHAAB MALIK - ID: poact_mzZLndfnauxn" at bounding box center [162, 43] width 170 height 15
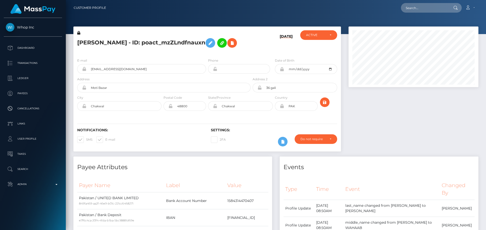
copy h5 "ABDUL WAHAAB MALIK - ID: poact_mzZLndfnauxn"
click at [415, 10] on input "text" at bounding box center [425, 8] width 48 height 10
paste input "poact_71pkts6O33mK"
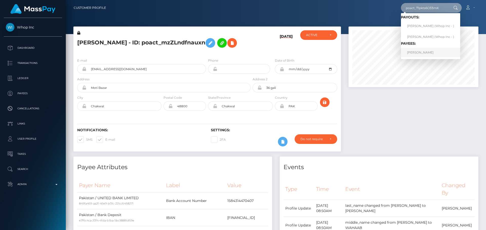
type input "poact_71pkts6O33mK"
click at [422, 54] on link "HAMAD KHAN Khan" at bounding box center [430, 52] width 59 height 9
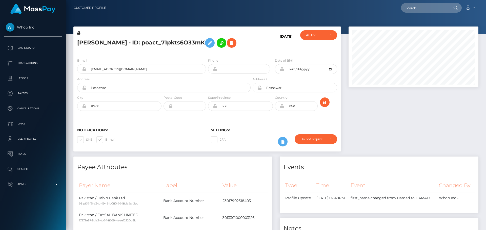
scroll to position [61, 130]
click at [257, 49] on div "[DATE]" at bounding box center [273, 42] width 45 height 24
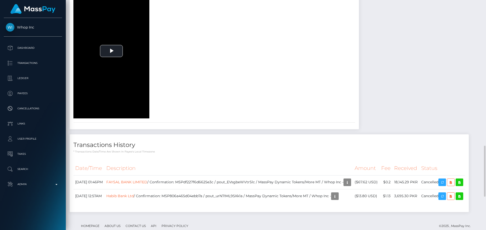
scroll to position [430, 0]
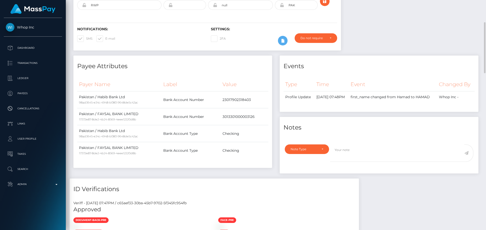
scroll to position [0, 0]
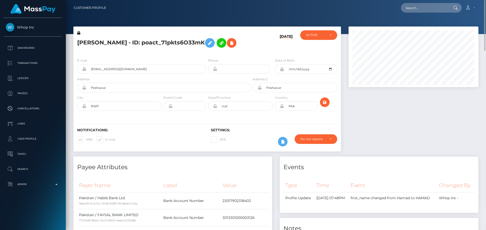
click at [78, 33] on icon at bounding box center [78, 33] width 3 height 4
click at [213, 43] on icon at bounding box center [210, 43] width 6 height 6
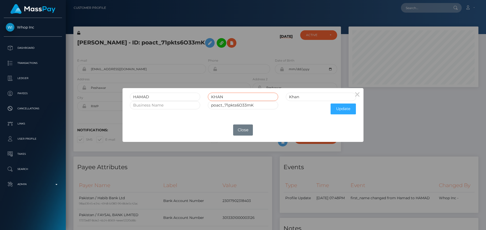
click at [220, 96] on input "KHAN" at bounding box center [243, 97] width 70 height 8
click at [317, 98] on input "Khan" at bounding box center [321, 97] width 70 height 8
paste input "HAN"
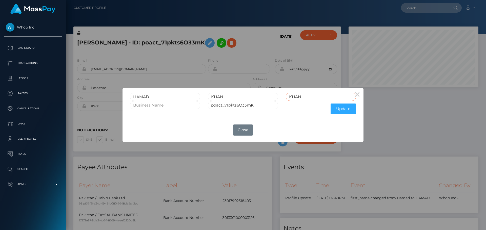
type input "KHAN"
click at [220, 98] on input "KHAN" at bounding box center [243, 97] width 70 height 8
click at [340, 108] on button "Update" at bounding box center [342, 109] width 25 height 11
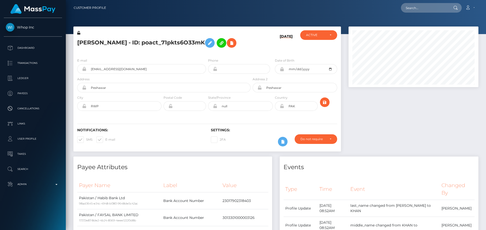
scroll to position [61, 130]
click at [79, 33] on icon at bounding box center [78, 33] width 3 height 4
click at [281, 107] on icon at bounding box center [281, 106] width 4 height 4
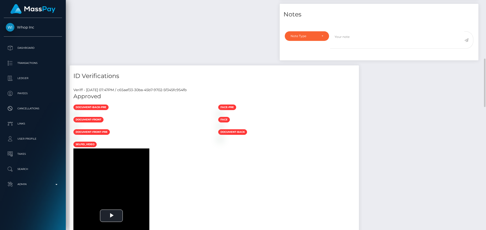
scroll to position [379, 0]
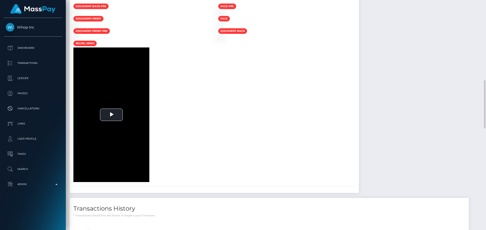
click at [214, 16] on div at bounding box center [142, 12] width 145 height 5
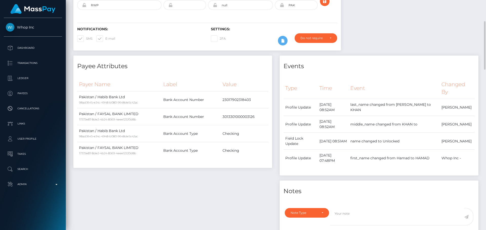
scroll to position [0, 0]
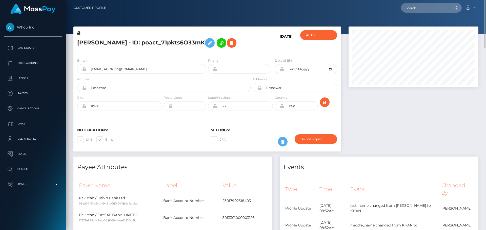
click at [142, 41] on h5 "HAMAD KHAN - ID: poact_71pkts6O33mK" at bounding box center [162, 43] width 170 height 15
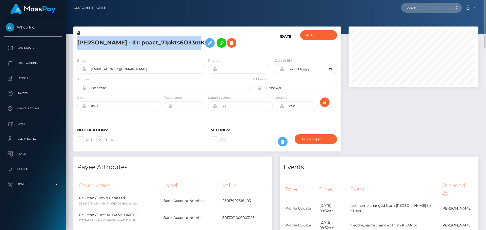
click at [142, 41] on h5 "HAMAD KHAN - ID: poact_71pkts6O33mK" at bounding box center [162, 43] width 170 height 15
copy h5 "HAMAD KHAN - ID: poact_71pkts6O33mK"
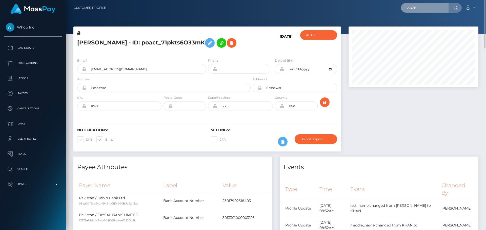
click at [414, 9] on input "text" at bounding box center [425, 8] width 48 height 10
paste input "poact_xTZfK33YGlia"
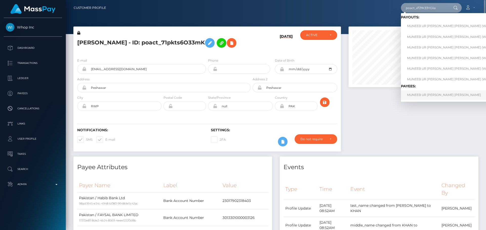
type input "poact_xTZfK33YGlia"
click at [415, 92] on link "MUNEEB UR REHMAN REHMAN" at bounding box center [454, 95] width 106 height 9
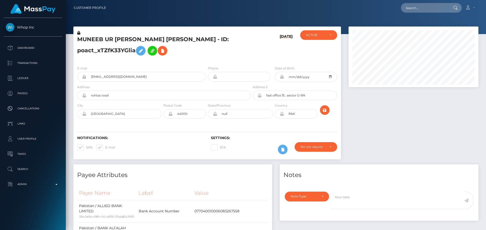
scroll to position [61, 130]
click at [181, 55] on h5 "MUNEEB UR REHMAN REHMAN - ID: poact_xTZfK33YGlia" at bounding box center [162, 47] width 170 height 23
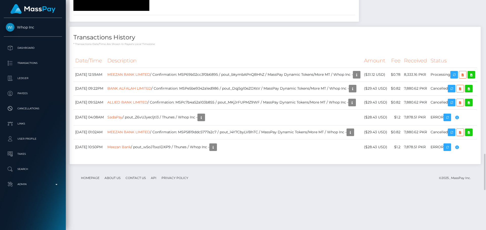
scroll to position [809, 0]
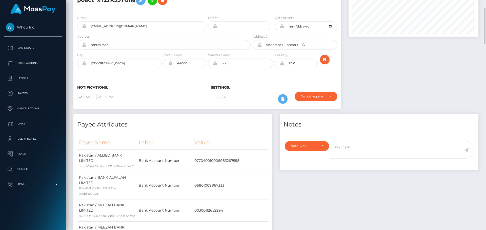
scroll to position [0, 0]
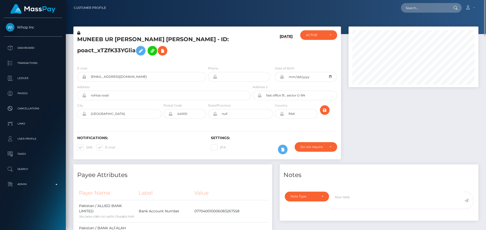
click at [78, 34] on icon at bounding box center [78, 33] width 3 height 4
click at [130, 57] on h5 "MUNEEB UR REHMAN REHMAN - ID: poact_xTZfK33YGlia" at bounding box center [162, 47] width 170 height 23
click at [138, 50] on icon at bounding box center [141, 51] width 6 height 6
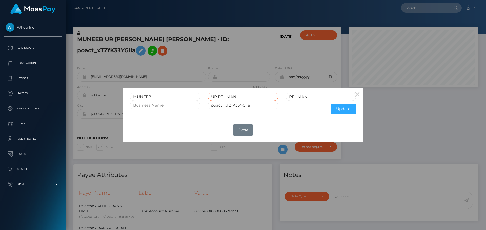
click at [229, 97] on input "UR REHMAN" at bounding box center [243, 97] width 70 height 8
drag, startPoint x: 229, startPoint y: 97, endPoint x: 205, endPoint y: 96, distance: 23.8
click at [205, 96] on div "UR REHMAN" at bounding box center [243, 97] width 78 height 8
click at [312, 97] on input "REHMAN" at bounding box center [321, 97] width 70 height 8
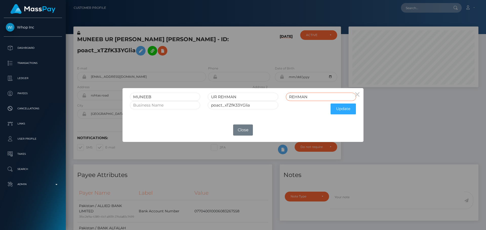
paste input "UR"
type input "UR REHMAN"
click at [226, 98] on input "UR REHMAN" at bounding box center [243, 97] width 70 height 8
drag, startPoint x: 226, startPoint y: 98, endPoint x: 210, endPoint y: 97, distance: 15.7
click at [210, 97] on input "UR REHMAN" at bounding box center [243, 97] width 70 height 8
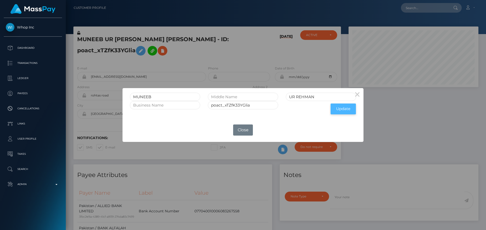
click at [340, 110] on button "Update" at bounding box center [342, 109] width 25 height 11
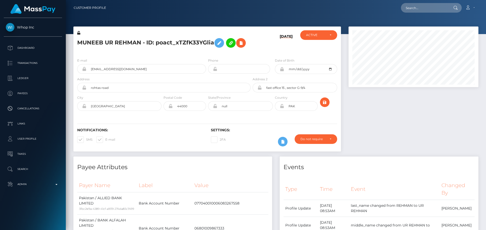
scroll to position [61, 130]
click at [79, 33] on icon at bounding box center [78, 33] width 3 height 4
click at [281, 106] on icon at bounding box center [281, 106] width 4 height 4
click at [325, 105] on icon "submit" at bounding box center [324, 102] width 6 height 6
click at [133, 43] on h5 "MUNEEB UR REHMAN - ID: poact_xTZfK33YGlia" at bounding box center [162, 43] width 170 height 15
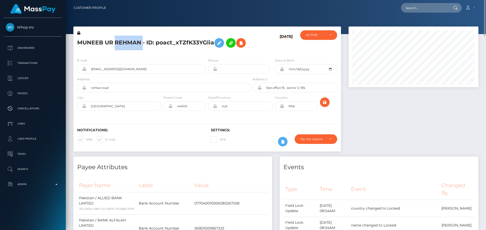
click at [133, 43] on h5 "MUNEEB UR REHMAN - ID: poact_xTZfK33YGlia" at bounding box center [162, 43] width 170 height 15
copy h5 "MUNEEB UR REHMAN - ID: poact_xTZfK33YGlia"
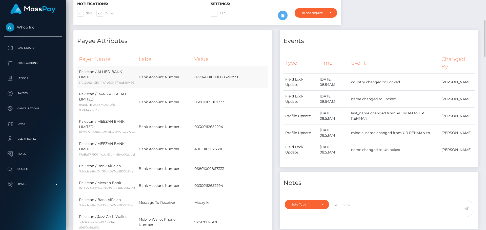
scroll to position [152, 0]
